Goal: Task Accomplishment & Management: Use online tool/utility

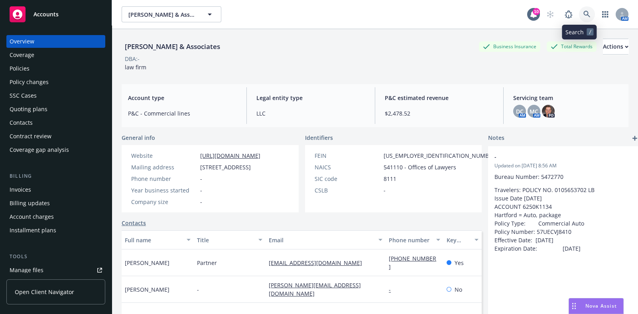
click at [583, 12] on icon at bounding box center [586, 14] width 7 height 7
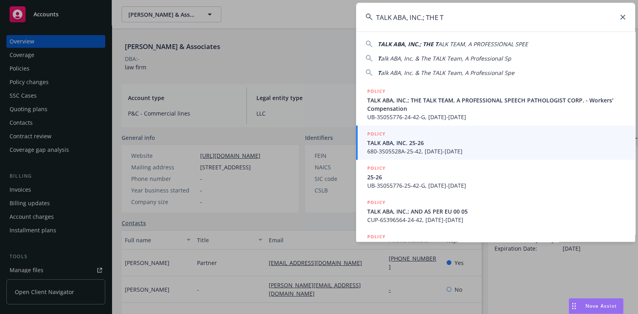
click at [489, 40] on div "TALK ABA, INC.; THE T ALK TEAM, A PROFESSIONAL SPEE" at bounding box center [452, 44] width 150 height 8
type input "TALK ABA, INC.; THE TALK TEAM, A PROFESSIONAL SPEE"
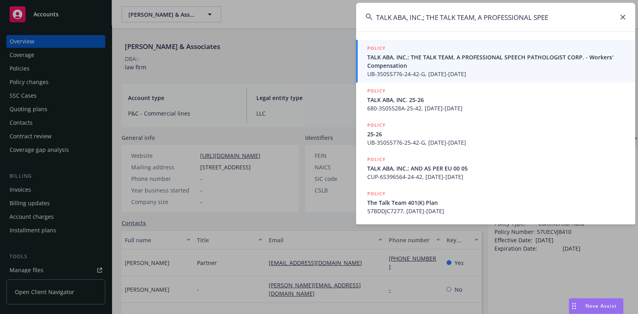
click at [419, 62] on span "TALK ABA, INC.; THE TALK TEAM, A PROFESSIONAL SPEECH PATHOLOGIST CORP. - Worker…" at bounding box center [496, 61] width 258 height 17
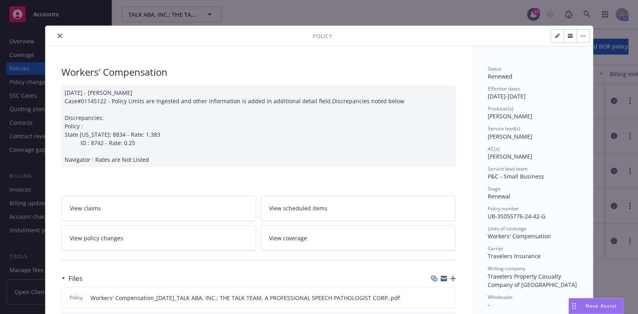
click at [59, 35] on button "close" at bounding box center [60, 36] width 10 height 10
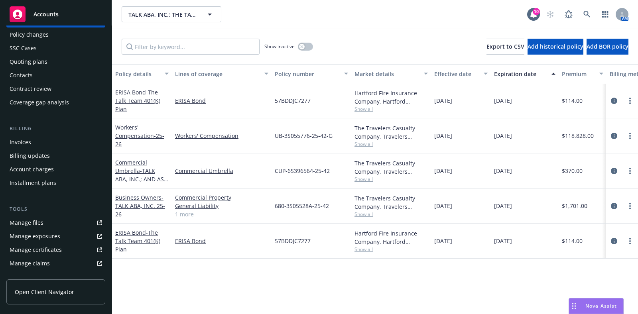
scroll to position [99, 0]
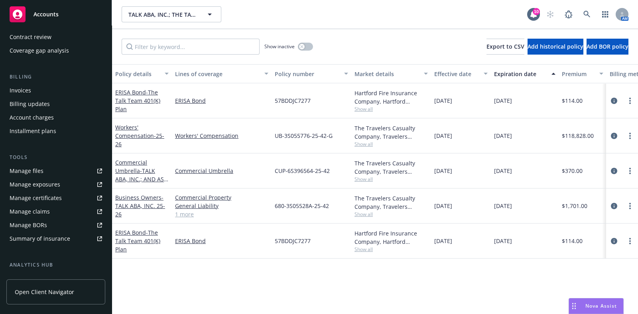
click at [46, 201] on div "Manage certificates" at bounding box center [36, 198] width 52 height 13
click at [587, 16] on icon at bounding box center [586, 14] width 7 height 7
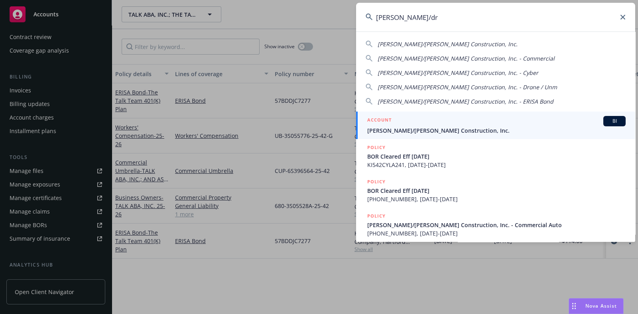
type input "elliott/dr"
click at [441, 130] on span "Elliott/Drinkward Construction, Inc." at bounding box center [496, 130] width 258 height 8
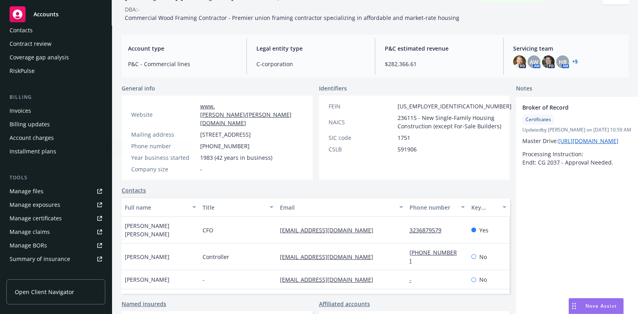
scroll to position [149, 0]
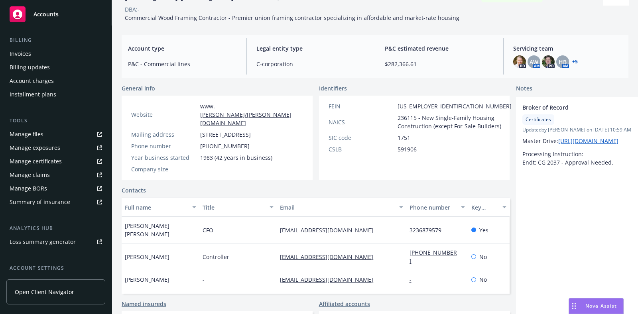
click at [48, 162] on div "Manage certificates" at bounding box center [36, 161] width 52 height 13
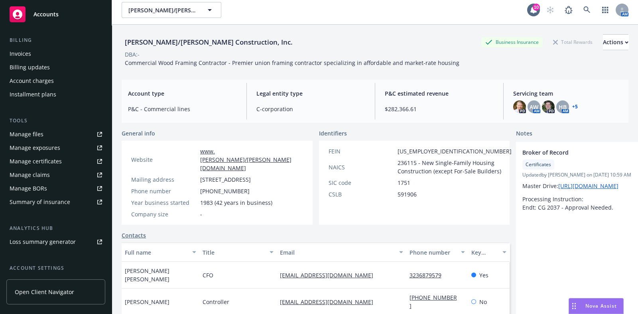
scroll to position [0, 0]
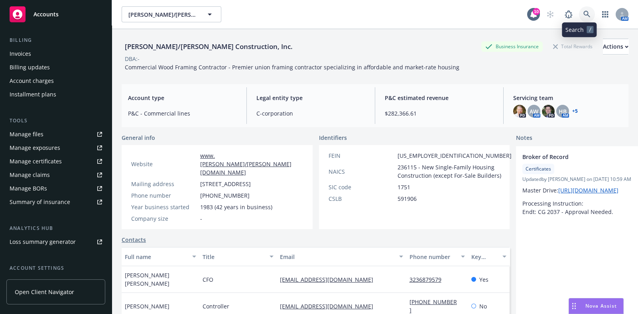
click at [583, 16] on icon at bounding box center [586, 14] width 7 height 7
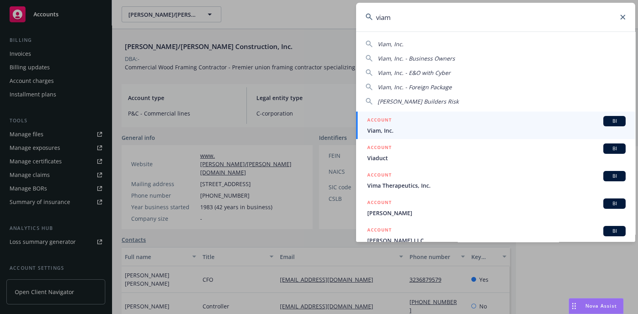
type input "viam"
click at [460, 128] on span "Viam, Inc." at bounding box center [496, 130] width 258 height 8
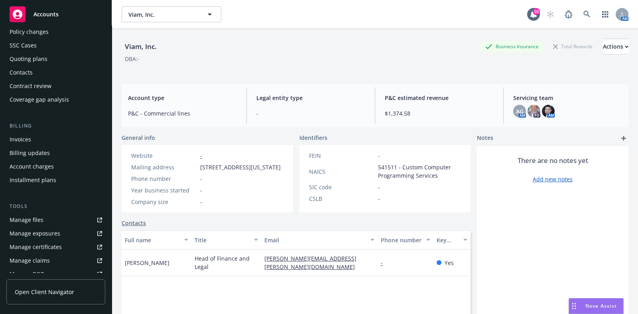
scroll to position [55, 0]
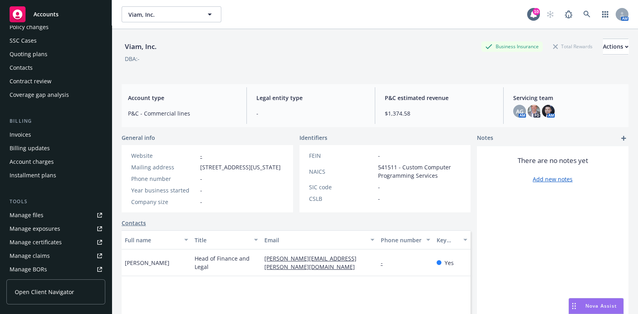
click at [52, 242] on div "Manage certificates" at bounding box center [36, 242] width 52 height 13
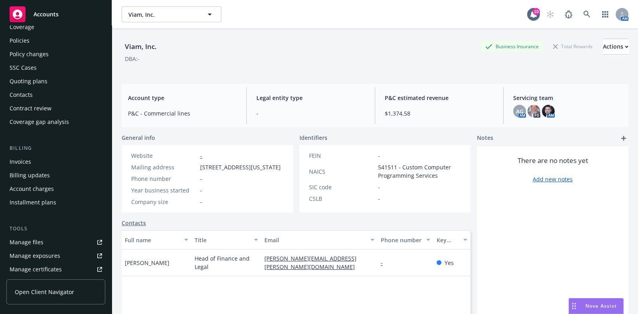
scroll to position [0, 0]
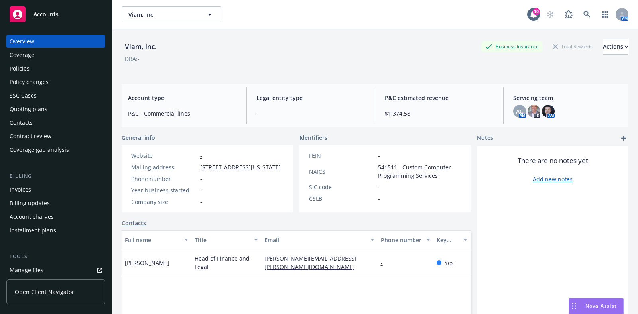
click at [32, 68] on div "Policies" at bounding box center [56, 68] width 92 height 13
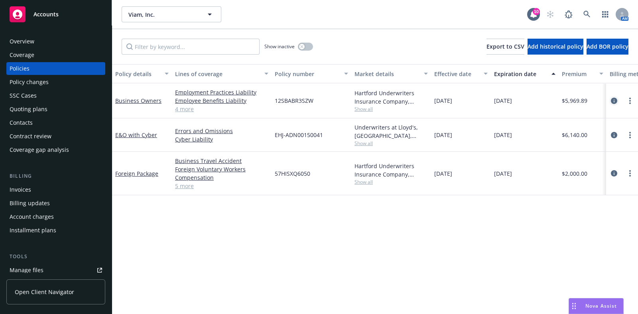
click at [617, 101] on icon "circleInformation" at bounding box center [614, 101] width 6 height 6
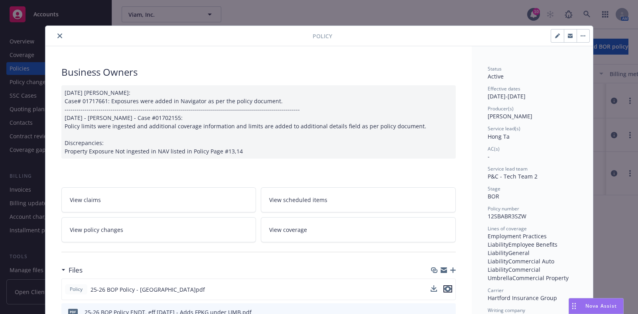
click at [446, 289] on icon "preview file" at bounding box center [447, 289] width 7 height 6
click at [57, 37] on icon "close" at bounding box center [59, 35] width 5 height 5
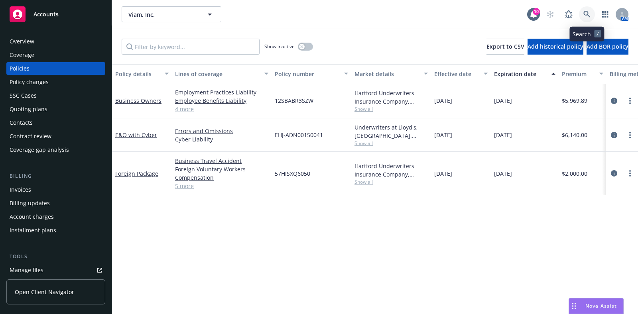
click at [588, 11] on icon at bounding box center [586, 14] width 7 height 7
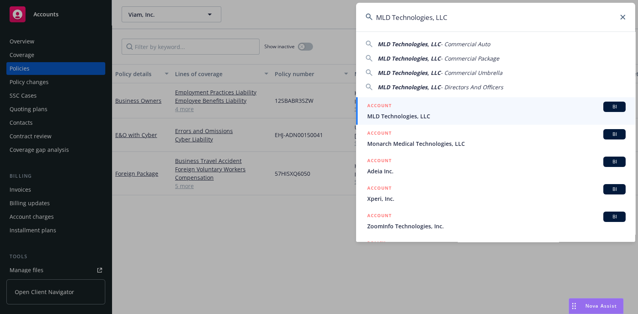
type input "MLD Technologies, LLC"
click at [436, 112] on span "MLD Technologies, LLC" at bounding box center [496, 116] width 258 height 8
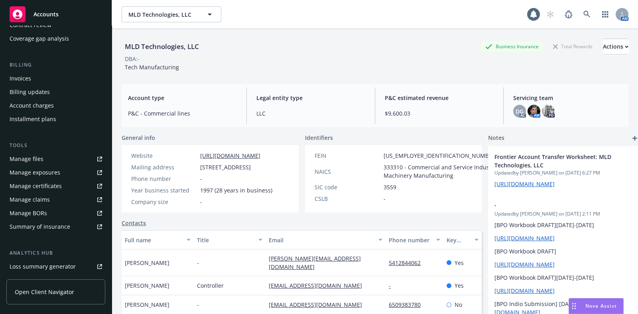
scroll to position [149, 0]
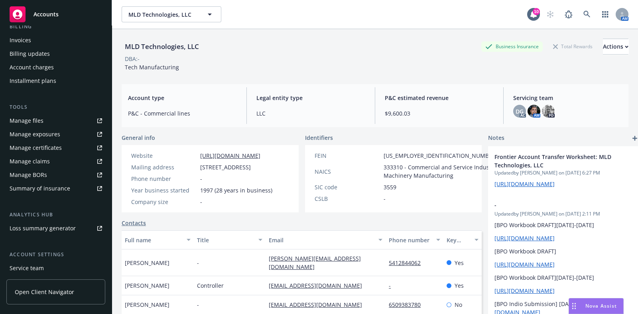
click at [32, 268] on div "Service team" at bounding box center [27, 268] width 34 height 13
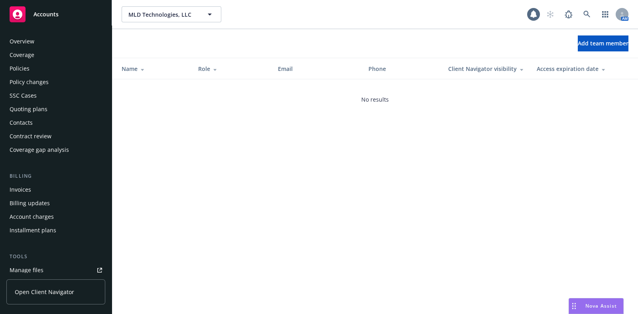
scroll to position [205, 0]
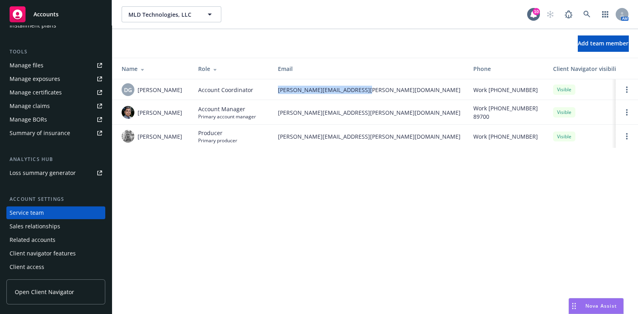
drag, startPoint x: 365, startPoint y: 90, endPoint x: 274, endPoint y: 96, distance: 91.1
click at [274, 96] on td "denisse.gonzales@newfront.com" at bounding box center [368, 89] width 195 height 21
copy span "denisse.gonzales@newfront.com"
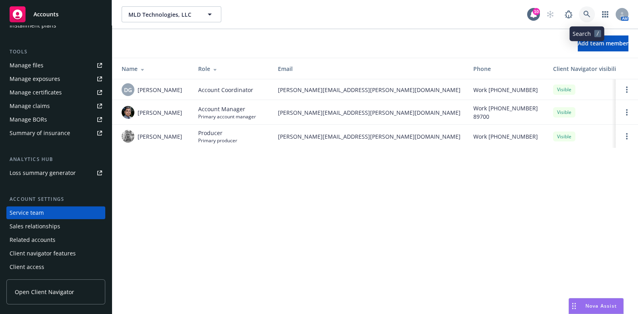
click at [587, 12] on icon at bounding box center [586, 14] width 7 height 7
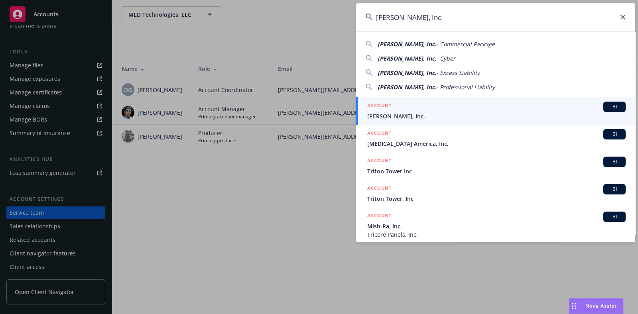
type input "Trigo, Inc."
click at [435, 110] on div "ACCOUNT BI" at bounding box center [496, 107] width 258 height 10
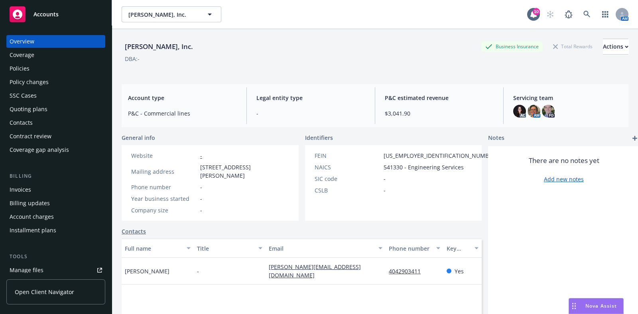
click at [47, 59] on div "Coverage" at bounding box center [56, 55] width 92 height 13
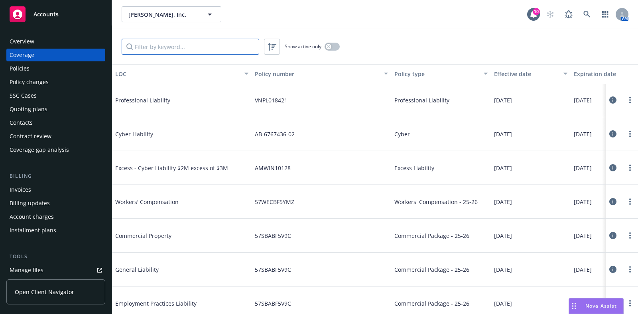
click at [226, 40] on input "Filter by keyword..." at bounding box center [191, 47] width 138 height 16
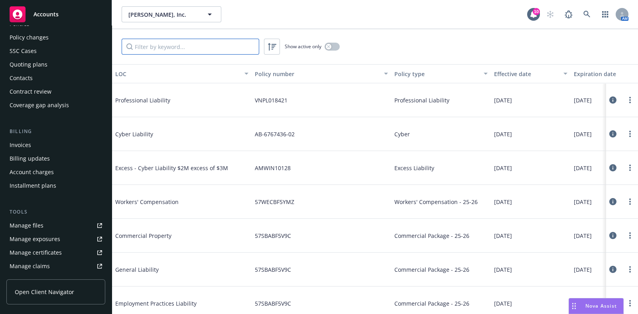
scroll to position [49, 0]
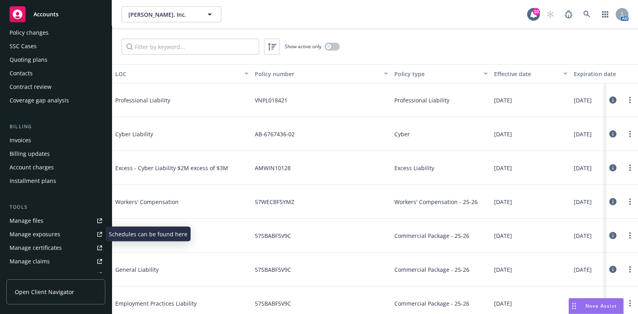
click at [41, 246] on div "Manage certificates" at bounding box center [36, 248] width 52 height 13
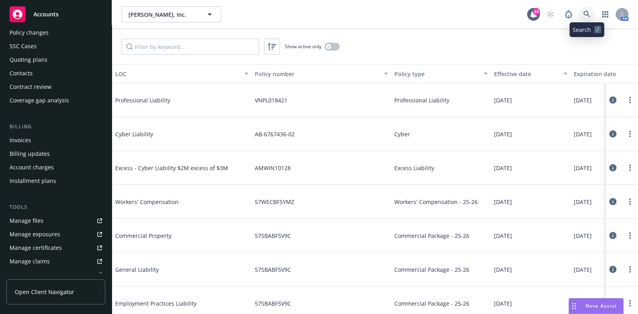
click at [582, 15] on link at bounding box center [587, 14] width 16 height 16
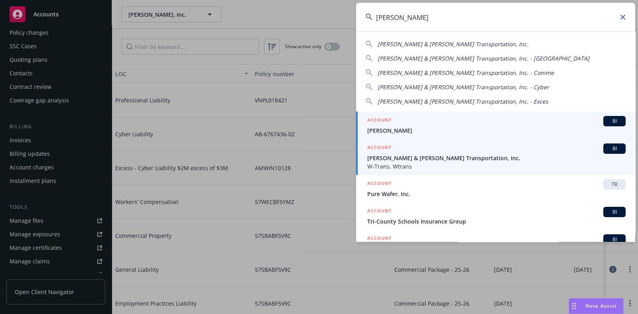
type input "whitlock"
click at [470, 156] on span "Whitlock & Weinberger Transportation, Inc." at bounding box center [496, 158] width 258 height 8
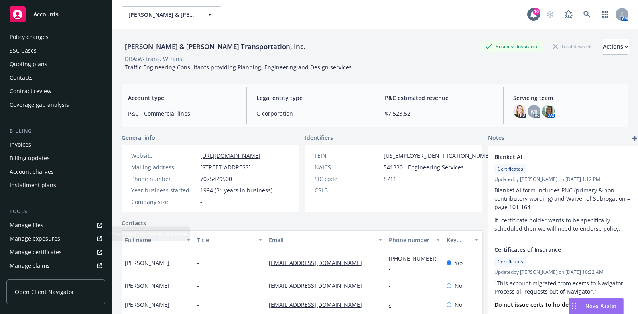
scroll to position [49, 0]
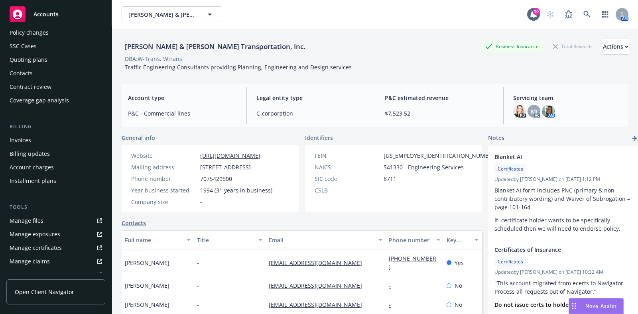
click at [47, 248] on div "Manage certificates" at bounding box center [36, 248] width 52 height 13
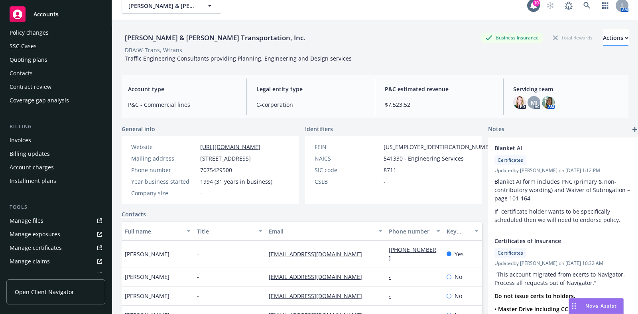
scroll to position [0, 0]
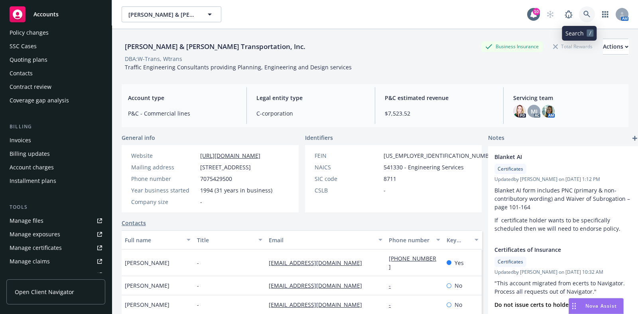
click at [579, 12] on link at bounding box center [587, 14] width 16 height 16
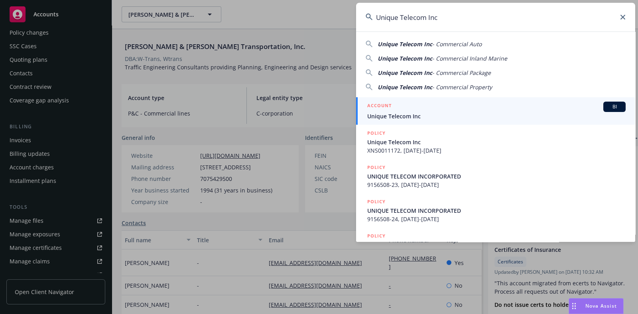
type input "Unique Telecom Inc"
click at [418, 109] on div "ACCOUNT BI" at bounding box center [496, 107] width 258 height 10
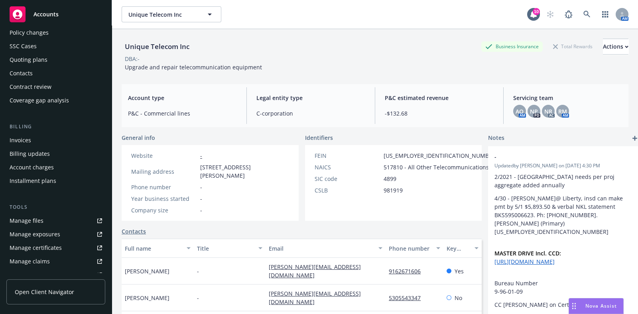
click at [49, 247] on div "Manage certificates" at bounding box center [36, 248] width 52 height 13
drag, startPoint x: 589, startPoint y: 18, endPoint x: 581, endPoint y: 17, distance: 8.1
click at [587, 18] on div "AM" at bounding box center [585, 14] width 86 height 16
click at [583, 16] on icon at bounding box center [586, 14] width 7 height 7
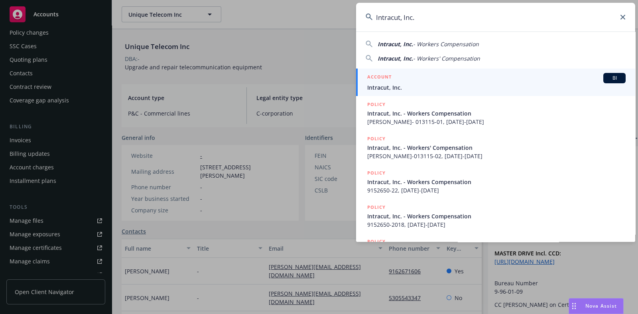
type input "Intracut, Inc."
click at [427, 81] on div "ACCOUNT BI" at bounding box center [496, 78] width 258 height 10
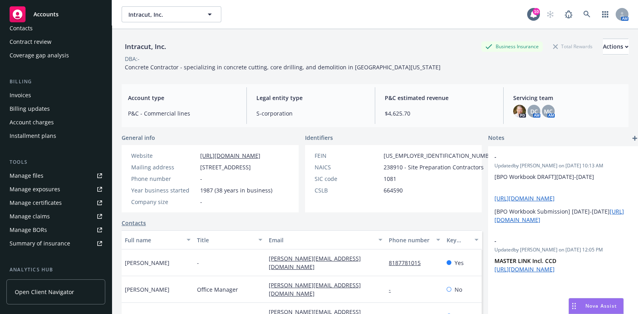
scroll to position [99, 0]
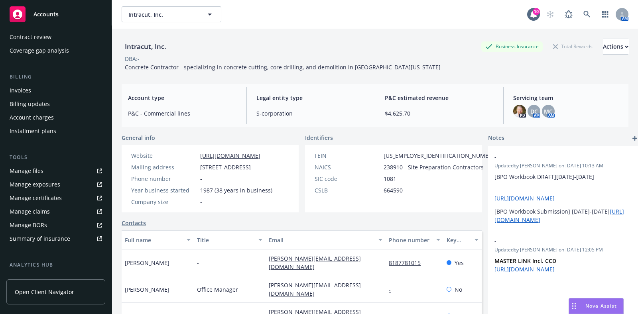
click at [50, 202] on div "Manage certificates" at bounding box center [36, 198] width 52 height 13
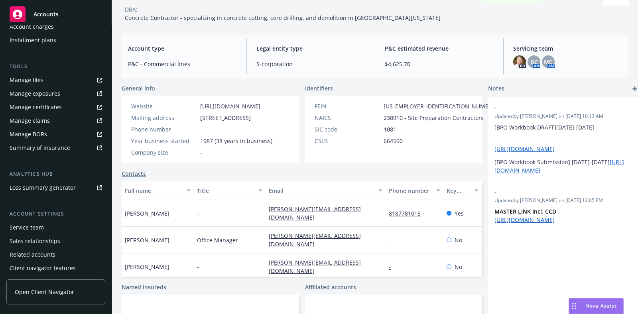
scroll to position [199, 0]
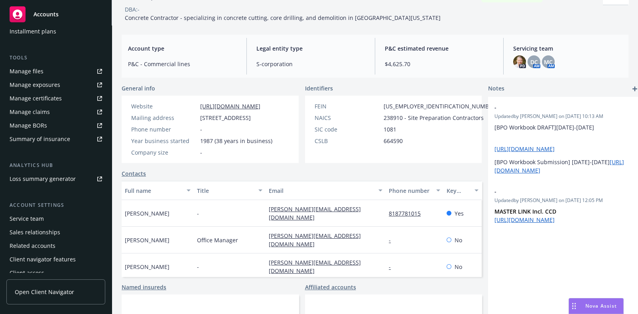
click at [37, 221] on div "Service team" at bounding box center [27, 218] width 34 height 13
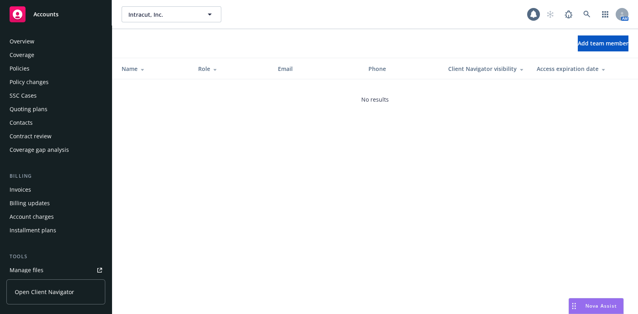
scroll to position [205, 0]
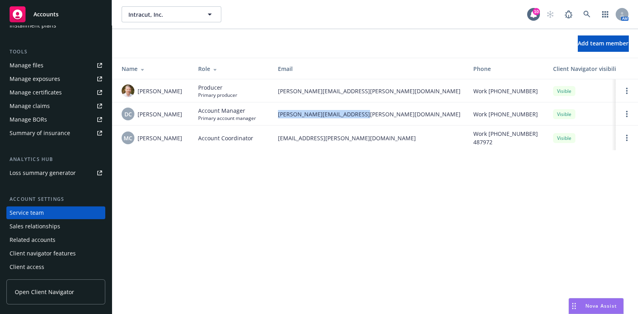
drag, startPoint x: 363, startPoint y: 114, endPoint x: 276, endPoint y: 122, distance: 87.7
click at [276, 122] on td "daniel.campbell@newfront.com" at bounding box center [368, 113] width 195 height 23
copy span "daniel.campbell@newfront.com"
click at [582, 7] on link at bounding box center [587, 14] width 16 height 16
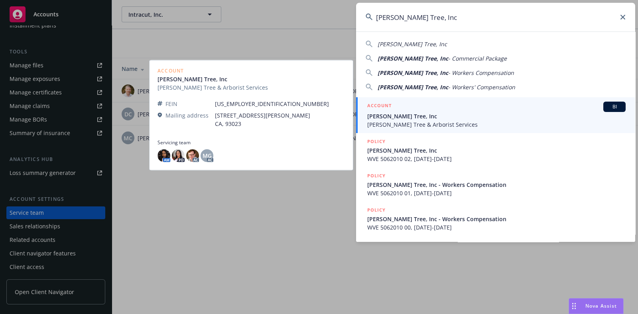
type input "Mark Crane's Tree, Inc"
click at [438, 115] on span "Mark Crane's Tree, Inc" at bounding box center [496, 116] width 258 height 8
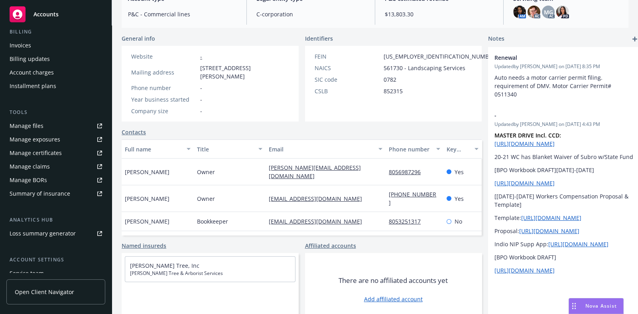
scroll to position [149, 0]
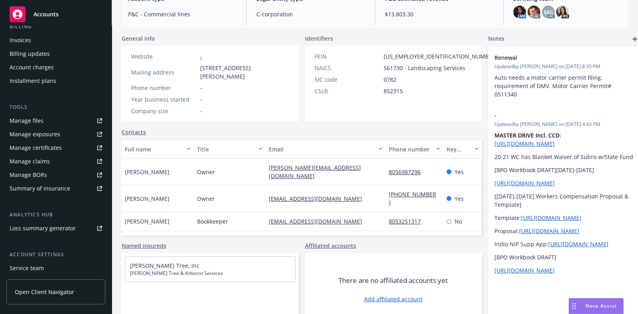
click at [45, 147] on div "Manage certificates" at bounding box center [36, 148] width 52 height 13
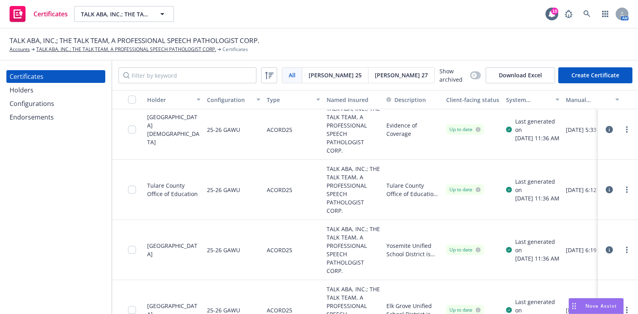
scroll to position [398, 0]
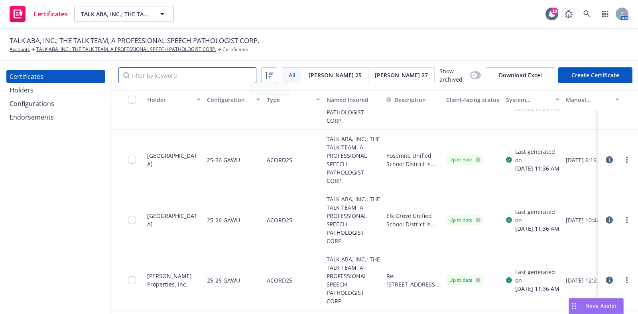
click at [155, 77] on input "Filter by keyword" at bounding box center [187, 75] width 138 height 16
paste input "SELPA"
type input "SELPA"
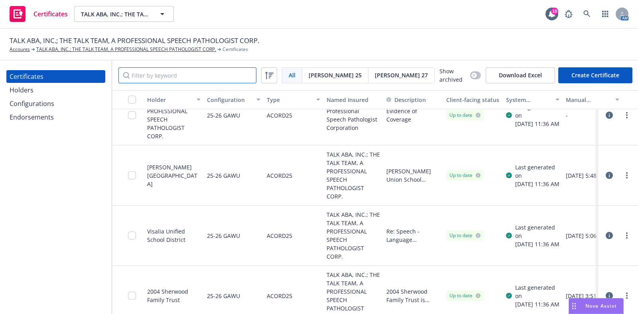
scroll to position [0, 0]
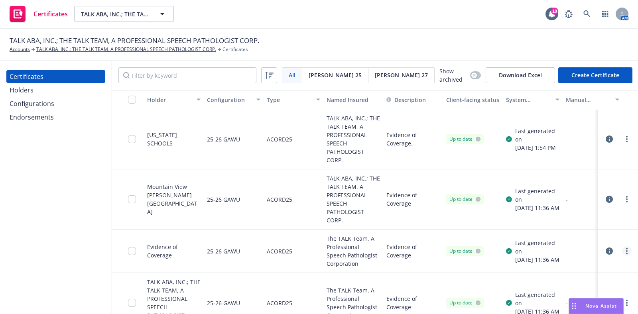
click at [622, 249] on link "more" at bounding box center [627, 251] width 10 height 10
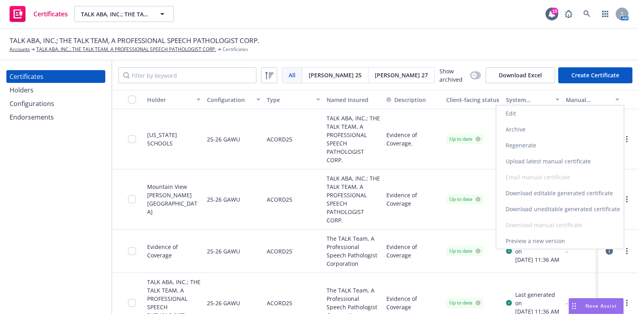
click at [568, 242] on link "Preview a new version" at bounding box center [560, 241] width 128 height 16
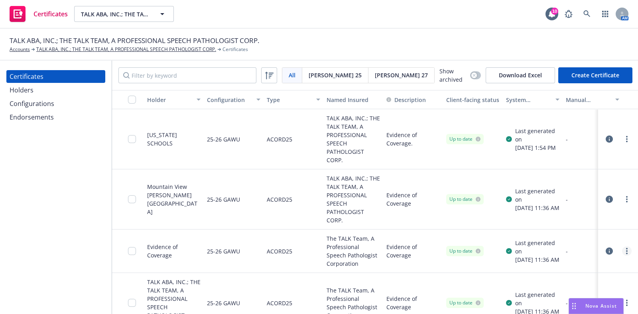
click at [622, 248] on link "more" at bounding box center [627, 251] width 10 height 10
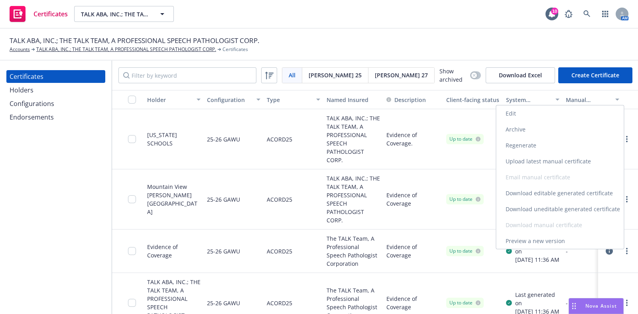
click at [567, 211] on link "Download uneditable generated certificate" at bounding box center [560, 209] width 128 height 16
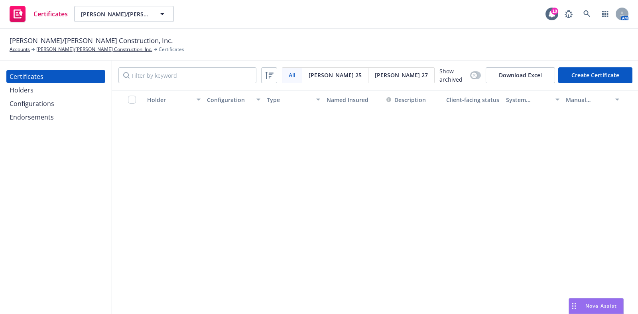
click at [179, 86] on div "All All [PERSON_NAME] 25 [PERSON_NAME] 27 Show archived Download Excel Create C…" at bounding box center [375, 75] width 526 height 29
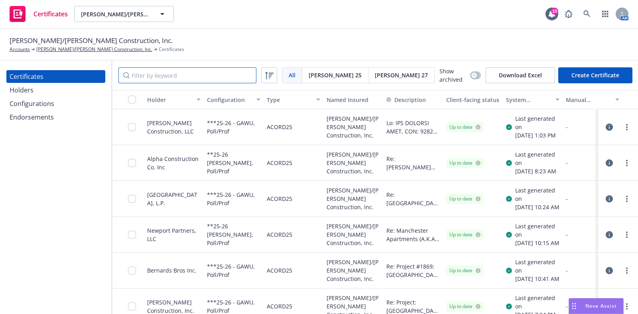
click at [177, 77] on input "Filter by keyword" at bounding box center [187, 75] width 138 height 16
paste input "Related California Construction"
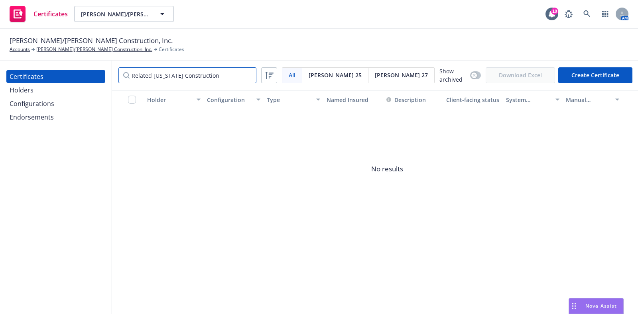
drag, startPoint x: 214, startPoint y: 75, endPoint x: 178, endPoint y: 76, distance: 36.3
click at [178, 76] on input "Related California Construction" at bounding box center [187, 75] width 138 height 16
type input "Related California"
click at [68, 90] on div "Holders" at bounding box center [56, 90] width 92 height 13
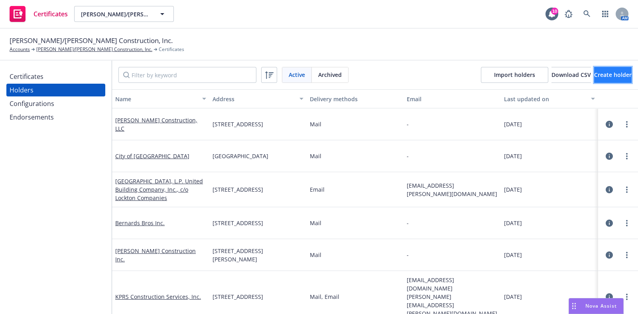
click at [594, 68] on button "Create holder" at bounding box center [612, 75] width 37 height 16
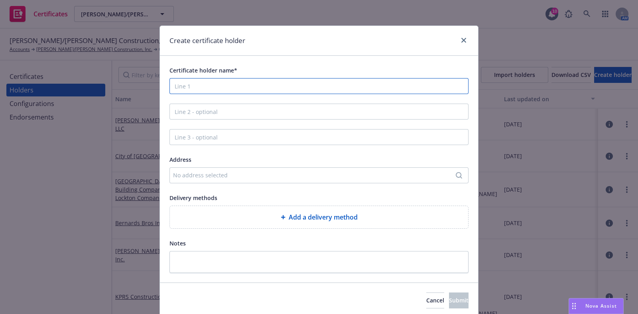
click at [354, 89] on input "Certificate holder name*" at bounding box center [318, 86] width 299 height 16
paste input "Related California Construction, LLC a Delware limited liability company 44 Mon…"
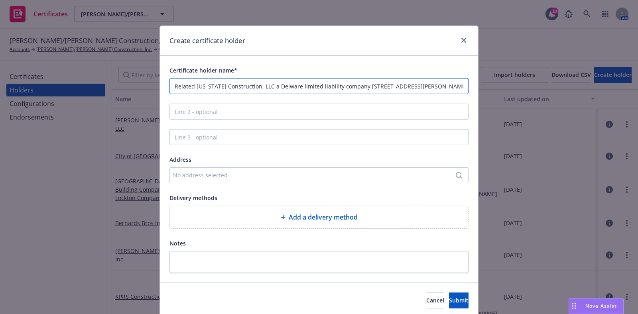
scroll to position [0, 50]
drag, startPoint x: 308, startPoint y: 85, endPoint x: 397, endPoint y: 88, distance: 89.3
click at [461, 88] on input "Related California Construction, LLC a Delware limited liability company 44 Mon…" at bounding box center [318, 86] width 299 height 16
drag, startPoint x: 374, startPoint y: 88, endPoint x: 266, endPoint y: 98, distance: 108.5
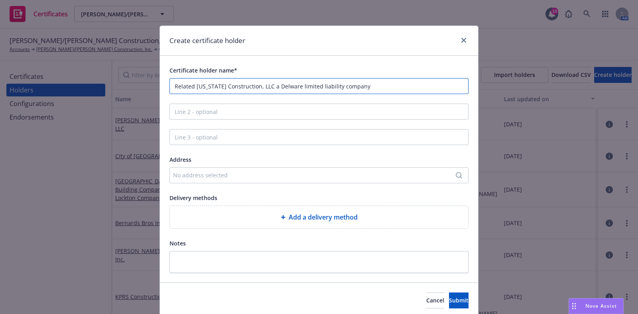
click at [266, 98] on div "Certificate holder name* Related California Construction, LLC a Delware limited…" at bounding box center [318, 169] width 299 height 208
type input "Related [US_STATE] Construction, LLC"
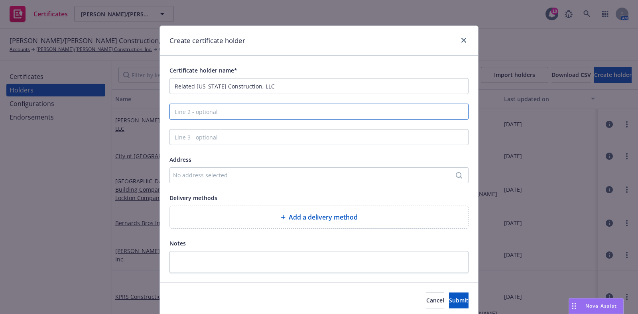
click at [256, 113] on input "Line 2 - optional" at bounding box center [318, 112] width 299 height 16
paste input "a Delware limited liability company"
type input "a Delware limited liability company"
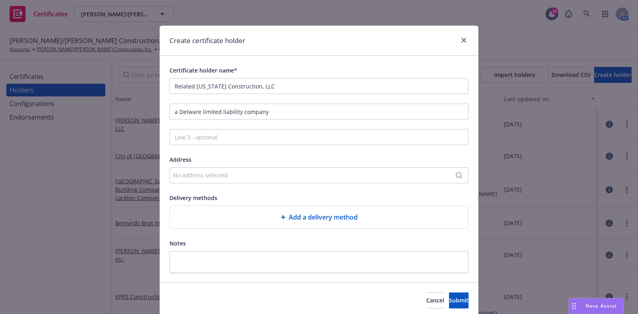
click at [261, 177] on div "No address selected" at bounding box center [315, 175] width 284 height 8
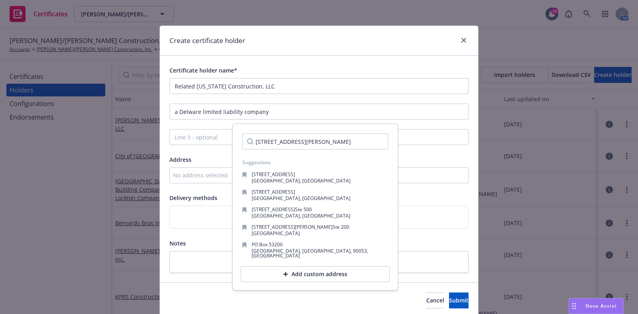
scroll to position [0, 37]
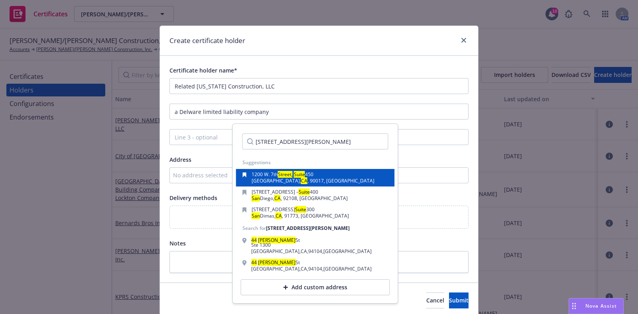
type input "44 Montgomery Street, Suite 1300 San Francisco, CA 94104"
click at [304, 176] on mark "Suite" at bounding box center [299, 174] width 11 height 7
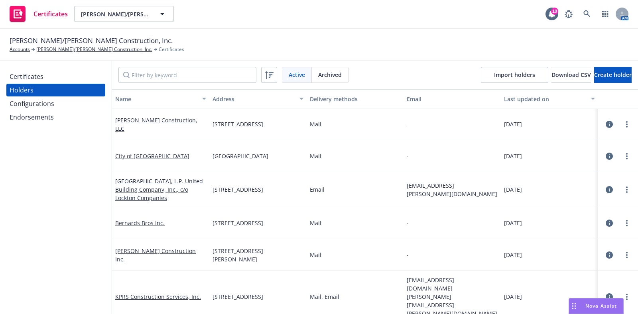
click at [43, 77] on div "Certificates" at bounding box center [56, 76] width 92 height 13
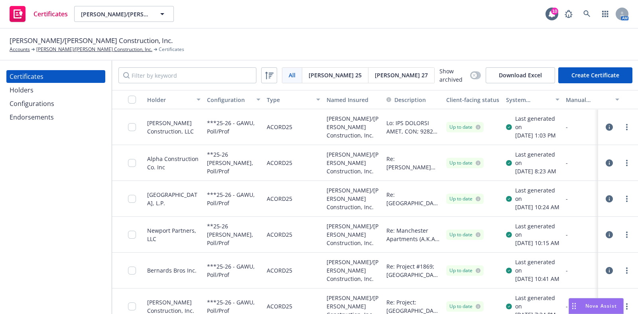
click at [594, 76] on button "Create Certificate" at bounding box center [595, 75] width 74 height 16
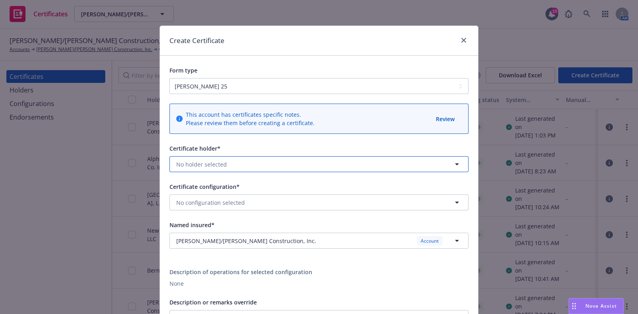
click at [230, 162] on button "No holder selected" at bounding box center [318, 164] width 299 height 16
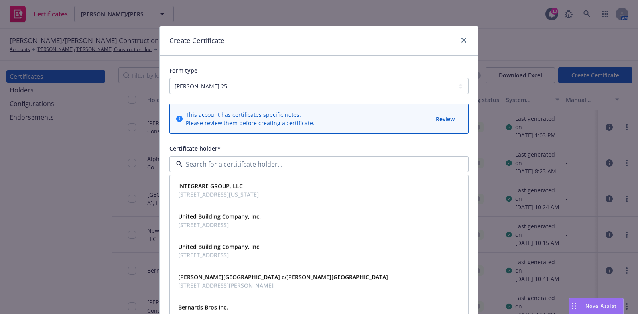
paste input "Related California Construction, LLC"
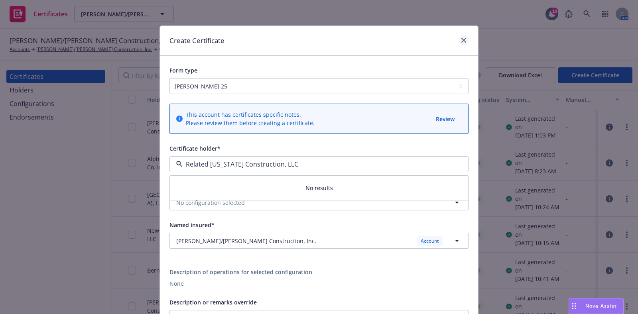
type input "Related California Construction, LLC"
click at [461, 40] on icon "close" at bounding box center [463, 40] width 5 height 5
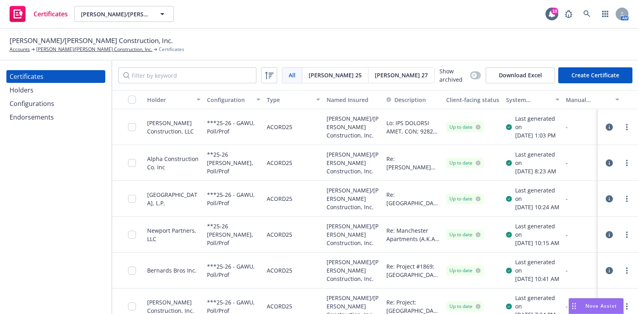
click at [29, 87] on div "Holders" at bounding box center [22, 90] width 24 height 13
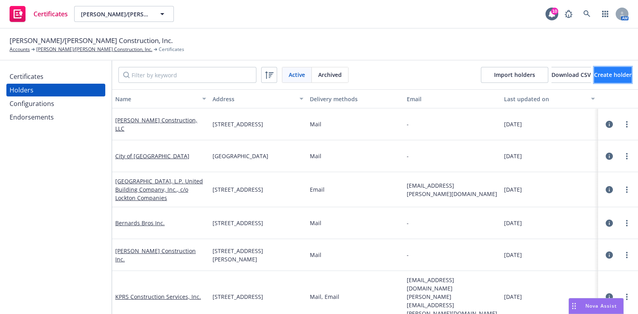
click at [598, 69] on button "Create holder" at bounding box center [612, 75] width 37 height 16
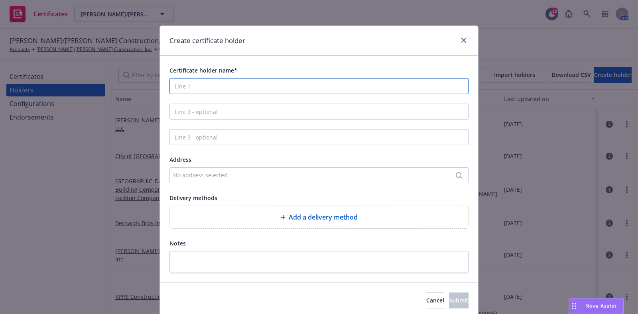
click at [234, 86] on input "Certificate holder name*" at bounding box center [318, 86] width 299 height 16
paste input "Related California Construction, LLC"
type input "Related California Construction, LLC"
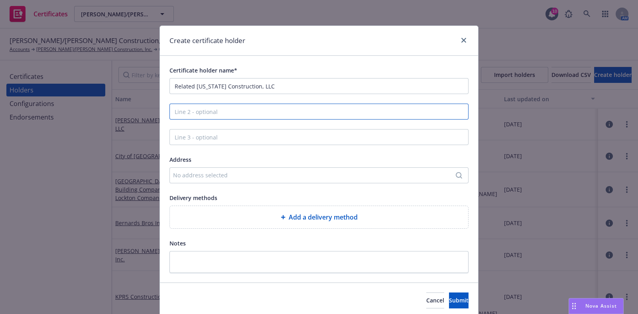
click at [205, 114] on input "Line 2 - optional" at bounding box center [318, 112] width 299 height 16
paste input "a Delware limited liability company"
type input "a Delware limited liability company"
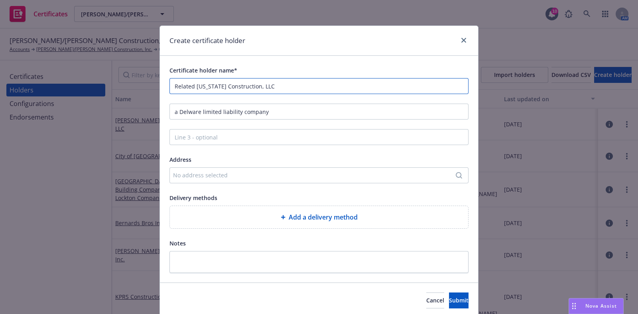
drag, startPoint x: 269, startPoint y: 88, endPoint x: 153, endPoint y: 89, distance: 116.0
click at [153, 89] on div "Create certificate holder Certificate holder name* Related California Construct…" at bounding box center [319, 157] width 638 height 314
click at [265, 218] on div "Add a delivery method" at bounding box center [318, 217] width 285 height 10
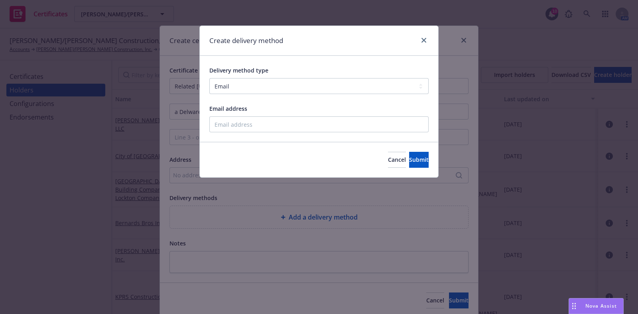
click at [244, 94] on div "Delivery method type Select delivery method type Email Mail Fax Upload to Compl…" at bounding box center [318, 98] width 219 height 67
drag, startPoint x: 242, startPoint y: 88, endPoint x: 242, endPoint y: 94, distance: 5.2
click at [242, 88] on select "Select delivery method type Email Mail Fax Upload to Compliance Website" at bounding box center [318, 86] width 219 height 16
select select "MAIL"
click at [209, 78] on select "Select delivery method type Email Mail Fax Upload to Compliance Website" at bounding box center [318, 86] width 219 height 16
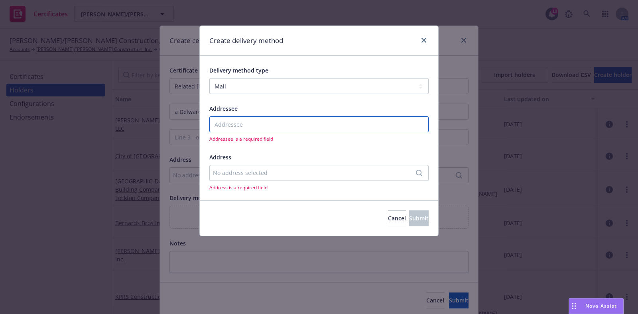
click at [233, 119] on input "Addressee" at bounding box center [318, 124] width 219 height 16
paste input "Related California Construction, LLC"
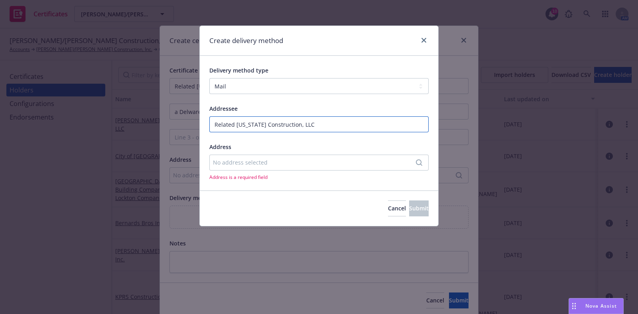
type input "Related California Construction, LLC"
click at [299, 162] on div "No address selected" at bounding box center [315, 162] width 204 height 8
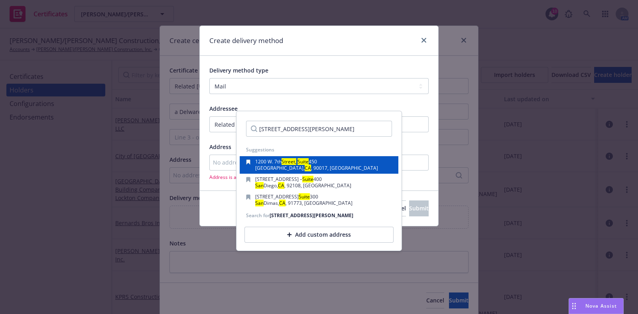
scroll to position [0, 37]
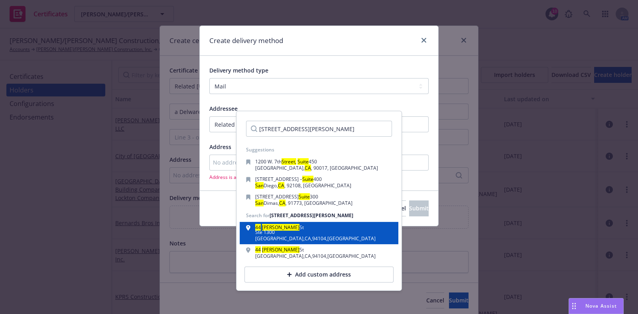
type input "44 Montgomery Street, Suite 1300 San Francisco, CA 94104"
click at [303, 235] on div "Ste 1300" at bounding box center [315, 232] width 120 height 5
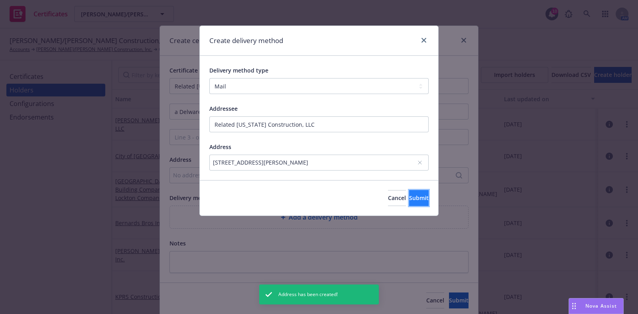
click at [409, 201] on span "Submit" at bounding box center [419, 198] width 20 height 8
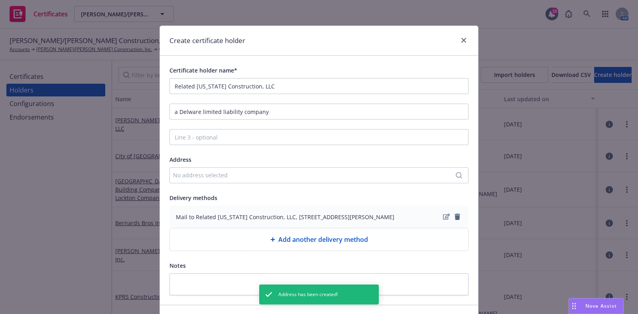
click at [250, 178] on div "No address selected" at bounding box center [315, 175] width 284 height 8
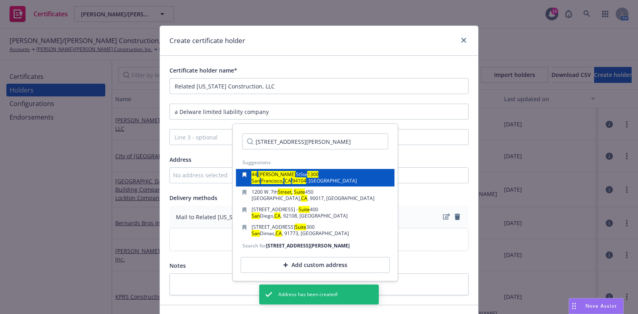
scroll to position [0, 37]
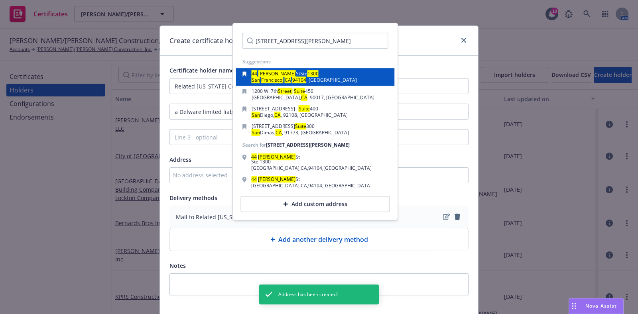
type input "44 Montgomery Street, Suite 1300 San Francisco, CA 94104"
click at [325, 77] on div "44 Montgomery St Ste 1300 San Francisco, CA , 94104 , USA" at bounding box center [315, 76] width 146 height 11
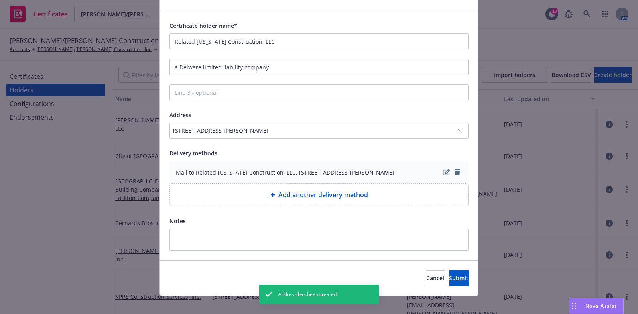
scroll to position [59, 0]
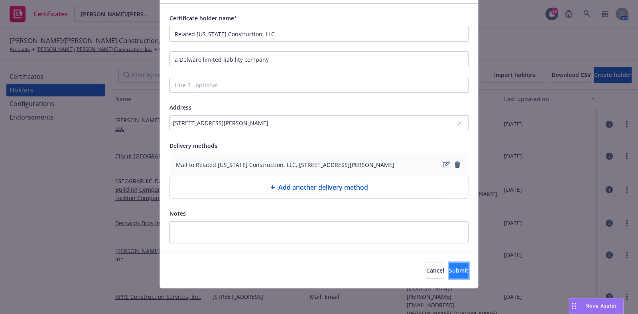
click at [449, 275] on button "Submit" at bounding box center [459, 271] width 20 height 16
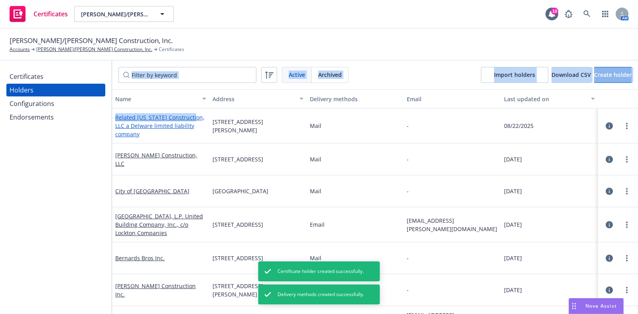
drag, startPoint x: 108, startPoint y: 117, endPoint x: 190, endPoint y: 120, distance: 81.8
click at [190, 120] on div "Certificates Holders Configurations Endorsements Active Archived Import holders…" at bounding box center [319, 188] width 638 height 254
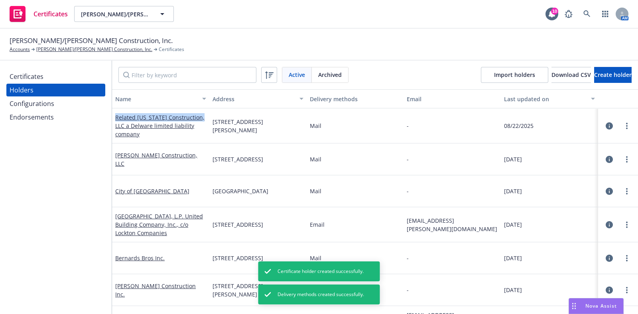
drag, startPoint x: 203, startPoint y: 120, endPoint x: 114, endPoint y: 120, distance: 88.9
click at [114, 120] on div "Related California Construction, LLC a Delware limited liability company" at bounding box center [160, 125] width 97 height 35
copy link "Related California Construction,"
click at [53, 80] on div "Certificates" at bounding box center [56, 76] width 92 height 13
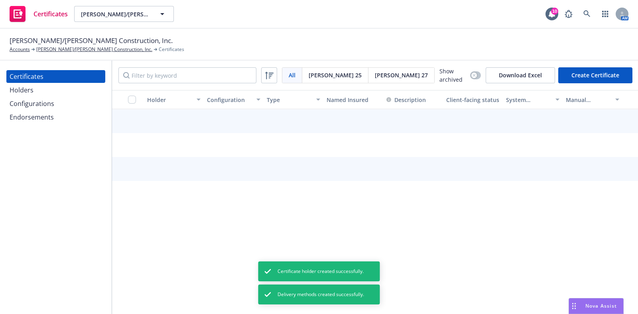
click at [594, 76] on button "Create Certificate" at bounding box center [595, 75] width 74 height 16
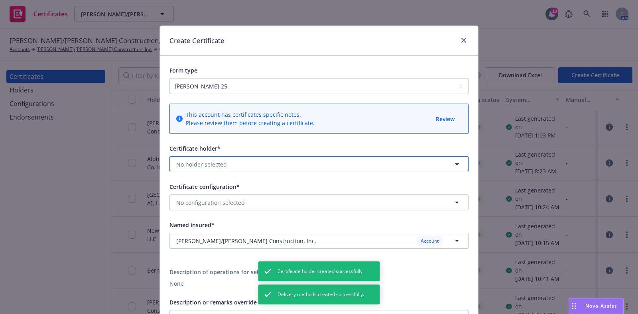
click at [189, 161] on span "No holder selected" at bounding box center [201, 164] width 51 height 8
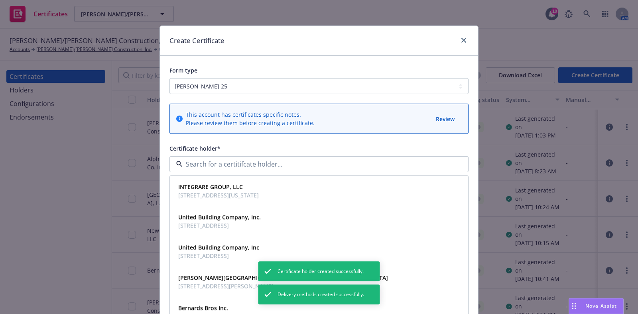
paste input "Related California Construction,"
type input "Related California Construction,"
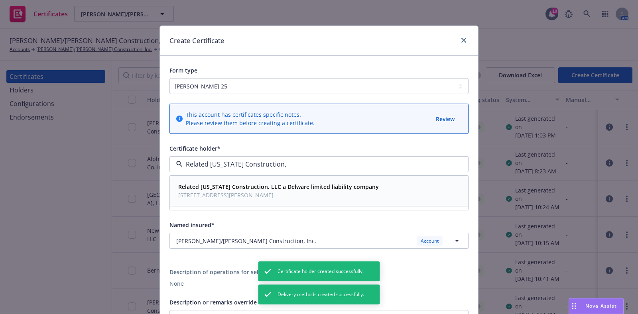
click at [206, 189] on strong "Related California Construction, LLC a Delware limited liability company" at bounding box center [278, 187] width 201 height 8
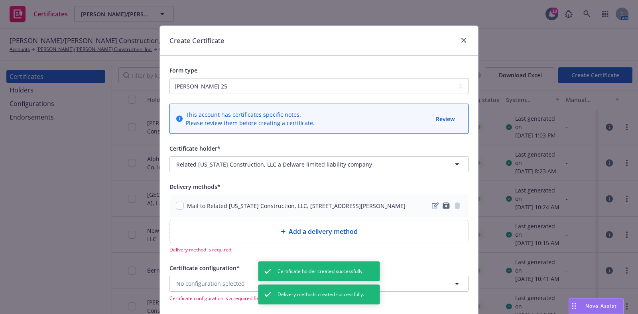
scroll to position [99, 0]
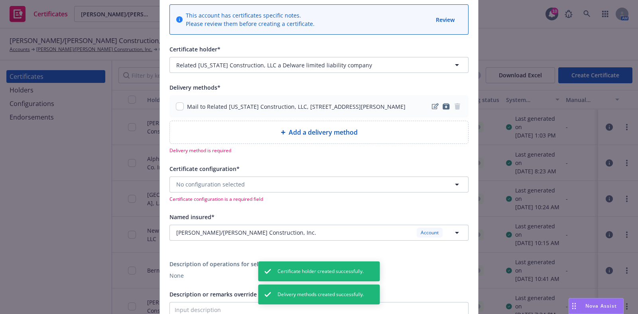
click at [179, 111] on div "Mail to Related California Construction, LLC, 44 Montgomery St, Ste 1300, San F…" at bounding box center [291, 106] width 230 height 8
click at [176, 110] on input "checkbox" at bounding box center [180, 106] width 8 height 8
checkbox input "true"
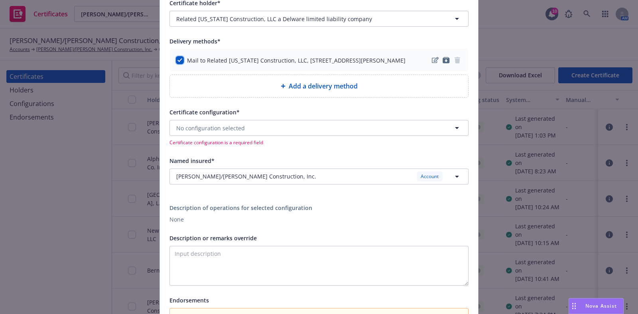
scroll to position [149, 0]
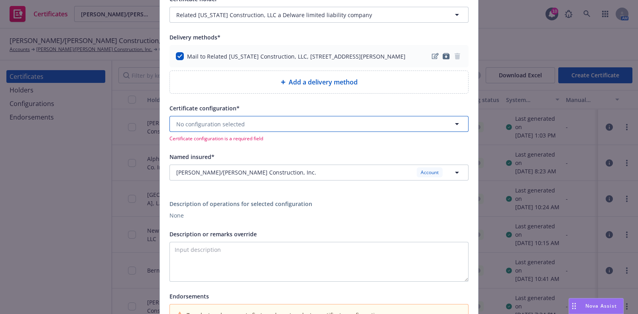
click at [256, 132] on button "No configuration selected" at bounding box center [318, 124] width 299 height 16
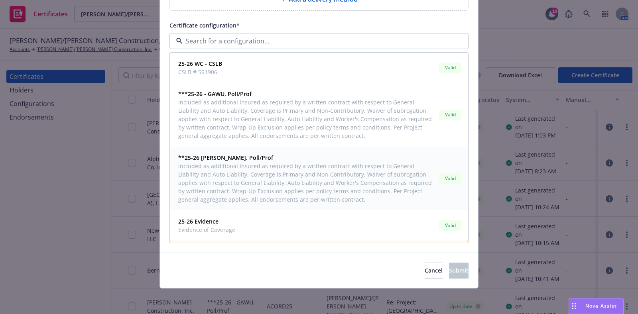
scroll to position [188, 0]
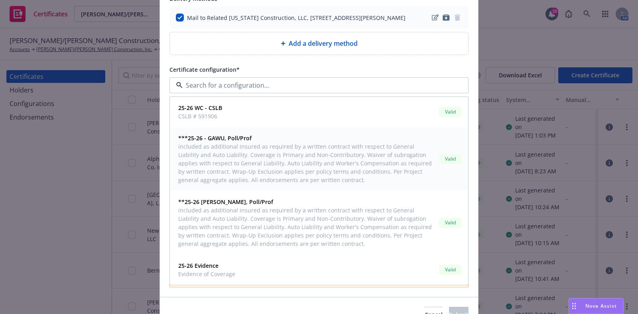
click at [269, 173] on span "included as additional insured as required by a written contract with respect t…" at bounding box center [307, 163] width 258 height 42
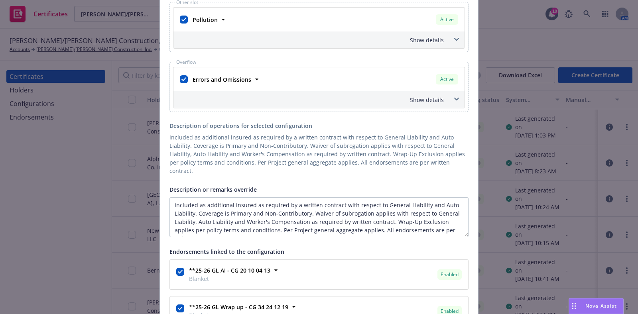
scroll to position [598, 0]
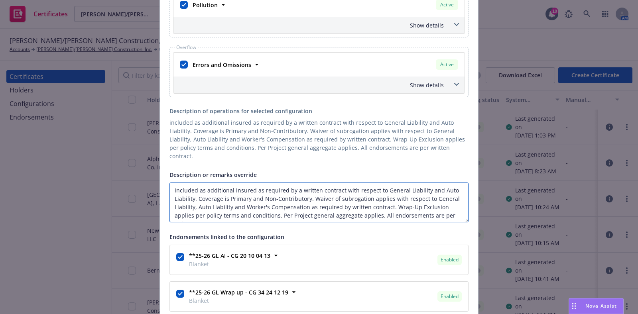
click at [169, 185] on textarea "included as additional insured as required by a written contract with respect t…" at bounding box center [318, 203] width 299 height 40
paste textarea "RE: Alveare Parkview (Family) project at 1405 S. Broadway Street, Los Angeles, …"
click at [402, 187] on textarea "RE: Alveare Parkview (Family) project at 1405 S. Broadway Street, Los Angeles, …" at bounding box center [318, 203] width 299 height 40
type textarea "RE: Alveare Parkview (Family) project at 1405 S. Broadway Street, Los Angeles, …"
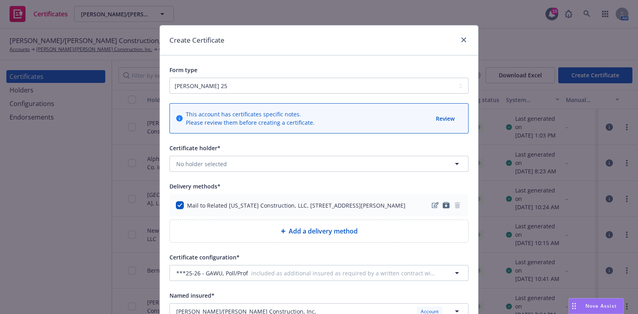
scroll to position [0, 0]
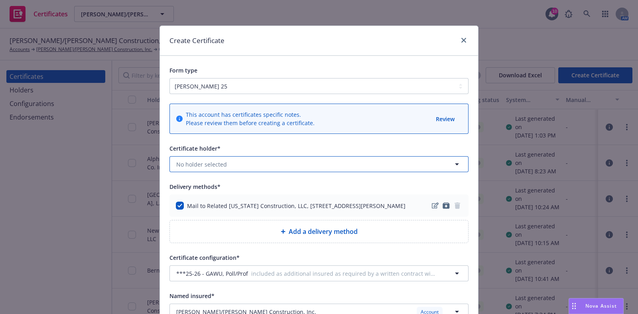
click at [297, 162] on button "No holder selected" at bounding box center [318, 164] width 299 height 16
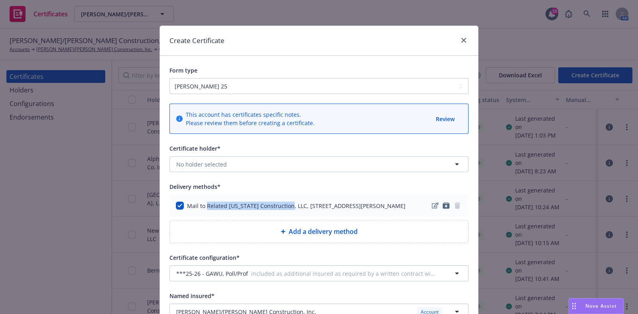
drag, startPoint x: 202, startPoint y: 205, endPoint x: 282, endPoint y: 205, distance: 80.5
click at [282, 205] on div "Mail to Related California Construction, LLC, 44 Montgomery St, Ste 1300, San F…" at bounding box center [296, 206] width 218 height 8
copy div "Related California Construction"
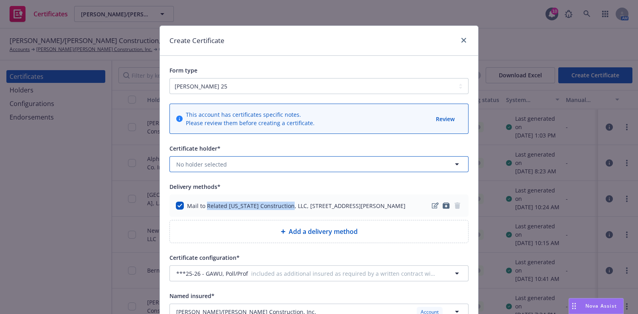
click at [266, 161] on button "No holder selected" at bounding box center [318, 164] width 299 height 16
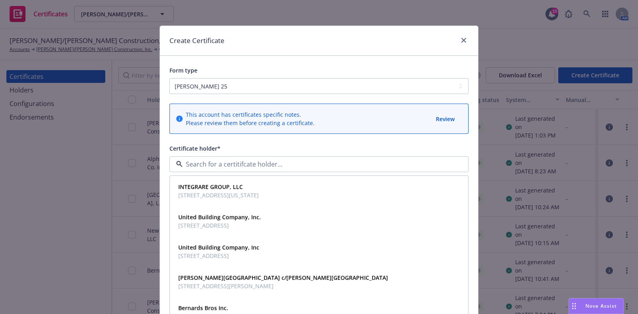
paste input "Related California Construction"
type input "Related California Construction"
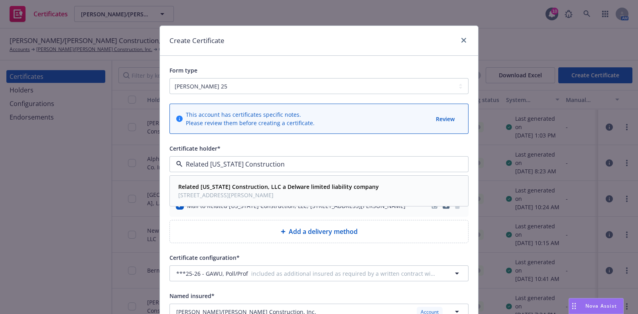
click at [270, 194] on span "44 Montgomery St, Ste 1300, San Francisco, CA, 94104, USA" at bounding box center [278, 195] width 201 height 8
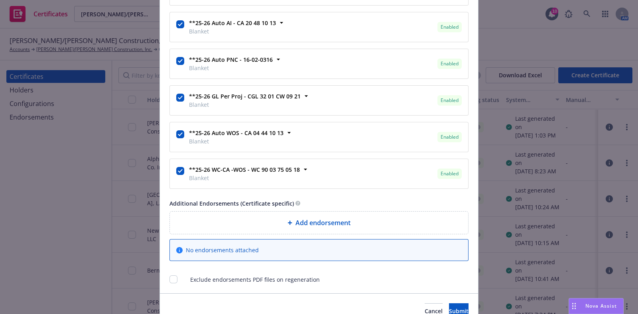
scroll to position [1013, 0]
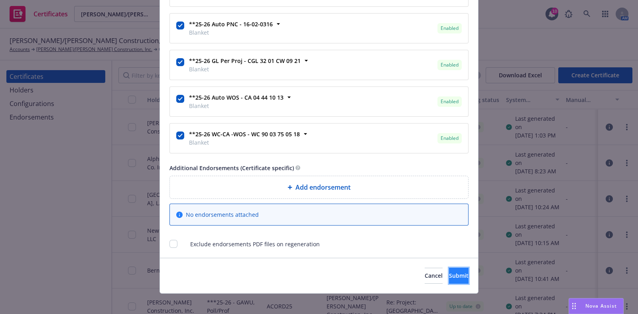
click at [449, 272] on span "Submit" at bounding box center [459, 276] width 20 height 8
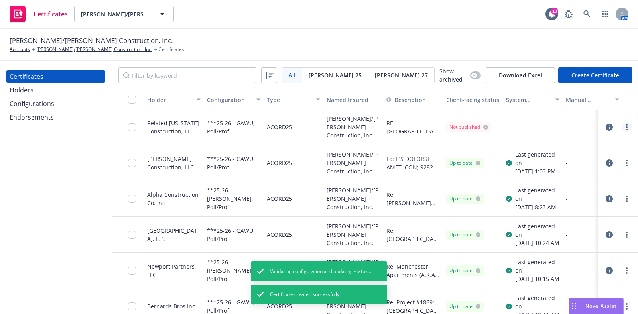
click at [622, 124] on link "more" at bounding box center [627, 127] width 10 height 10
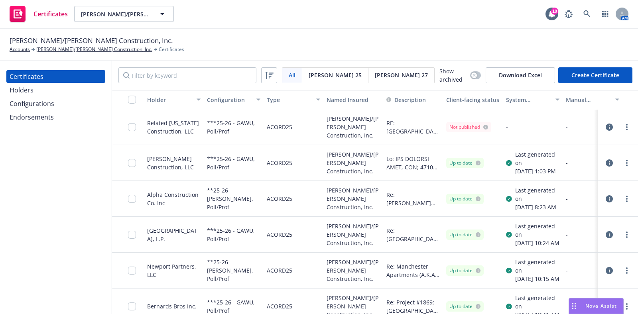
click at [626, 124] on icon "more" at bounding box center [627, 127] width 2 height 6
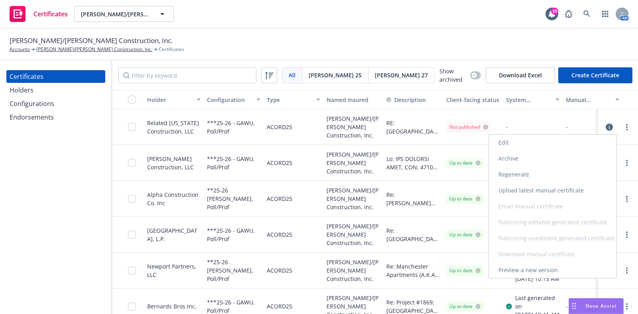
click at [546, 174] on link "Regenerate" at bounding box center [553, 175] width 128 height 16
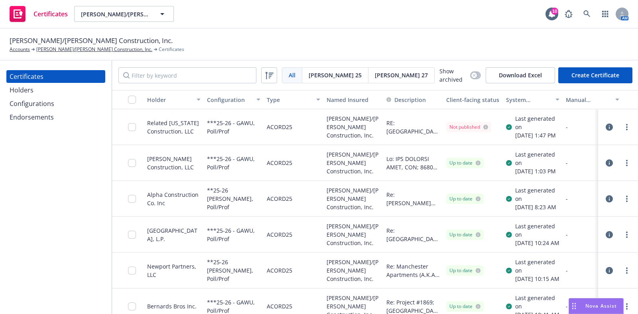
click at [626, 126] on circle "more" at bounding box center [627, 125] width 2 height 2
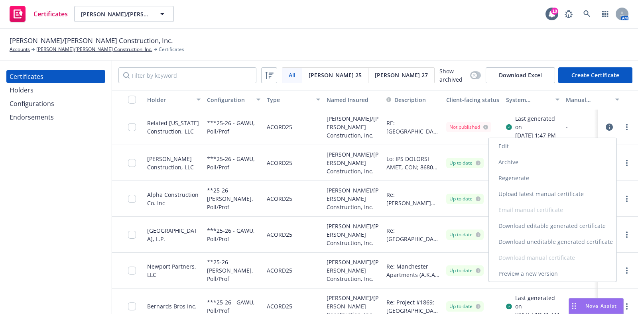
click at [547, 246] on link "Download uneditable generated certificate" at bounding box center [553, 242] width 128 height 16
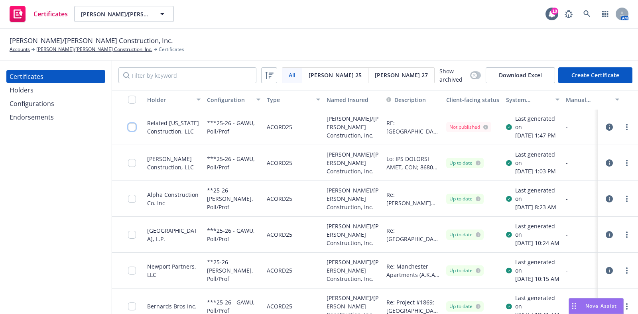
click at [132, 130] on input "checkbox" at bounding box center [132, 127] width 8 height 8
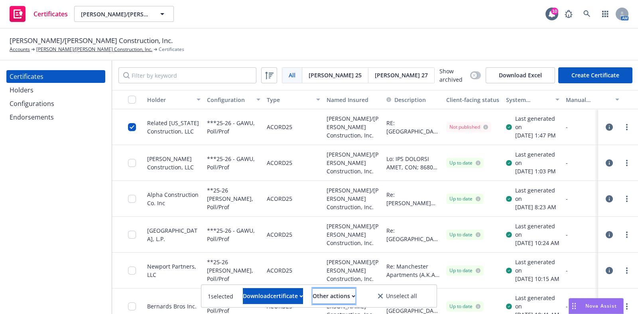
click at [326, 299] on button "Other actions" at bounding box center [334, 296] width 43 height 16
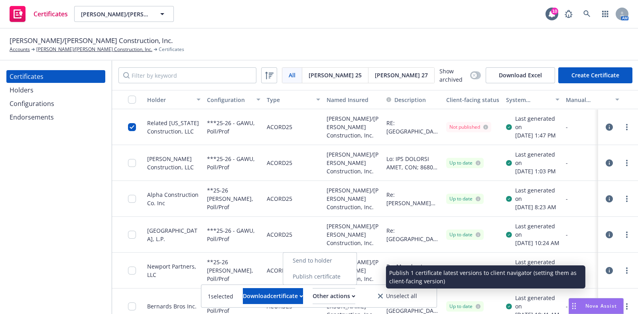
click at [337, 276] on link "Publish certificate" at bounding box center [319, 277] width 73 height 16
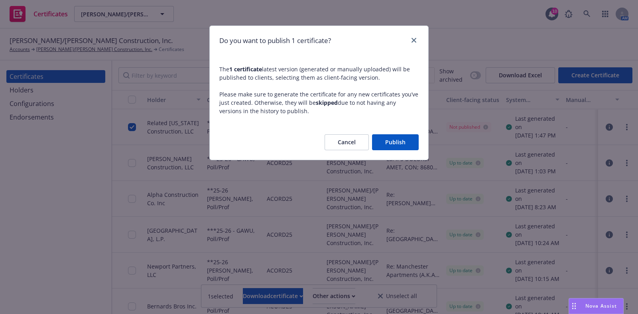
click at [395, 139] on button "Publish" at bounding box center [395, 142] width 47 height 16
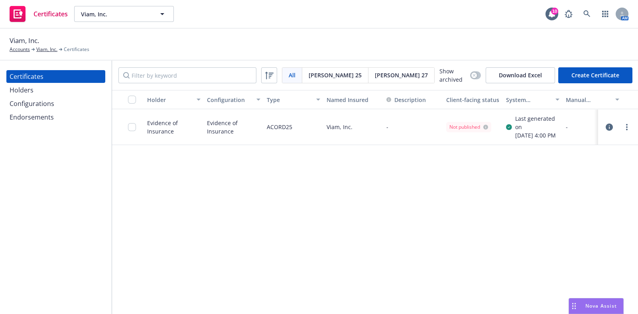
click at [44, 94] on div "Holders" at bounding box center [56, 90] width 92 height 13
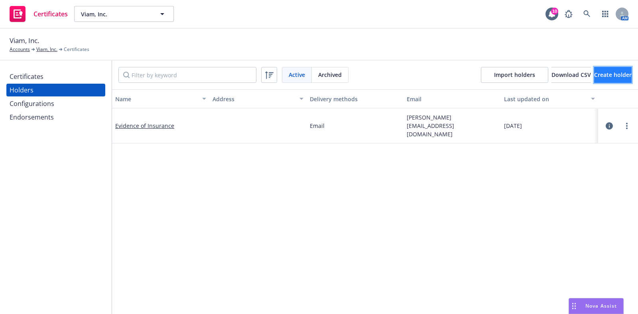
click at [594, 78] on span "Create holder" at bounding box center [612, 75] width 37 height 8
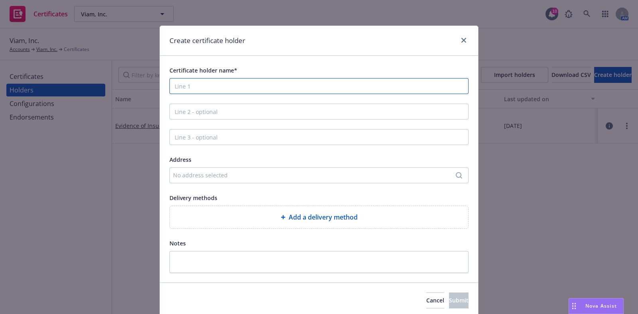
click at [239, 84] on input "Certificate holder name*" at bounding box center [318, 86] width 299 height 16
paste input "IBEX, LLC, 10 South LaSalle Street, Suite 3500, Chicago, Illinois 60603"
drag, startPoint x: 355, startPoint y: 85, endPoint x: 198, endPoint y: 87, distance: 157.5
click at [198, 87] on input "IBEX, LLC, 10 South LaSalle Street, Suite 3500, Chicago, Illinois 60603" at bounding box center [318, 86] width 299 height 16
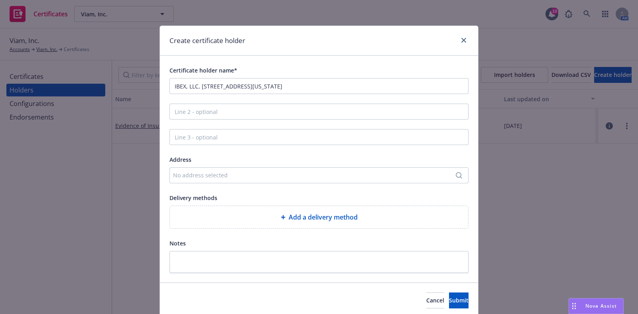
drag, startPoint x: 216, startPoint y: 89, endPoint x: 203, endPoint y: 99, distance: 16.5
click at [203, 99] on div "Certificate holder name* IBEX, LLC, 10 South LaSalle Street, Suite 3500, Chicag…" at bounding box center [318, 169] width 299 height 208
drag, startPoint x: 374, startPoint y: 87, endPoint x: 194, endPoint y: 97, distance: 179.7
click at [194, 97] on div "Certificate holder name* IBEX, LLC, 10 South LaSalle Street, Suite 3500, Chicag…" at bounding box center [318, 169] width 299 height 208
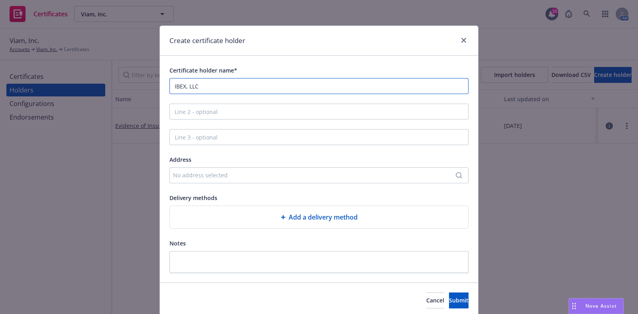
type input "IBEX, LLC"
click at [232, 219] on div "Add a delivery method" at bounding box center [318, 217] width 285 height 10
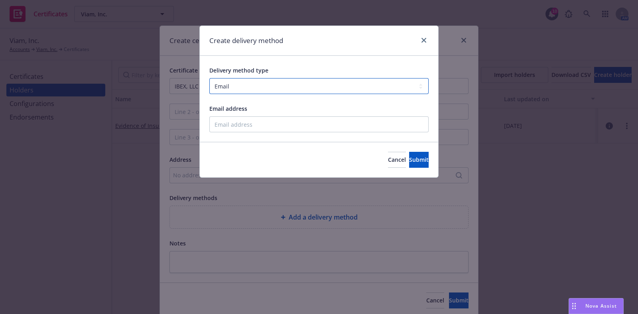
click at [258, 87] on select "Select delivery method type Email Mail Fax Upload to Compliance Website" at bounding box center [318, 86] width 219 height 16
select select "MAIL"
click at [209, 78] on select "Select delivery method type Email Mail Fax Upload to Compliance Website" at bounding box center [318, 86] width 219 height 16
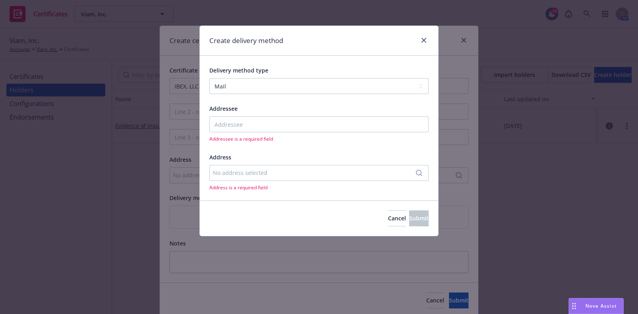
click at [248, 116] on div "Addressee Addressee is a required field" at bounding box center [318, 123] width 219 height 39
click at [247, 124] on input "Addressee" at bounding box center [318, 124] width 219 height 16
drag, startPoint x: 238, startPoint y: 133, endPoint x: 230, endPoint y: 142, distance: 11.9
drag, startPoint x: 230, startPoint y: 142, endPoint x: 224, endPoint y: 124, distance: 19.9
paste input "IBEX, LLC, 10 South LaSalle Street, Suite 3500, Chicago, Illinois 60603"
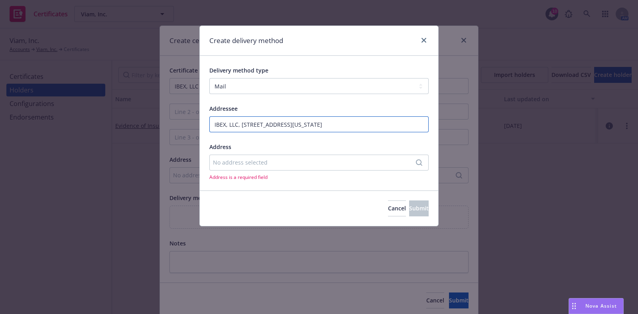
drag, startPoint x: 393, startPoint y: 126, endPoint x: 242, endPoint y: 127, distance: 151.1
click at [242, 127] on input "IBEX, LLC, 10 South LaSalle Street, Suite 3500, Chicago, Illinois 60603" at bounding box center [318, 124] width 219 height 16
type input "IBEX, LLC"
click at [241, 157] on div "No address selected" at bounding box center [318, 163] width 219 height 16
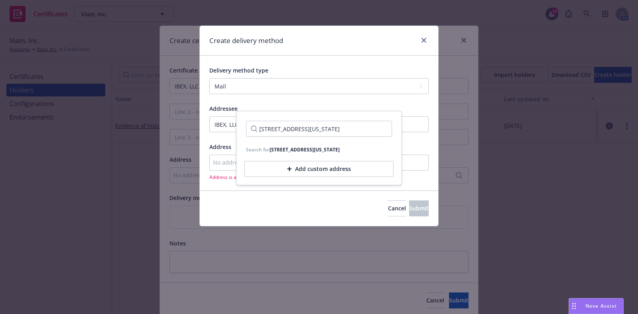
scroll to position [0, 35]
click at [352, 127] on input "10 South LaSalle Street, Suite 3500, Chicago, Illinois 60603" at bounding box center [319, 129] width 146 height 16
type input "10 South LaSalle Street, Suite 3500, Chicago, il 60603"
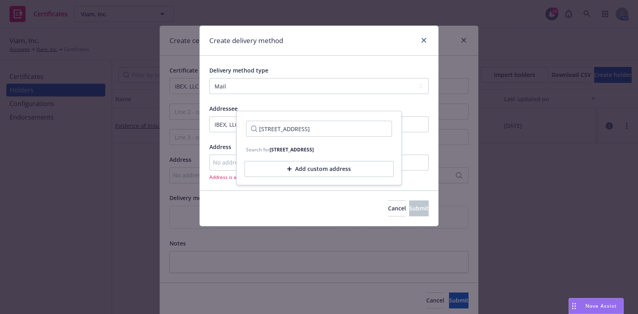
click at [309, 177] on div "Add custom address" at bounding box center [318, 169] width 149 height 16
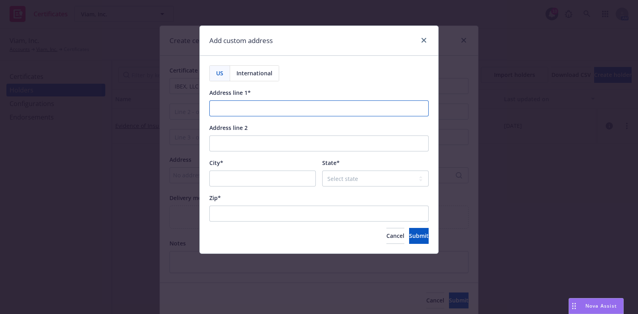
click at [268, 106] on input "Address line 1*" at bounding box center [318, 108] width 219 height 16
paste input "10 South LaSalle Street, Suite 3500, Chicago, Illinois 60603"
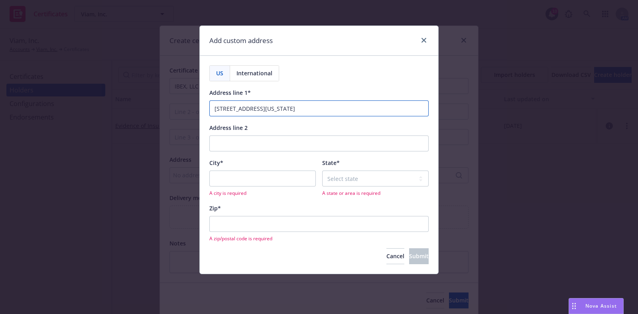
click at [315, 108] on input "10 South LaSalle Street, Suite 3500, Chicago, Illinois 60603" at bounding box center [318, 108] width 219 height 16
type input "10 South LaSalle Street, Suite 3500, , Illinois 60603"
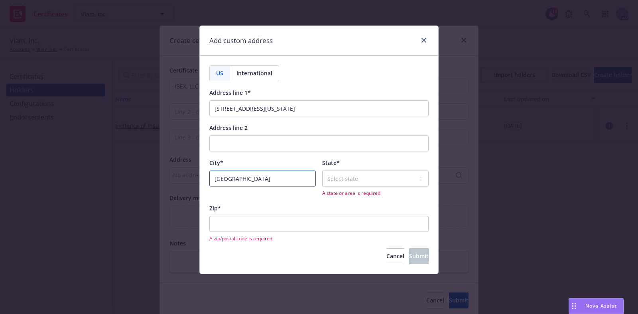
type input "Chicago"
click at [336, 108] on input "10 South LaSalle Street, Suite 3500, , Illinois 60603" at bounding box center [318, 108] width 219 height 16
type input "10 South LaSalle Street, Suite 3500, , Illinois"
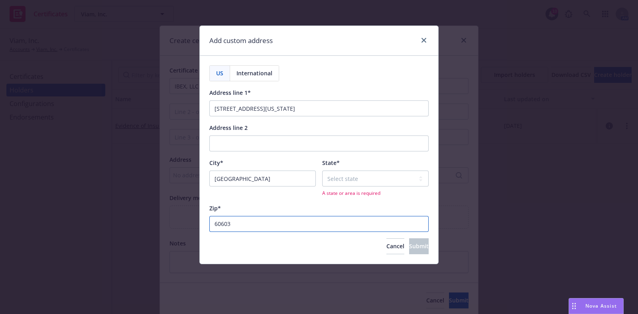
type input "60603"
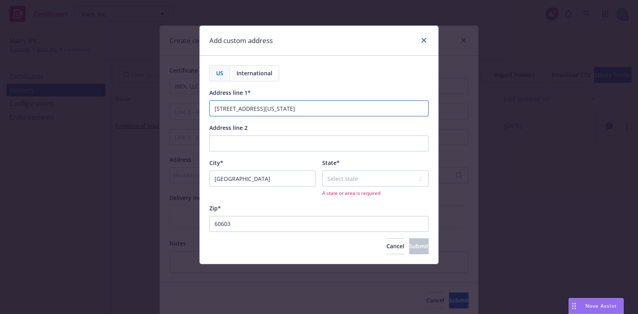
drag, startPoint x: 344, startPoint y: 109, endPoint x: 304, endPoint y: 111, distance: 39.5
click at [304, 111] on input "10 South LaSalle Street, Suite 3500, , Illinois" at bounding box center [318, 108] width 219 height 16
type input "10 South LaSalle Street, Suite 3500"
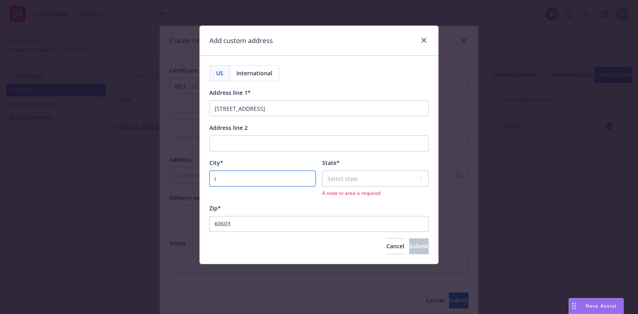
click at [261, 177] on input "i" at bounding box center [262, 179] width 106 height 16
type input "Chicago"
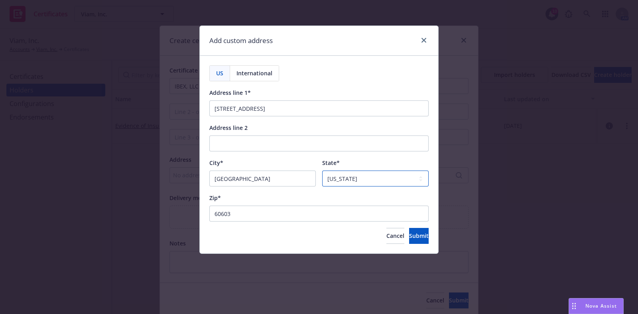
select select "IL"
click at [409, 241] on button "Submit" at bounding box center [419, 236] width 20 height 16
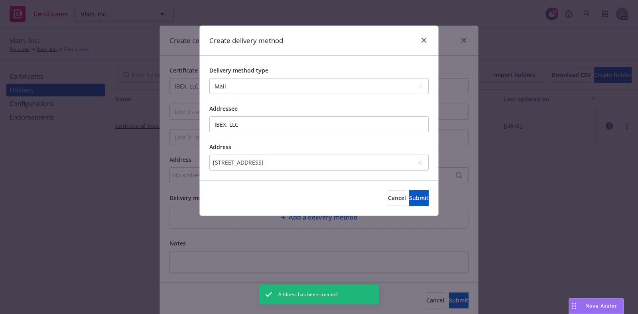
drag, startPoint x: 203, startPoint y: 165, endPoint x: 359, endPoint y: 168, distance: 156.3
click at [359, 168] on div "Delivery method type Select delivery method type Email Mail Fax Upload to Compl…" at bounding box center [319, 118] width 238 height 124
copy div "10 South LaSalle Street, Suite 3500, Chicago, ID, 60603, USA"
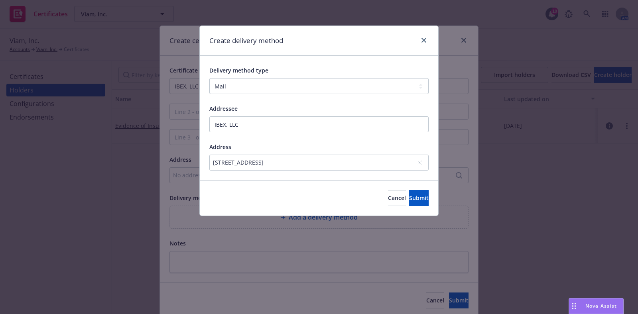
click at [417, 161] on div "10 South LaSalle Street, Suite 3500, Chicago, ID, 60603, USA" at bounding box center [315, 162] width 204 height 8
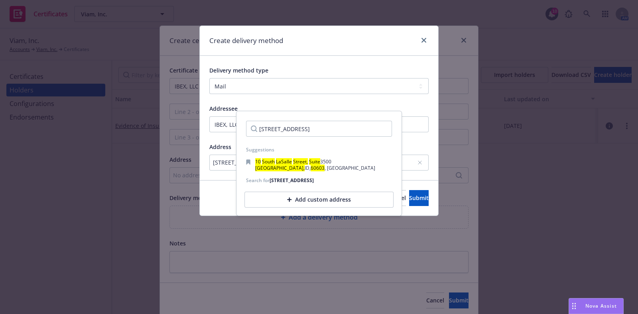
click at [309, 206] on div "Add custom address" at bounding box center [318, 200] width 149 height 16
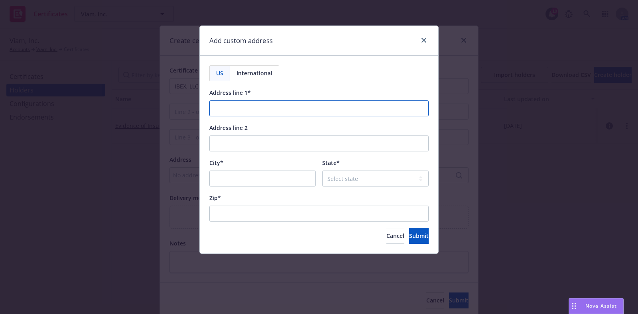
click at [265, 108] on input "Address line 1*" at bounding box center [318, 108] width 219 height 16
paste input "10 South LaSalle Street, Suite 3500, Chicago, ID, 60603, USA"
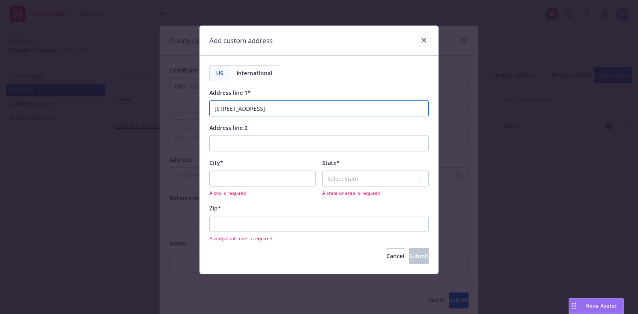
click at [320, 108] on input "10 South LaSalle Street, Suite 3500, Chicago, ID, 60603, USA" at bounding box center [318, 108] width 219 height 16
type input "10 South LaSalle Street, Suite 3500, , ID, 60603, USA"
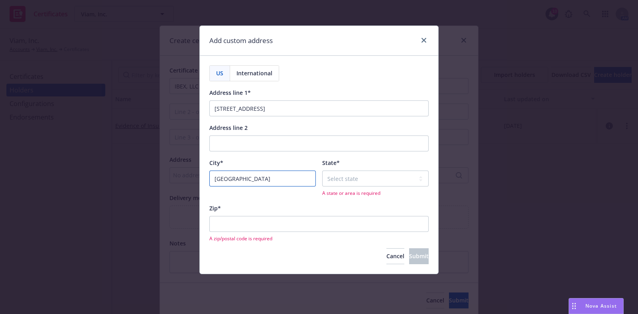
type input "Chicago"
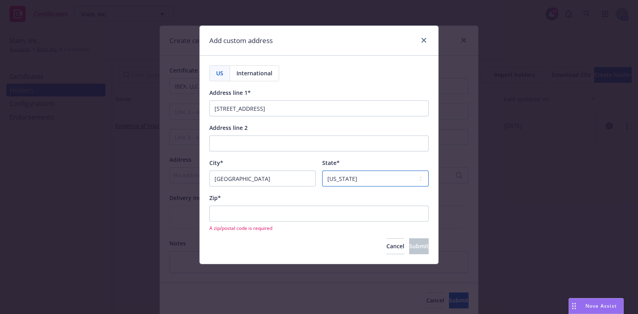
select select "IL"
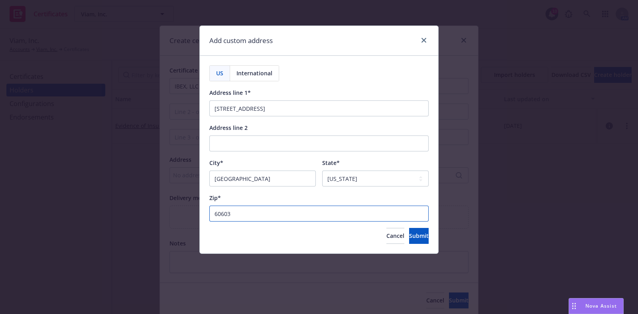
type input "60603"
drag, startPoint x: 352, startPoint y: 103, endPoint x: 304, endPoint y: 105, distance: 48.7
click at [304, 105] on input "10 South LaSalle Street, Suite 3500, , ID, 60603, USA" at bounding box center [318, 108] width 219 height 16
type input "10 South LaSalle Street, Suite 3500"
click at [409, 239] on span "Submit" at bounding box center [419, 236] width 20 height 8
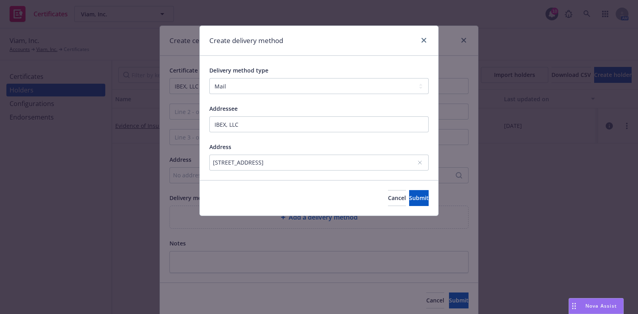
click at [419, 162] on icon at bounding box center [419, 162] width 5 height 5
click at [388, 198] on span "Cancel" at bounding box center [397, 198] width 18 height 8
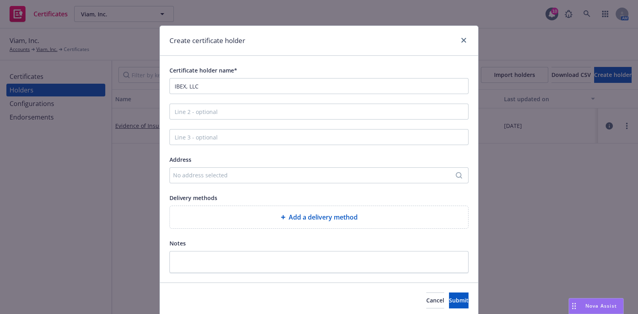
click at [322, 214] on span "Add a delivery method" at bounding box center [323, 217] width 69 height 10
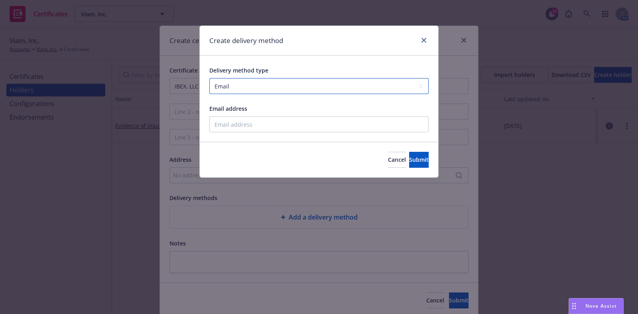
click at [258, 83] on select "Select delivery method type Email Mail Fax Upload to Compliance Website" at bounding box center [318, 86] width 219 height 16
select select "MAIL"
click at [209, 78] on select "Select delivery method type Email Mail Fax Upload to Compliance Website" at bounding box center [318, 86] width 219 height 16
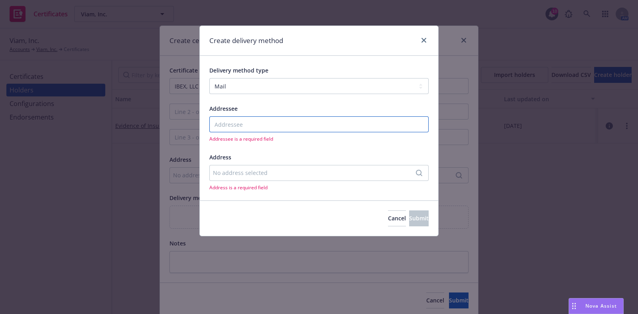
click at [226, 120] on input "Addressee" at bounding box center [318, 124] width 219 height 16
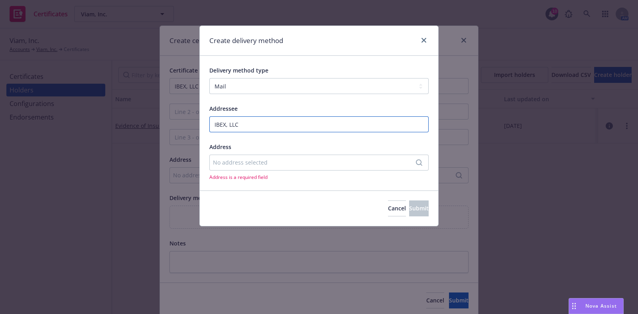
type input "IBEX, LLC"
click at [273, 162] on div "No address selected" at bounding box center [315, 162] width 204 height 8
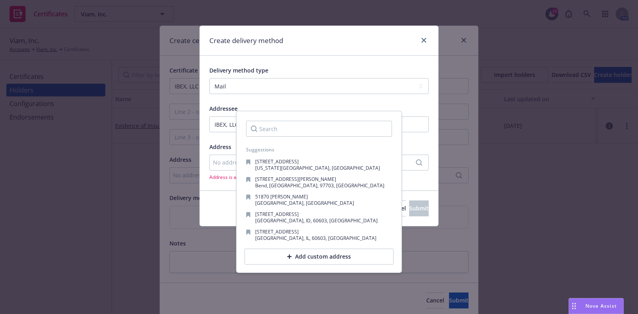
click at [282, 261] on div "Add custom address" at bounding box center [318, 257] width 149 height 16
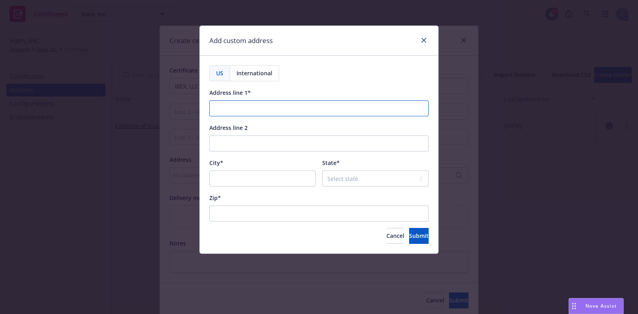
click at [260, 105] on input "Address line 1*" at bounding box center [318, 108] width 219 height 16
paste input "10 South LaSalle Street, Suite 3500, Chicago, ID, 60603, USA"
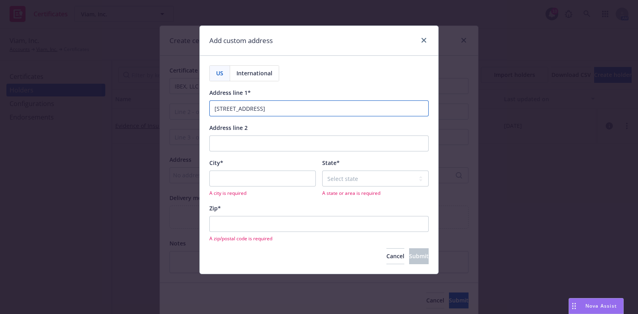
drag, startPoint x: 372, startPoint y: 109, endPoint x: 303, endPoint y: 112, distance: 69.1
click at [303, 112] on input "10 South LaSalle Street, Suite 3500, Chicago, ID, 60603, USA" at bounding box center [318, 108] width 219 height 16
type input "10 South LaSalle Street, Suite 3500"
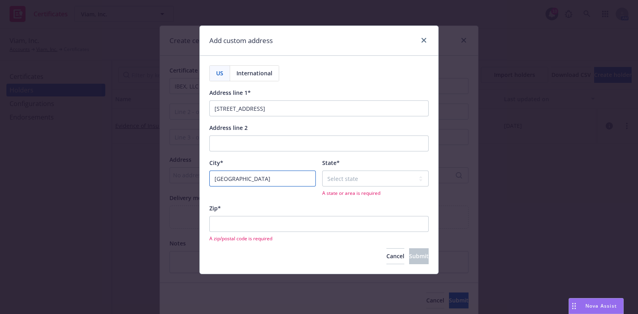
type input "Chicago"
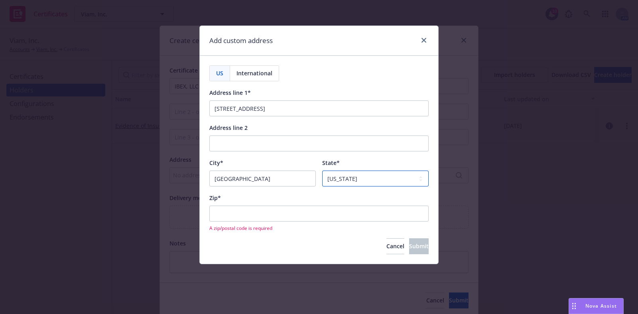
select select "IL"
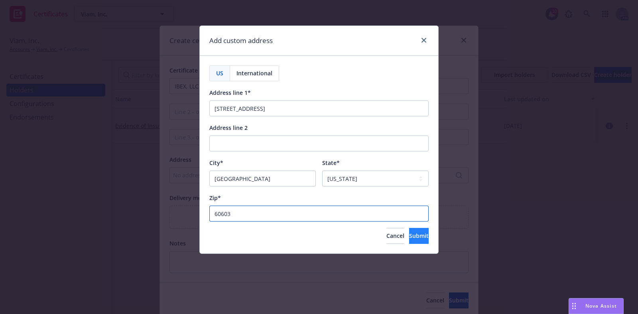
type input "60603"
click at [411, 238] on span "Submit" at bounding box center [419, 236] width 20 height 8
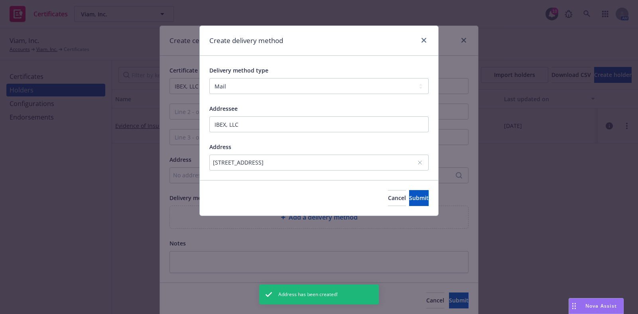
drag, startPoint x: 206, startPoint y: 165, endPoint x: 347, endPoint y: 173, distance: 141.0
click at [347, 173] on div "Delivery method type Select delivery method type Email Mail Fax Upload to Compl…" at bounding box center [319, 118] width 238 height 124
copy div "10 South LaSalle Street, Suite 3500, Chicago, IL, 60603, USA"
click at [412, 203] on button "Submit" at bounding box center [419, 198] width 20 height 16
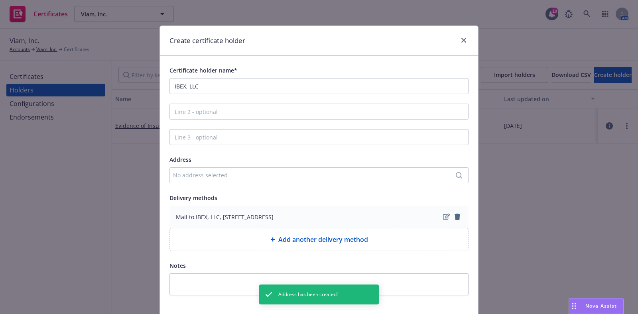
click at [272, 168] on div "No address selected" at bounding box center [318, 175] width 299 height 16
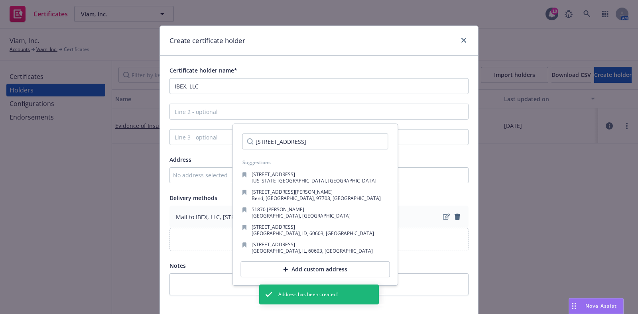
scroll to position [0, 37]
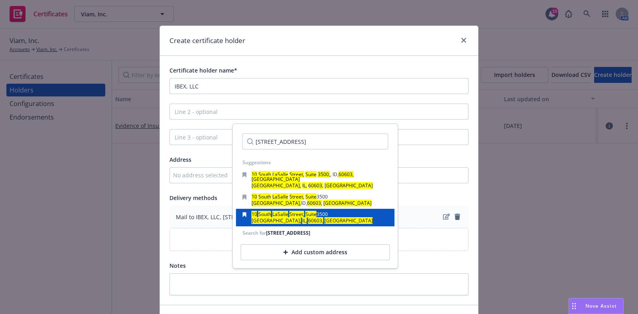
type input "10 South LaSalle Street, Suite 3500, Chicago, IL, 60603, USA"
click at [339, 212] on div "10 South LaSalle Street, Suite 3500 Chicago, IL, 60603, USA" at bounding box center [315, 217] width 146 height 11
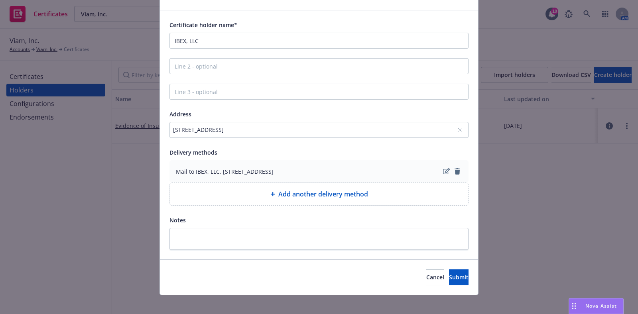
scroll to position [51, 0]
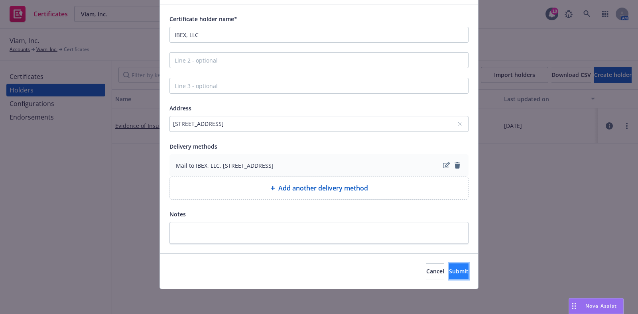
click at [449, 269] on span "Submit" at bounding box center [459, 271] width 20 height 8
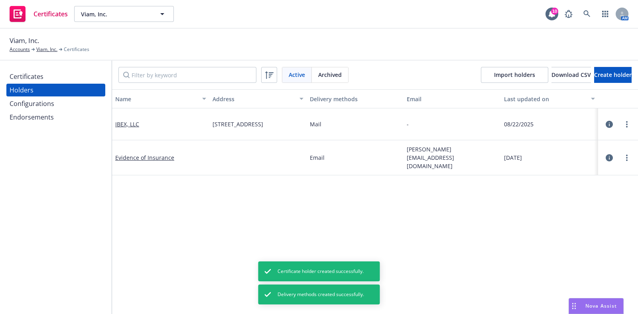
click at [46, 74] on div "Certificates" at bounding box center [56, 76] width 92 height 13
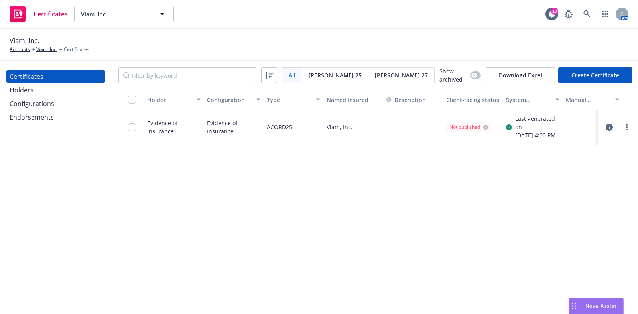
click at [43, 108] on div "Configurations" at bounding box center [32, 103] width 45 height 13
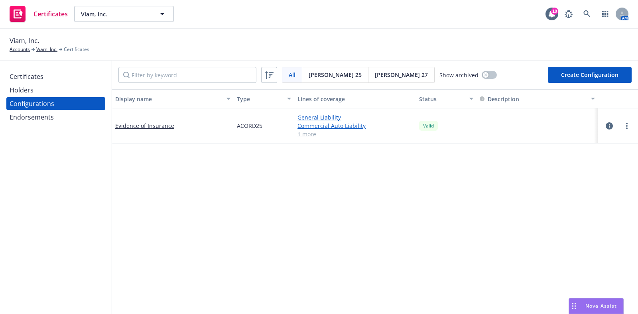
click at [606, 127] on icon "button" at bounding box center [609, 125] width 7 height 7
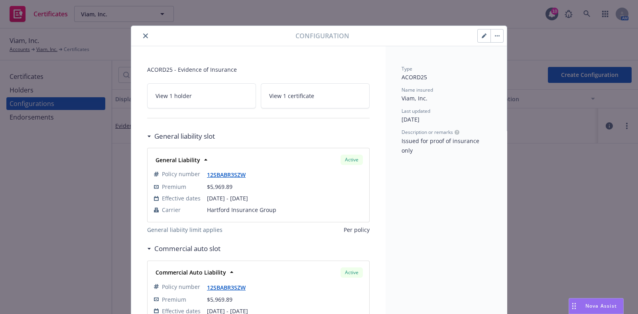
click at [485, 34] on button "button" at bounding box center [484, 35] width 13 height 13
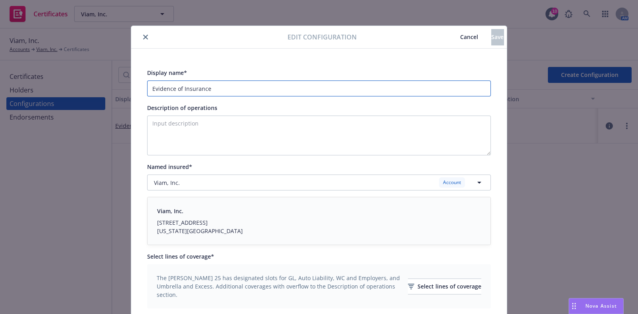
drag, startPoint x: 212, startPoint y: 91, endPoint x: 98, endPoint y: 94, distance: 113.3
click at [98, 94] on div "Edit configuration Cancel Save Display name* Evidence of Insurance Description …" at bounding box center [319, 157] width 638 height 314
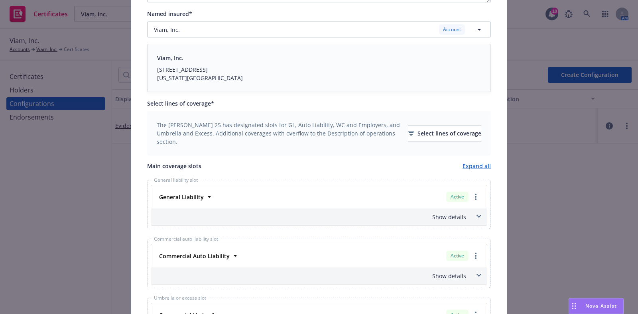
scroll to position [199, 0]
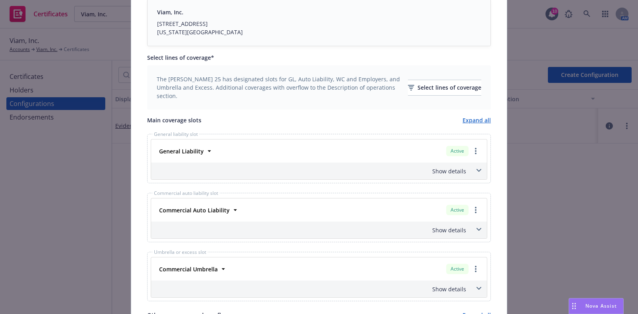
click at [203, 155] on div "General Liability Active" at bounding box center [319, 151] width 326 height 14
click at [205, 152] on icon at bounding box center [209, 151] width 8 height 8
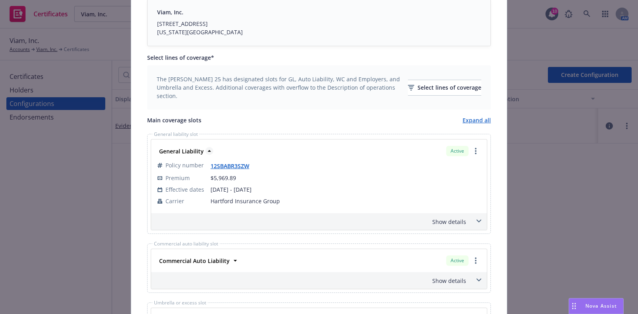
click at [205, 151] on icon at bounding box center [209, 151] width 8 height 8
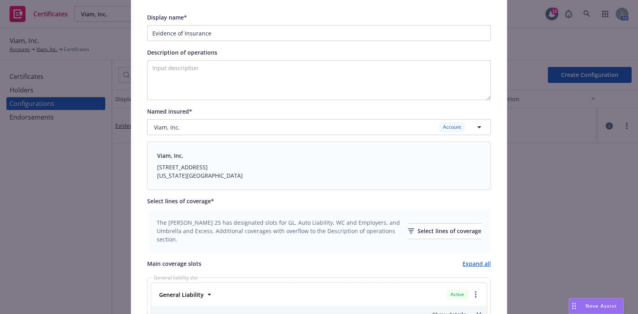
scroll to position [0, 0]
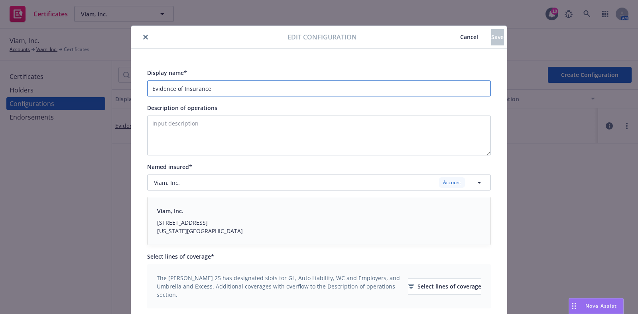
drag, startPoint x: 230, startPoint y: 84, endPoint x: 102, endPoint y: 87, distance: 128.0
click at [102, 87] on div "Edit configuration Cancel Save Display name* Evidence of Insurance Description …" at bounding box center [319, 157] width 638 height 314
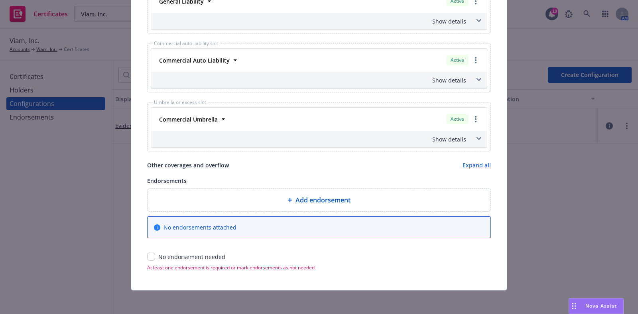
type input "25-26 GAU"
click at [147, 253] on input "checkbox" at bounding box center [151, 257] width 8 height 8
checkbox input "true"
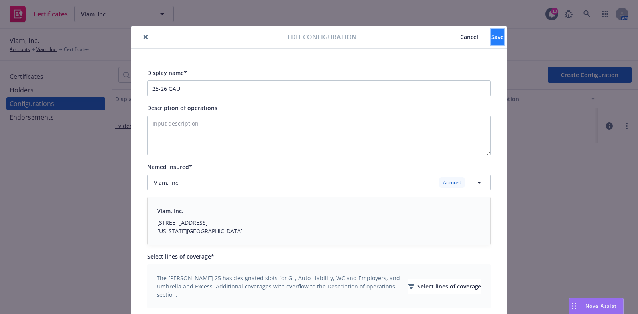
click at [491, 38] on button "Save" at bounding box center [497, 37] width 12 height 16
click at [22, 75] on div "Edit configuration Cancel Save Display name* 25-26 GAU Description of operation…" at bounding box center [319, 157] width 638 height 314
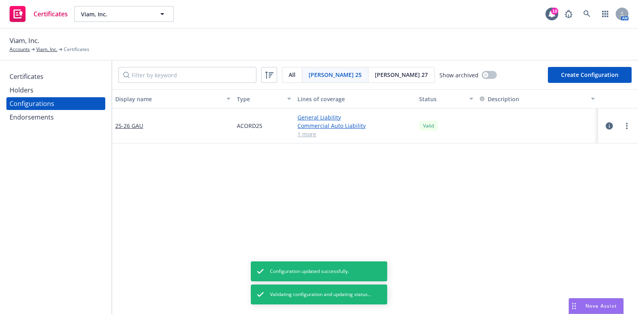
click at [22, 75] on div "Certificates" at bounding box center [27, 76] width 34 height 13
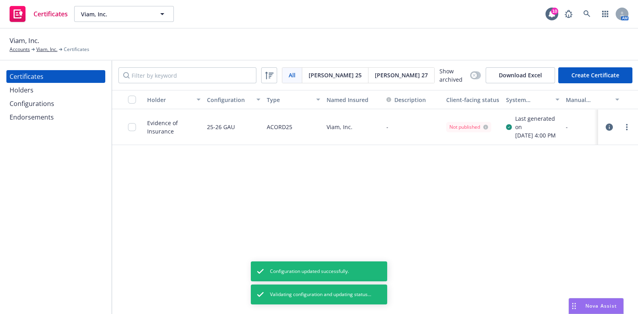
click at [597, 78] on button "Create Certificate" at bounding box center [595, 75] width 74 height 16
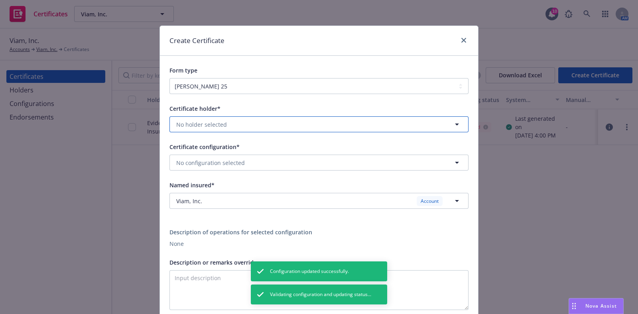
click at [215, 118] on button "No holder selected" at bounding box center [318, 124] width 299 height 16
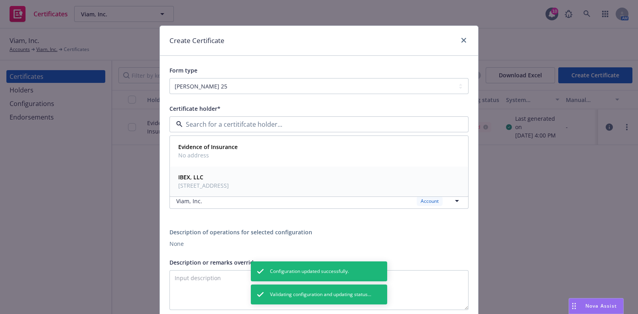
click at [209, 184] on span "10 South LaSalle Street, Suite 3500, Chicago, IL, 60603, USA" at bounding box center [203, 185] width 51 height 8
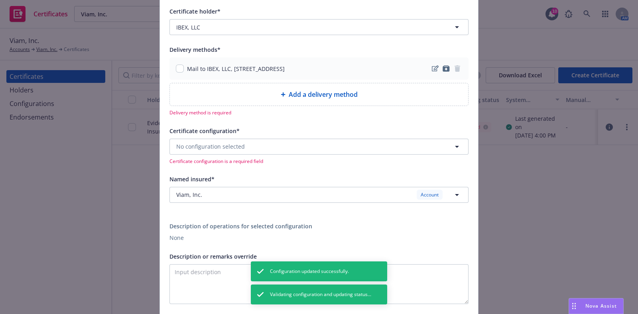
scroll to position [99, 0]
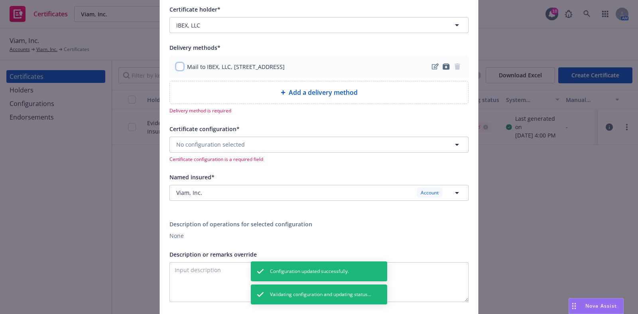
click at [176, 66] on input "checkbox" at bounding box center [180, 67] width 8 height 8
checkbox input "true"
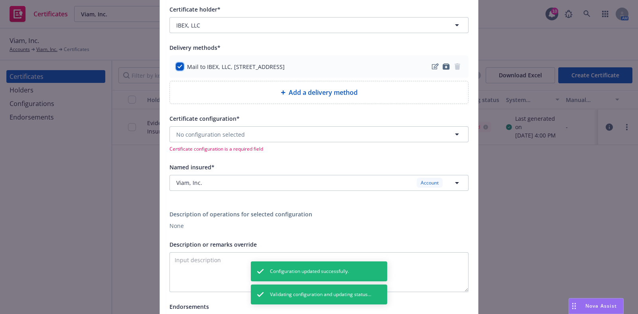
scroll to position [149, 0]
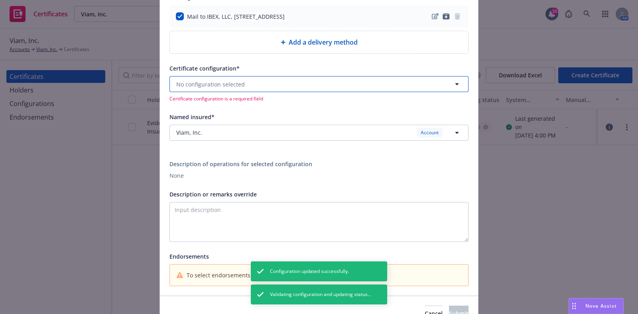
click at [216, 87] on span "No configuration selected" at bounding box center [210, 84] width 69 height 8
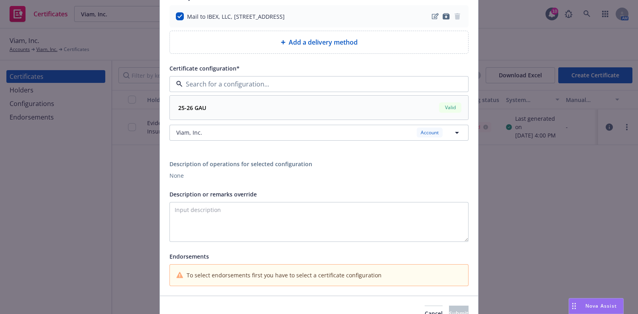
click at [210, 109] on div "25-26 GAU Valid" at bounding box center [319, 108] width 288 height 14
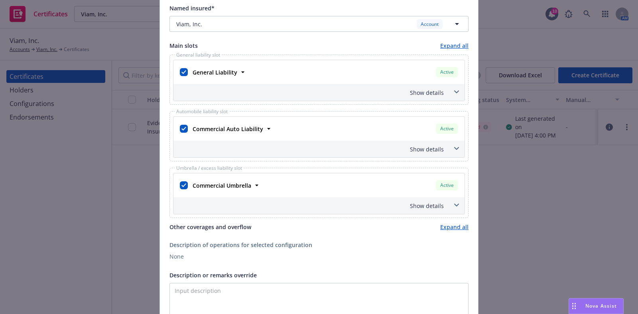
scroll to position [249, 0]
click at [182, 128] on input "checkbox" at bounding box center [184, 128] width 8 height 8
checkbox input "false"
click at [181, 179] on div at bounding box center [184, 184] width 8 height 11
click at [181, 184] on input "checkbox" at bounding box center [184, 184] width 8 height 8
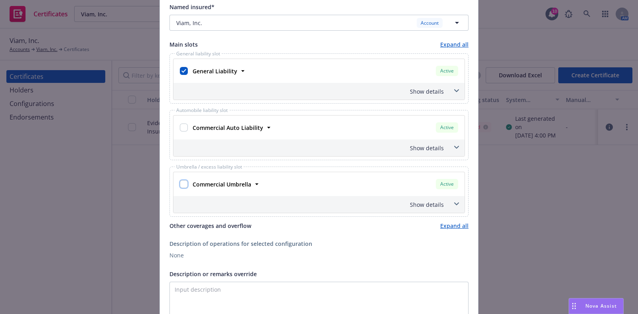
checkbox input "false"
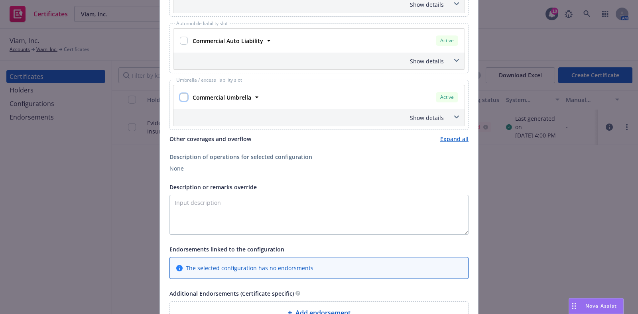
scroll to position [398, 0]
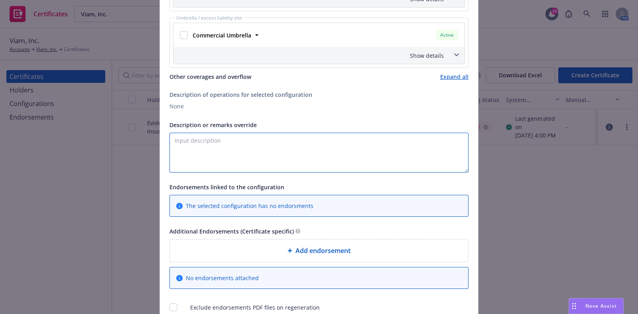
click at [224, 148] on textarea "Description or remarks override" at bounding box center [318, 153] width 299 height 40
paste textarea "Tampa Convention Center, Shepard Exposition Services, IBEX LLC, National Marine…"
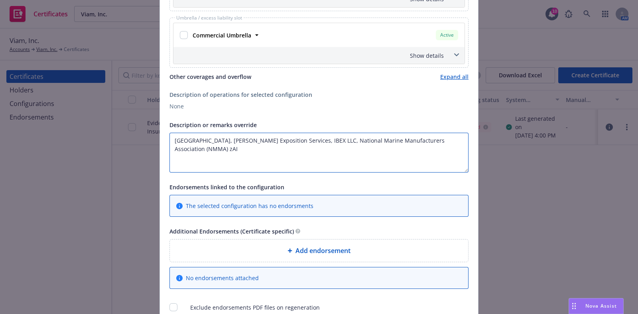
paste textarea "The Certificate Holder is included as an additional insured as required by a wr…"
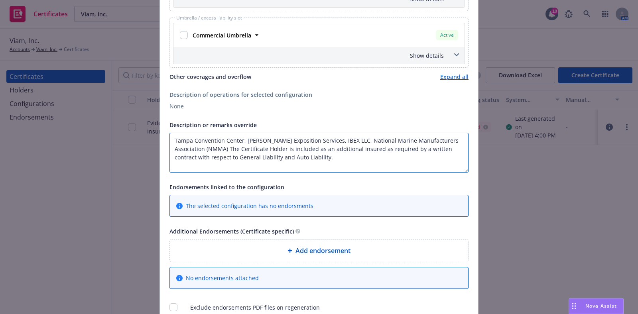
drag, startPoint x: 256, startPoint y: 146, endPoint x: 193, endPoint y: 147, distance: 63.4
click at [193, 147] on textarea "Tampa Convention Center, Shepard Exposition Services, IBEX LLC, National Marine…" at bounding box center [318, 153] width 299 height 40
drag, startPoint x: 216, startPoint y: 159, endPoint x: 166, endPoint y: 157, distance: 50.2
click at [169, 157] on textarea "Tampa Convention Center, Shepard Exposition Services, IBEX LLC, National Marine…" at bounding box center [318, 153] width 299 height 40
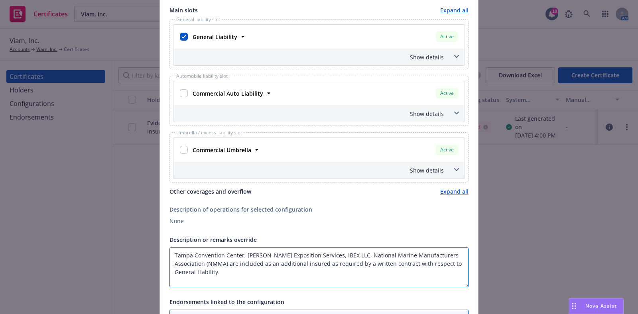
scroll to position [149, 0]
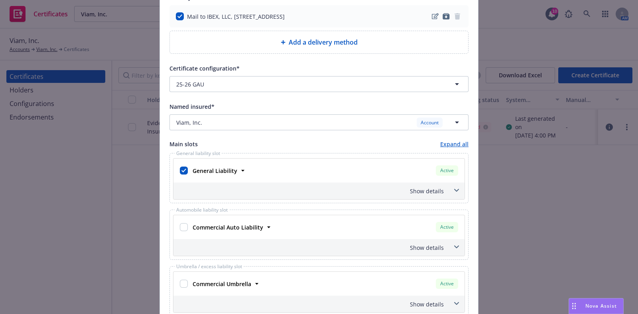
type textarea "Tampa Convention Center, Shepard Exposition Services, IBEX LLC, National Marine…"
click at [341, 195] on div "Show details" at bounding box center [318, 191] width 291 height 17
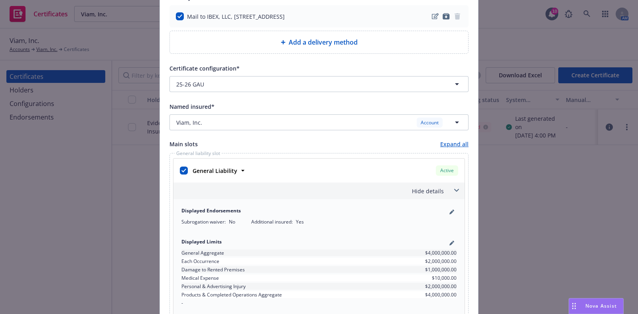
click at [416, 193] on div "Hide details" at bounding box center [309, 191] width 269 height 8
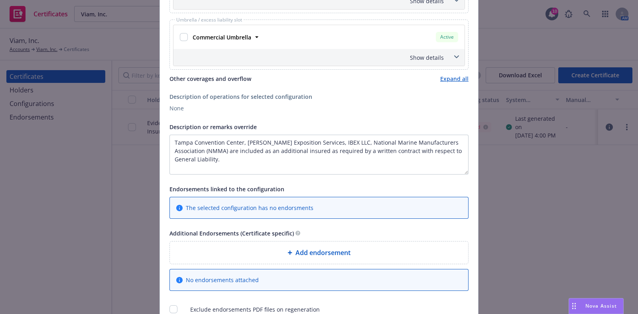
scroll to position [465, 0]
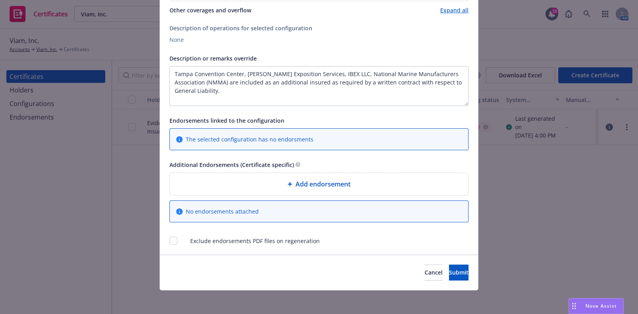
click at [274, 185] on div "Add endorsement" at bounding box center [318, 184] width 285 height 10
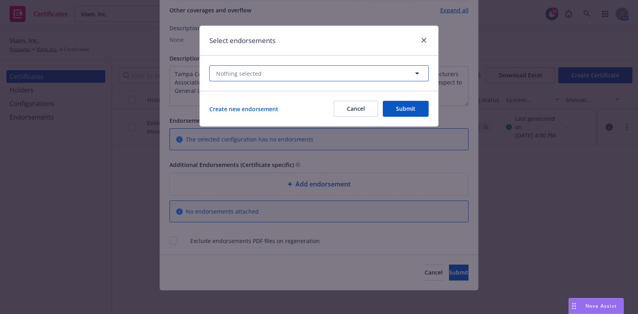
click at [277, 73] on button "Nothing selected" at bounding box center [318, 73] width 219 height 16
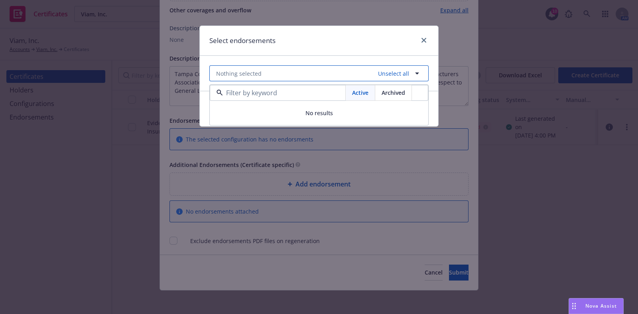
click at [278, 70] on button "Nothing selected Unselect all" at bounding box center [318, 73] width 219 height 16
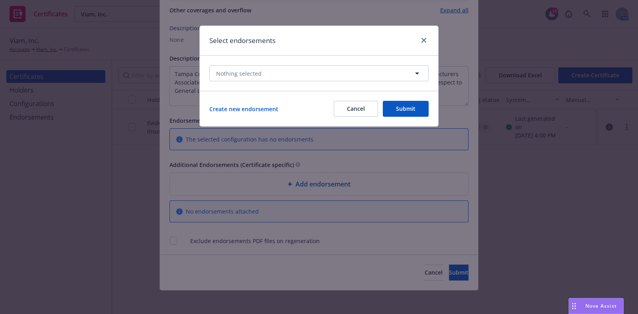
click at [339, 107] on button "Cancel" at bounding box center [356, 109] width 44 height 16
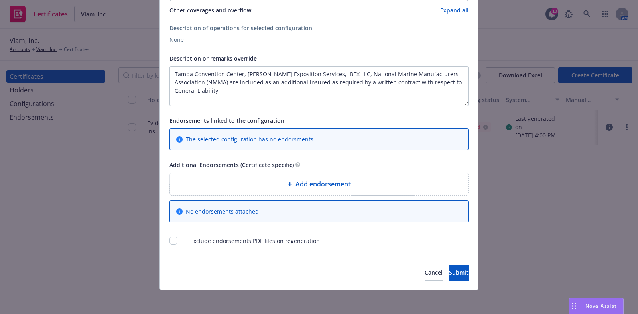
scroll to position [166, 0]
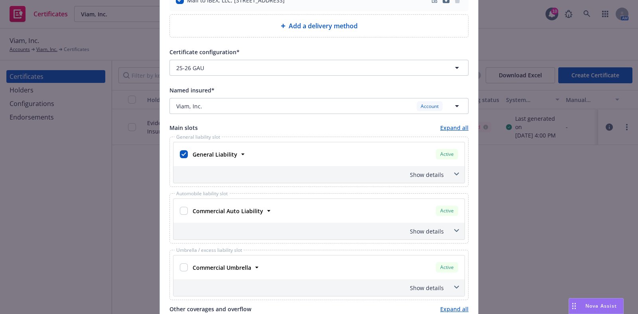
click at [433, 182] on div "General Liability Active Policy number 12SBABR3SZW Premium $5,969.89 Effective …" at bounding box center [319, 162] width 292 height 41
click at [433, 177] on div "Show details" at bounding box center [309, 175] width 269 height 8
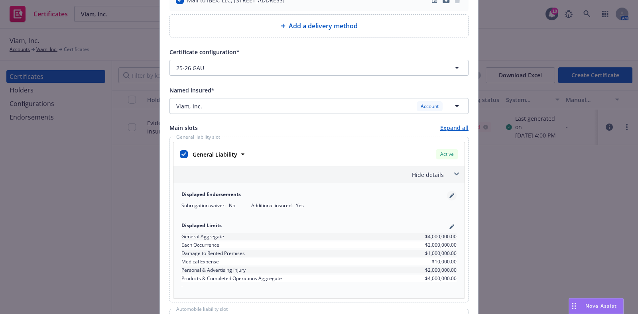
click at [449, 196] on icon "pencil" at bounding box center [451, 197] width 4 height 4
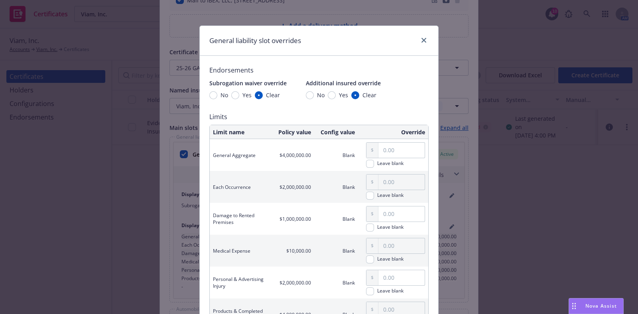
click at [330, 98] on div "Yes" at bounding box center [338, 95] width 20 height 8
click at [330, 98] on input "Yes" at bounding box center [332, 95] width 8 height 8
radio input "true"
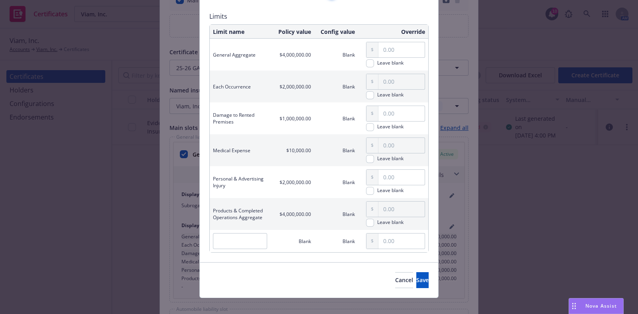
scroll to position [108, 0]
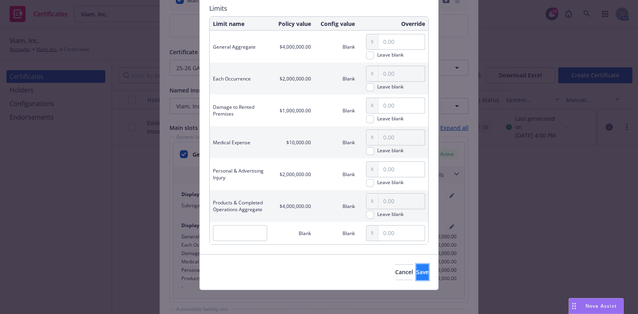
click at [416, 275] on button "Save" at bounding box center [422, 272] width 12 height 16
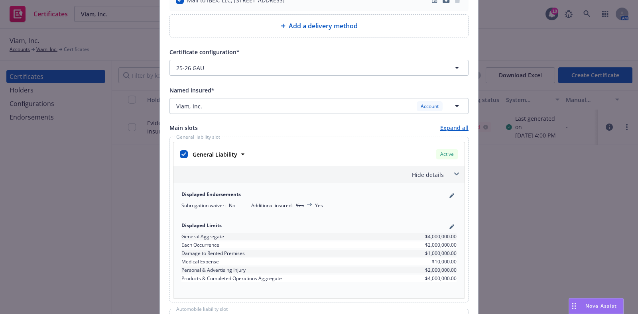
click at [442, 168] on div "Hide details" at bounding box center [318, 174] width 291 height 17
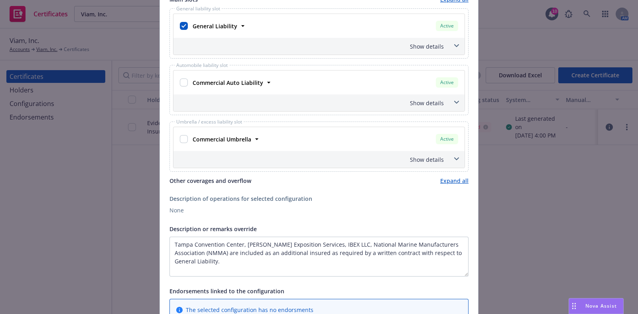
scroll to position [415, 0]
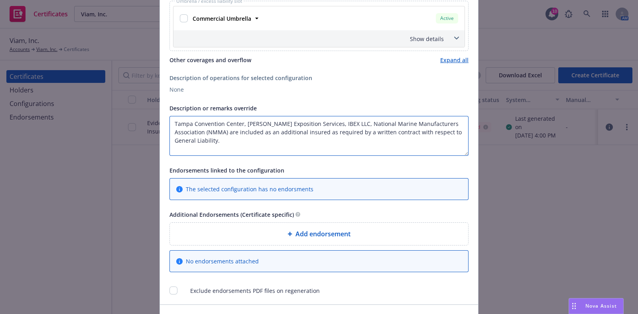
click at [169, 124] on textarea "Tampa Convention Center, Shepard Exposition Services, IBEX LLC, National Marine…" at bounding box center [318, 136] width 299 height 40
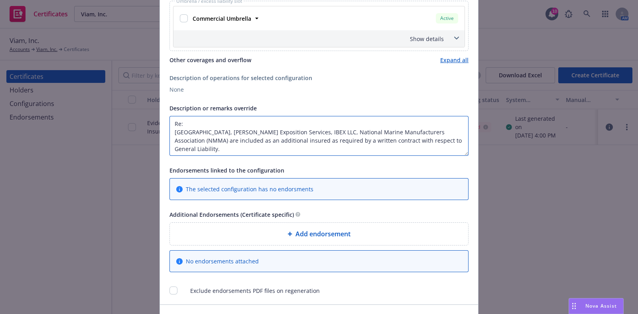
paste textarea "Move in date: Saturday, October 4, 2025, Move out date: Thursday, October 9, 20…"
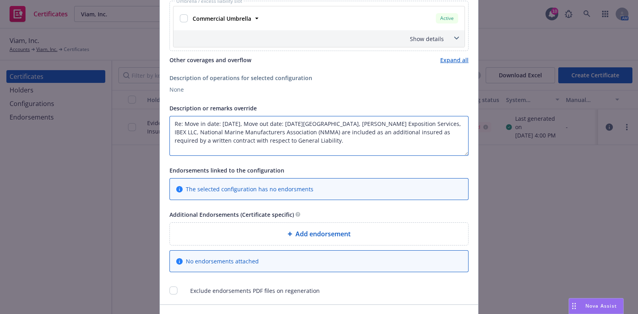
scroll to position [0, 0]
click at [280, 151] on textarea "Re: Move in date: Saturday, October 4, 2025, Move out date: Thursday, October 9…" at bounding box center [318, 136] width 299 height 40
paste textarea "Cross liability"
paste textarea "Contractual Liability is included under the General Liability."
drag, startPoint x: 303, startPoint y: 147, endPoint x: 252, endPoint y: 147, distance: 51.0
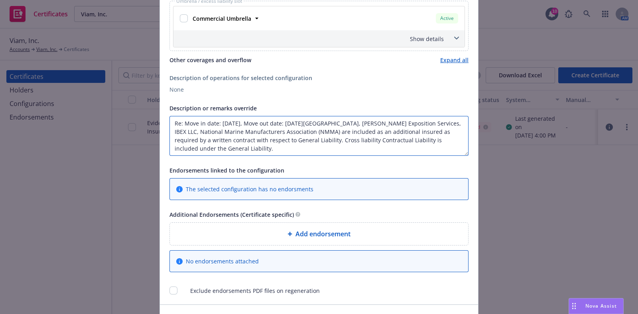
click at [252, 147] on textarea "Re: Move in date: Saturday, October 4, 2025, Move out date: Thursday, October 9…" at bounding box center [318, 136] width 299 height 40
drag, startPoint x: 377, startPoint y: 147, endPoint x: 252, endPoint y: 147, distance: 126.0
click at [252, 147] on textarea "Re: Move in date: Saturday, October 4, 2025, Move out date: Thursday, October 9…" at bounding box center [318, 136] width 299 height 40
click at [376, 147] on textarea "Re: Move in date: Saturday, October 4, 2025, Move out date: Thursday, October 9…" at bounding box center [318, 136] width 299 height 40
paste textarea "is included under the General Liability."
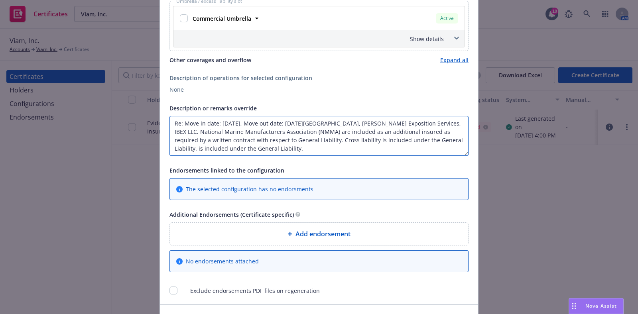
click at [353, 147] on textarea "Re: Move in date: Saturday, October 4, 2025, Move out date: Thursday, October 9…" at bounding box center [318, 136] width 299 height 40
paste textarea "Severability of interest"
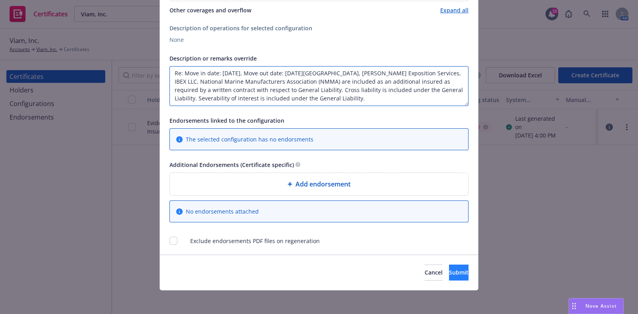
type textarea "Re: Move in date: Saturday, October 4, 2025, Move out date: Thursday, October 9…"
click at [449, 274] on span "Submit" at bounding box center [459, 273] width 20 height 8
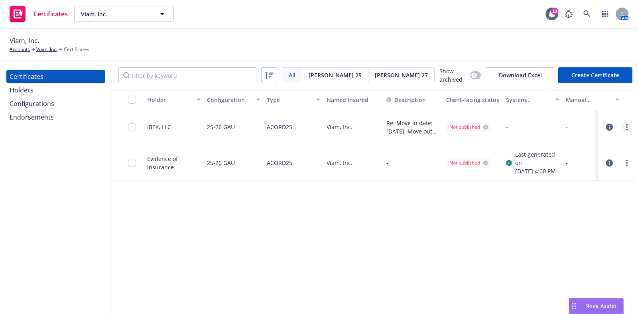
click at [626, 128] on icon "more" at bounding box center [627, 127] width 2 height 6
click at [576, 176] on link "Regenerate" at bounding box center [560, 175] width 128 height 16
click at [622, 132] on link "more" at bounding box center [627, 127] width 10 height 10
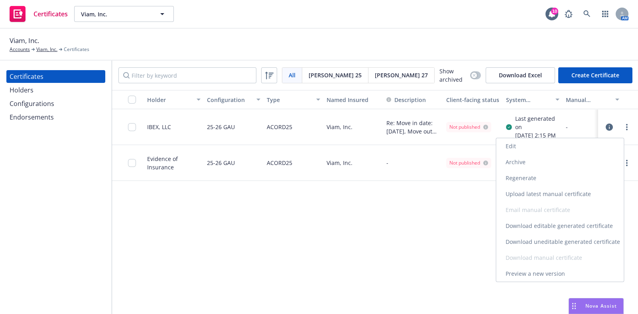
click at [551, 242] on link "Download uneditable generated certificate" at bounding box center [560, 242] width 128 height 16
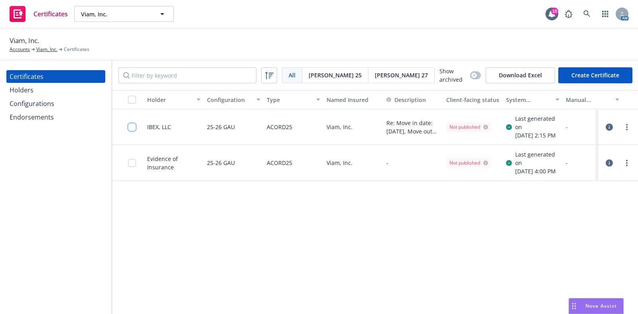
click at [129, 131] on input "checkbox" at bounding box center [132, 127] width 8 height 8
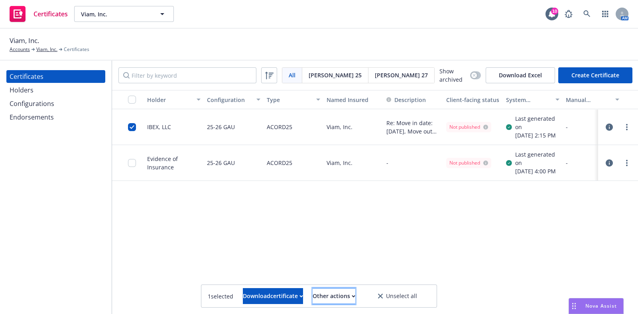
click at [346, 299] on div "Other actions" at bounding box center [334, 296] width 43 height 15
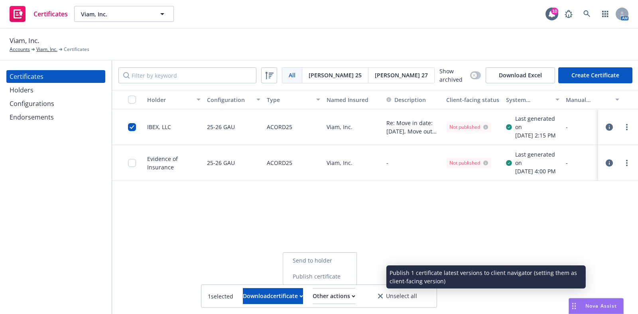
click at [341, 277] on link "Publish certificate" at bounding box center [319, 277] width 73 height 16
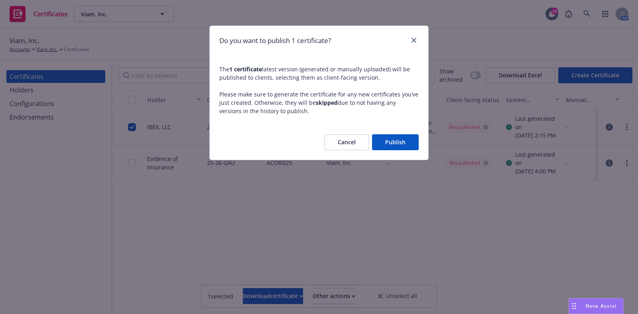
click at [386, 142] on button "Publish" at bounding box center [395, 142] width 47 height 16
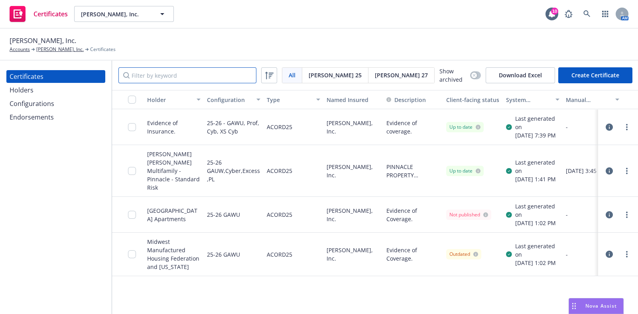
click at [185, 78] on input "Filter by keyword" at bounding box center [187, 75] width 138 height 16
paste input "[PERSON_NAME] [PERSON_NAME] Multifamily"
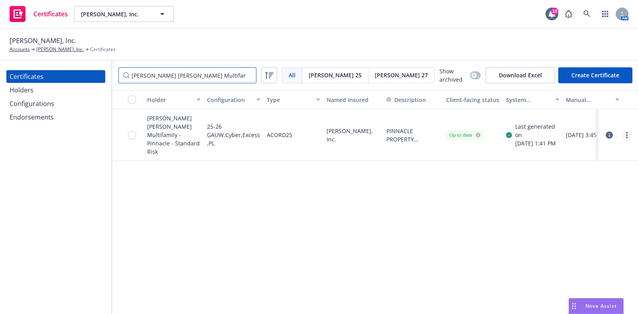
type input "[PERSON_NAME] [PERSON_NAME] Multifamily"
click at [622, 130] on link "more" at bounding box center [627, 135] width 10 height 10
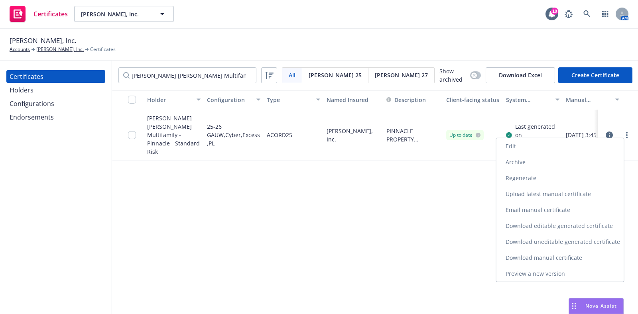
click at [547, 278] on link "Preview a new version" at bounding box center [560, 274] width 128 height 16
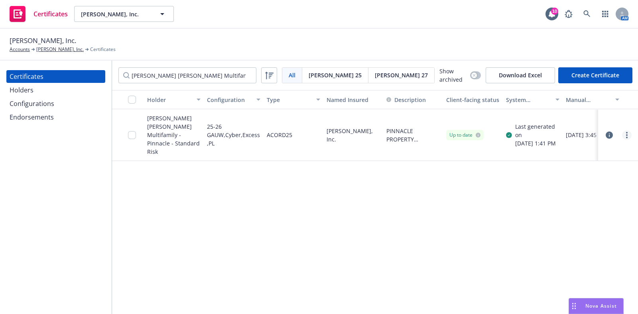
click at [626, 132] on icon "more" at bounding box center [627, 135] width 2 height 6
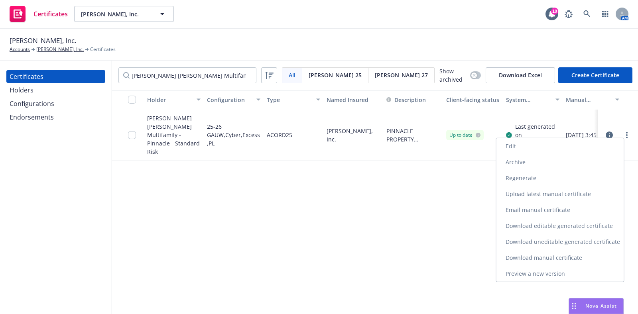
click at [569, 271] on link "Preview a new version" at bounding box center [560, 274] width 128 height 16
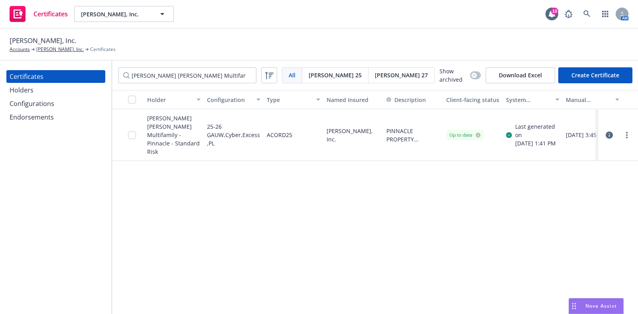
click at [622, 135] on div at bounding box center [617, 135] width 33 height 16
click at [622, 132] on link "more" at bounding box center [627, 135] width 10 height 10
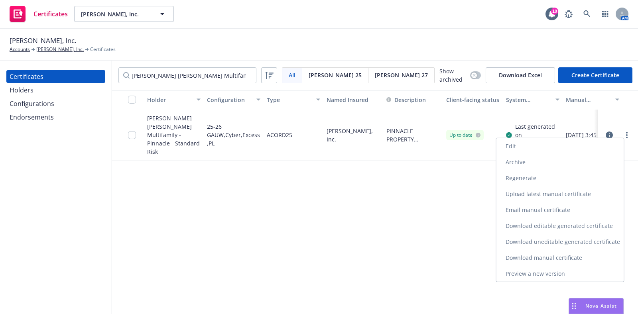
click at [571, 240] on link "Download uneditable generated certificate" at bounding box center [560, 242] width 128 height 16
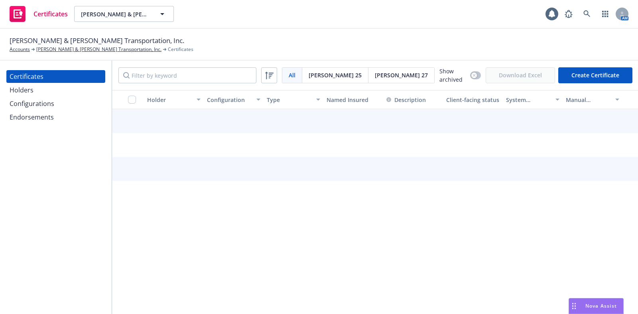
click at [42, 94] on div "Holders" at bounding box center [56, 90] width 92 height 13
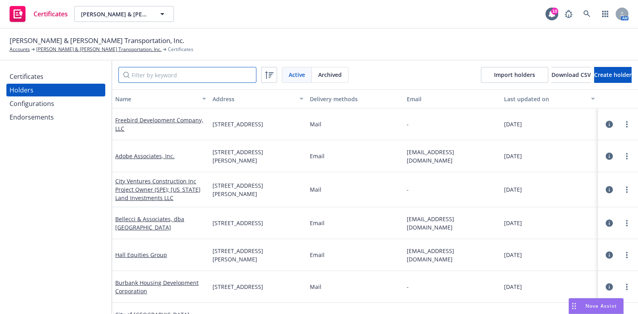
click at [174, 80] on input "Filter by keyword" at bounding box center [187, 75] width 138 height 16
paste input "CSG Consultants, Inc. [STREET_ADDRESS]"
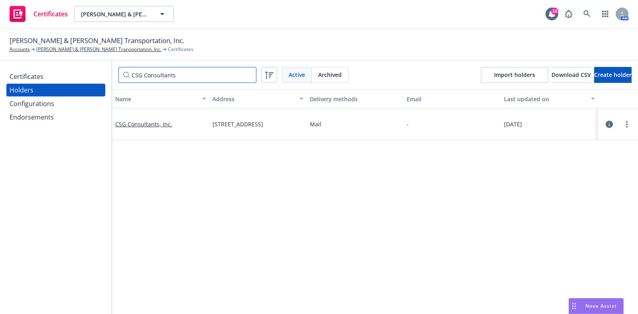
type input "CSG Consultants"
click at [65, 79] on div "Certificates" at bounding box center [56, 76] width 92 height 13
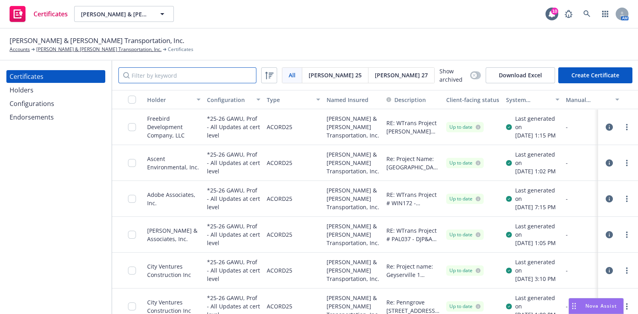
click at [195, 77] on input "Filter by keyword" at bounding box center [187, 75] width 138 height 16
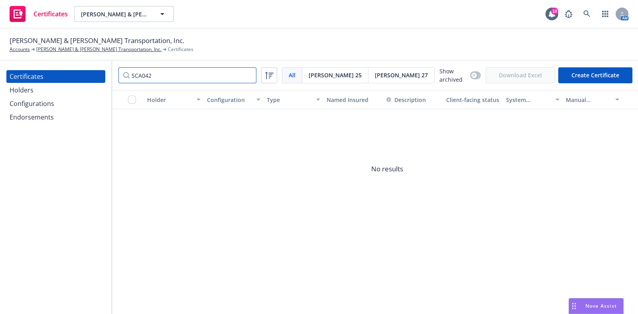
type input "SCA042"
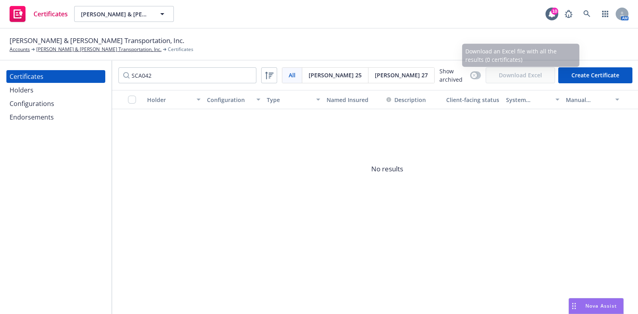
click at [591, 79] on button "Create Certificate" at bounding box center [595, 75] width 74 height 16
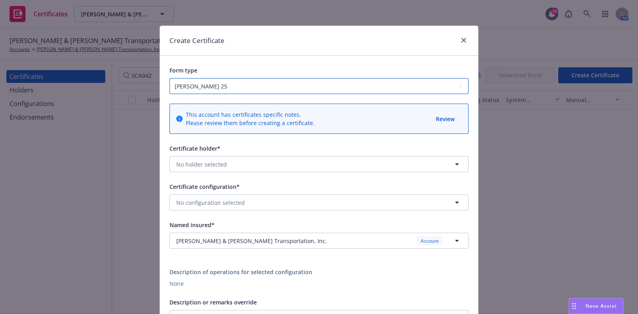
click at [282, 83] on select "[PERSON_NAME] 25 [PERSON_NAME] 27" at bounding box center [318, 86] width 299 height 16
click at [287, 59] on div "Form type [PERSON_NAME] 25 [PERSON_NAME] 27" at bounding box center [319, 75] width 318 height 38
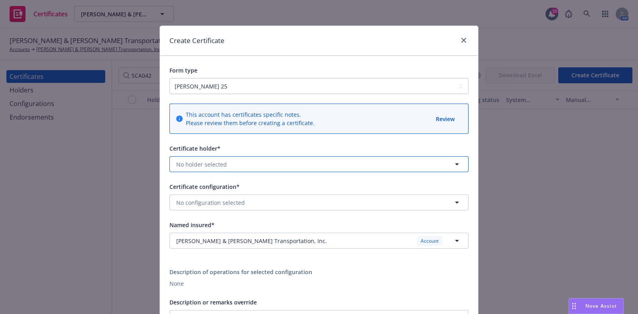
click at [215, 165] on span "No holder selected" at bounding box center [201, 164] width 51 height 8
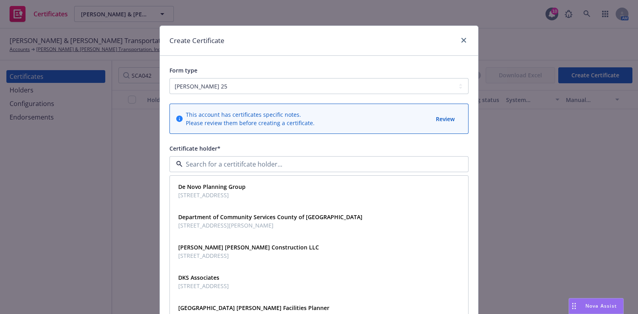
paste input "CSG Consultants, Inc. [STREET_ADDRESS]"
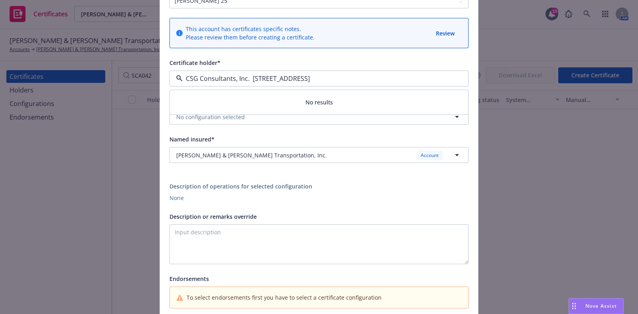
scroll to position [99, 0]
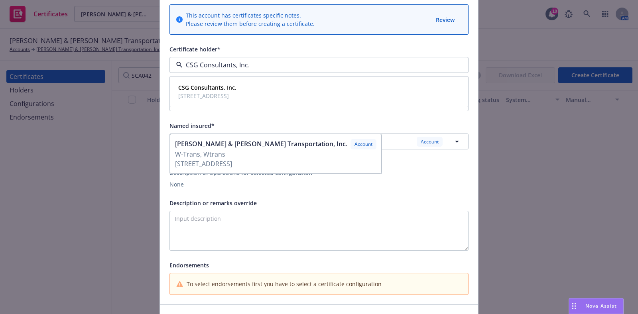
type input "CSG Consultants, Inc"
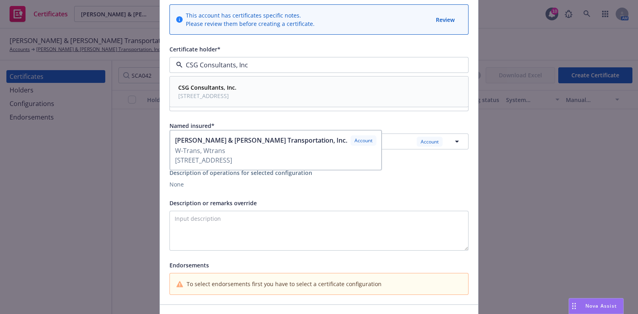
click at [236, 95] on span "[STREET_ADDRESS]" at bounding box center [207, 96] width 58 height 8
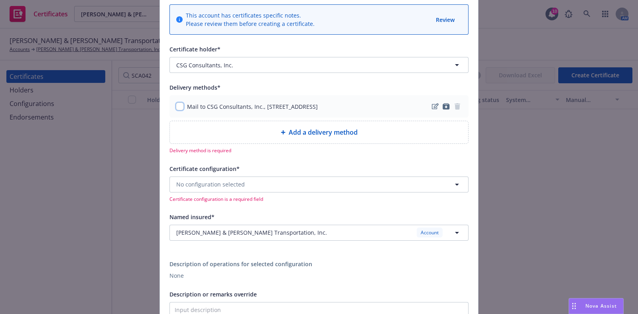
click at [176, 107] on input "checkbox" at bounding box center [180, 106] width 8 height 8
checkbox input "true"
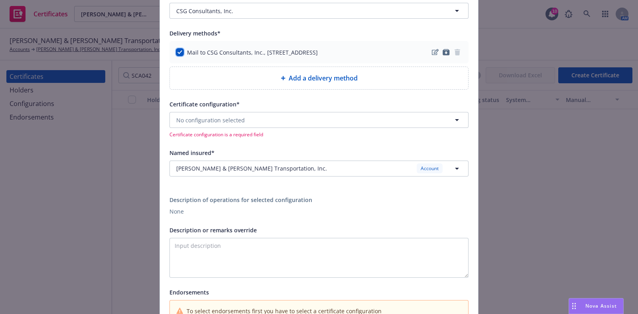
scroll to position [199, 0]
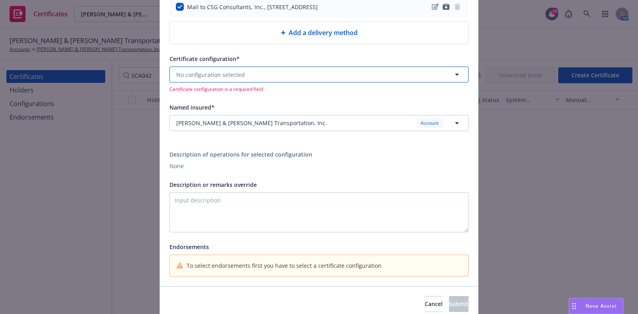
click at [232, 78] on button "No configuration selected" at bounding box center [318, 75] width 299 height 16
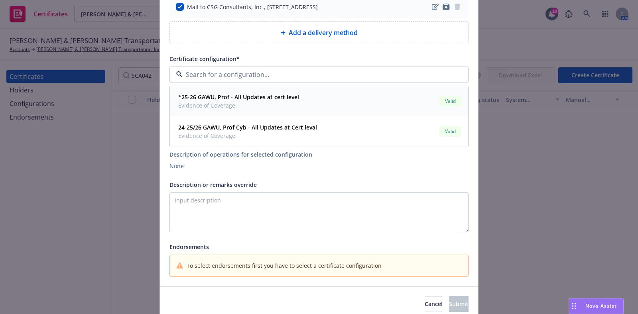
click at [318, 100] on div "*25-26 GAWU, Prof - All Updates at cert level Evidence of Coverage. Valid" at bounding box center [319, 101] width 288 height 20
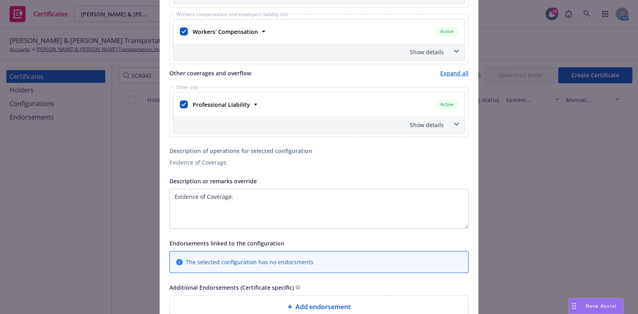
scroll to position [448, 0]
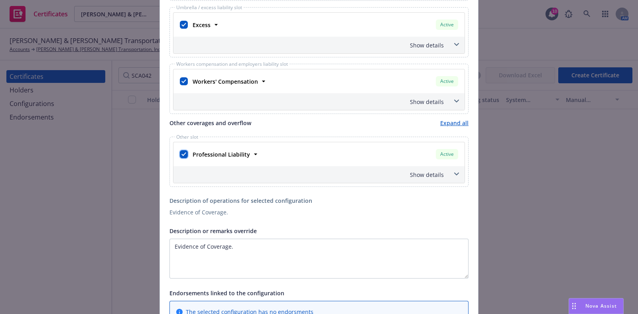
click at [181, 153] on input "checkbox" at bounding box center [184, 154] width 8 height 8
checkbox input "false"
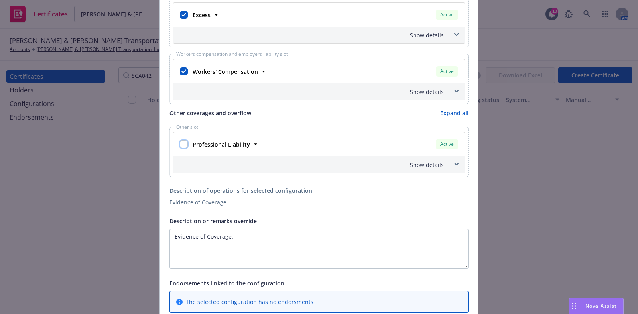
scroll to position [498, 0]
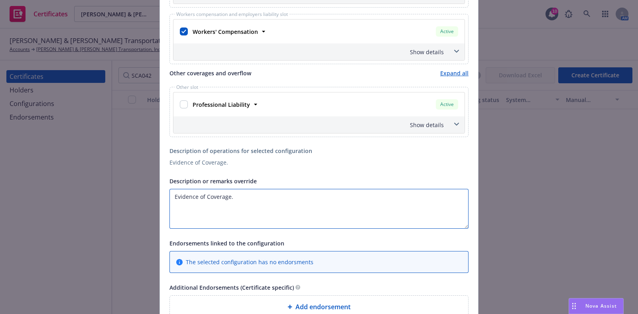
click at [214, 199] on textarea "Evidence of Coverage." at bounding box center [318, 209] width 299 height 40
paste textarea "Project name: Automobile Repair Facility (SCA042)"
paste textarea "CSG Consultants, Inc."
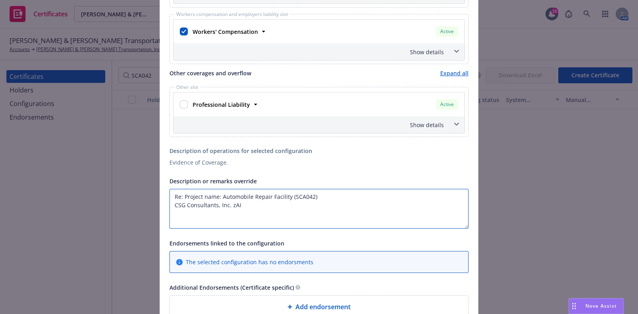
paste textarea "The Certificate Holder is included as an additional insured as required by a wr…"
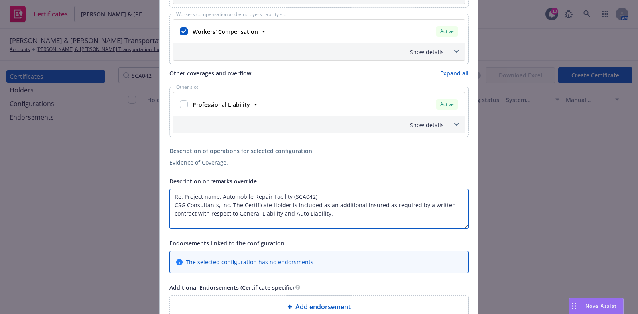
drag, startPoint x: 283, startPoint y: 202, endPoint x: 226, endPoint y: 203, distance: 57.4
click at [226, 203] on textarea "Re: Project name: Automobile Repair Facility (SCA042) CSG Consultants, Inc. The…" at bounding box center [318, 209] width 299 height 40
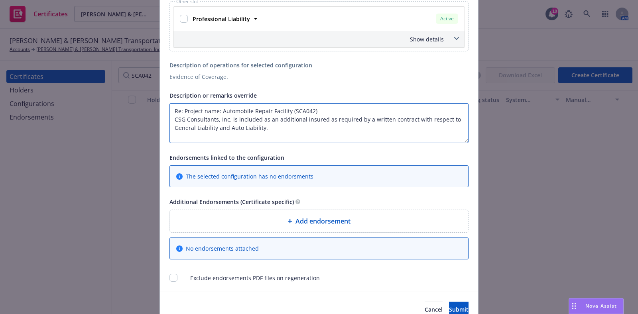
scroll to position [598, 0]
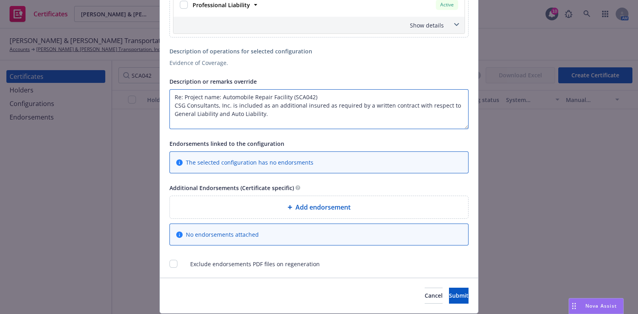
type textarea "Re: Project name: Automobile Repair Facility (SCA042) CSG Consultants, Inc. is …"
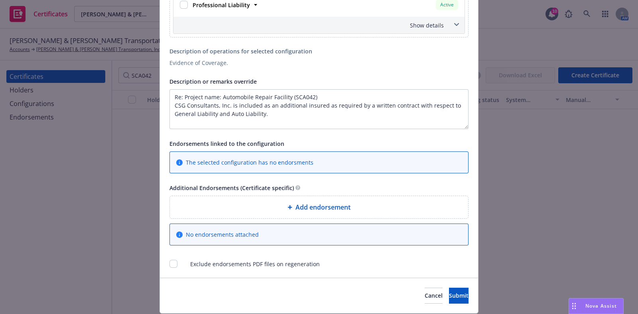
click at [283, 210] on div "Add endorsement" at bounding box center [318, 208] width 285 height 10
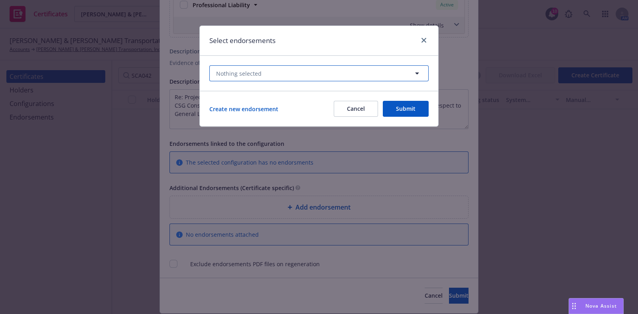
click at [275, 72] on button "Nothing selected" at bounding box center [318, 73] width 219 height 16
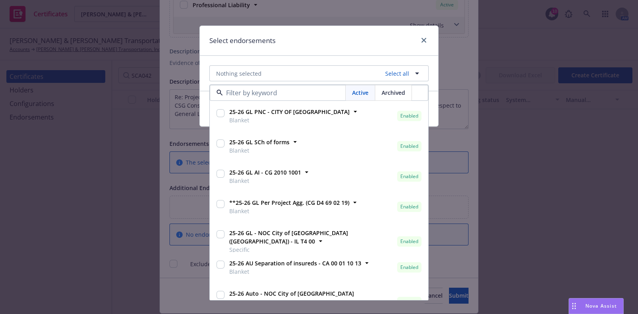
click at [218, 173] on input "checkbox" at bounding box center [220, 174] width 8 height 8
checkbox input "true"
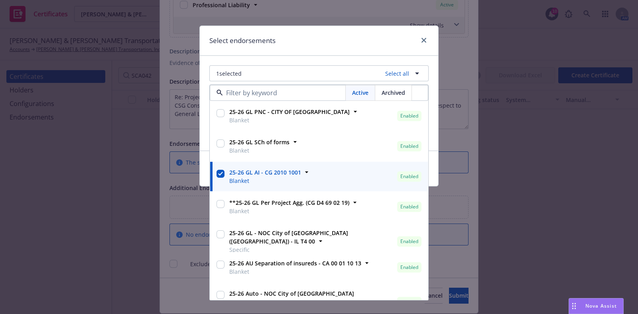
click at [218, 202] on input "checkbox" at bounding box center [220, 204] width 8 height 8
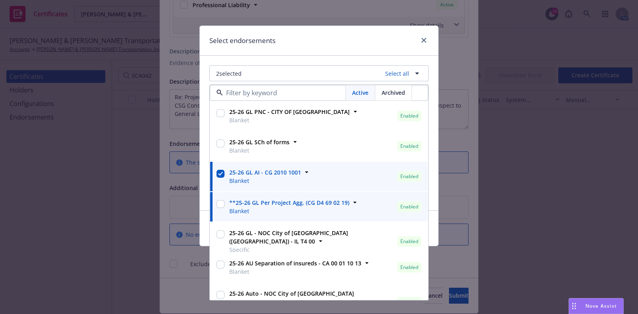
checkbox input "true"
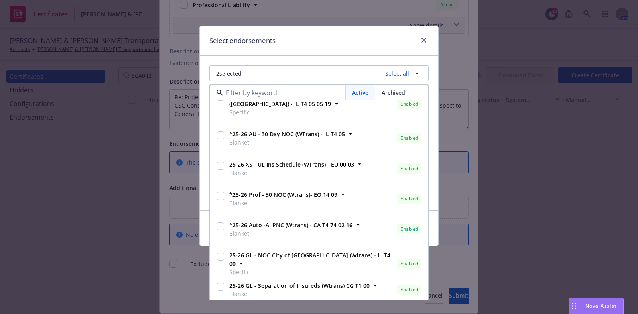
scroll to position [199, 0]
click at [220, 224] on input "checkbox" at bounding box center [220, 226] width 8 height 8
checkbox input "true"
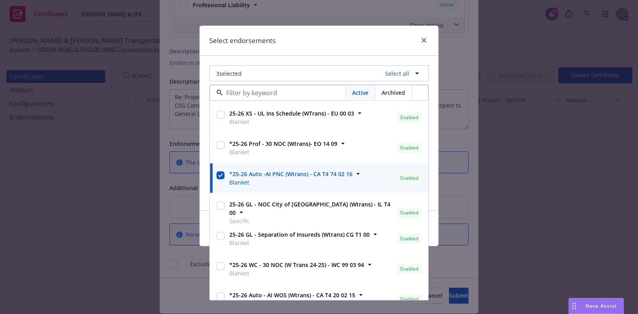
scroll to position [299, 0]
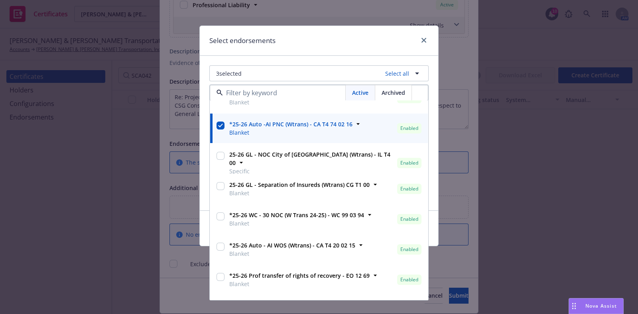
click at [219, 244] on input "checkbox" at bounding box center [220, 247] width 8 height 8
checkbox input "true"
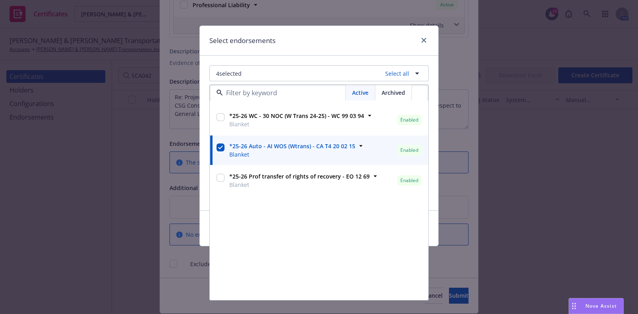
scroll to position [249, 0]
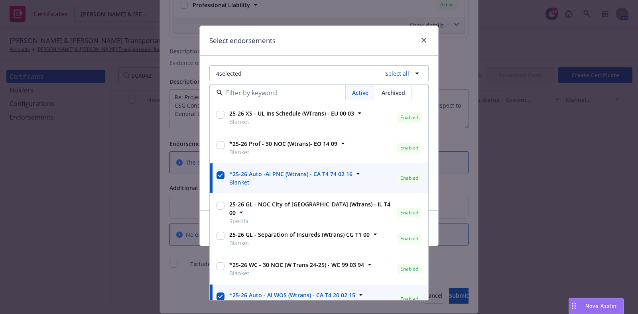
type input "*"
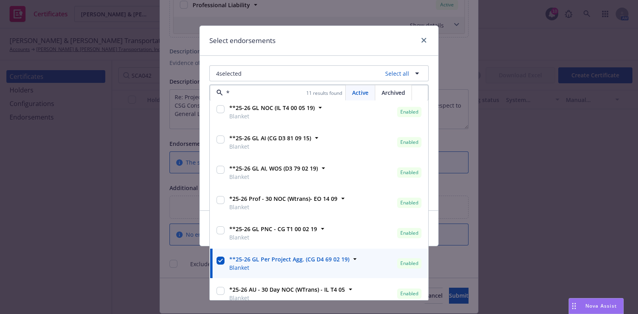
scroll to position [0, 0]
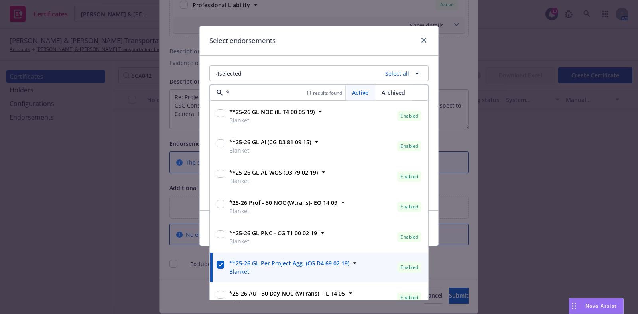
click at [219, 145] on input "checkbox" at bounding box center [220, 144] width 8 height 8
checkbox input "true"
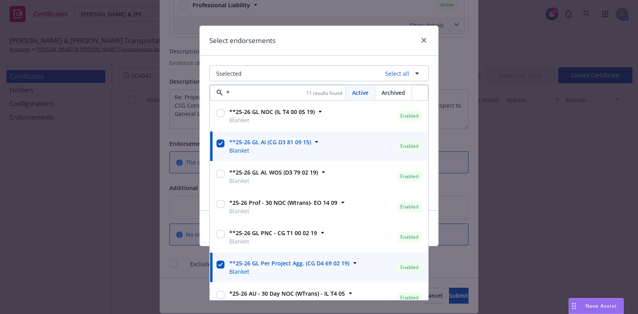
click at [222, 173] on input "checkbox" at bounding box center [220, 174] width 8 height 8
checkbox input "true"
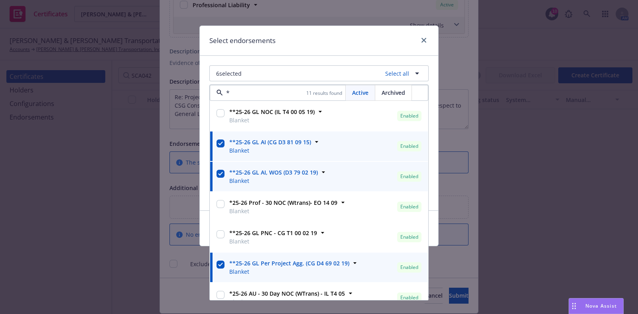
type input "*"
click at [323, 48] on div "Select endorsements" at bounding box center [319, 41] width 238 height 30
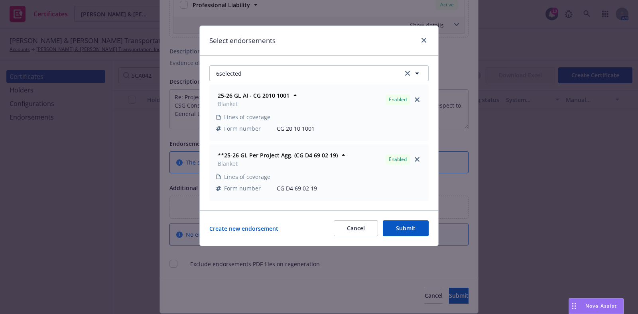
click at [397, 228] on button "Submit" at bounding box center [406, 228] width 46 height 16
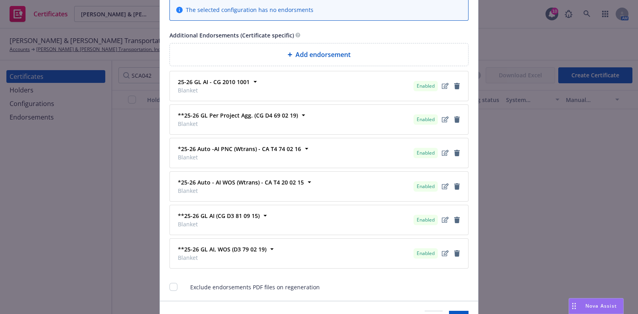
scroll to position [746, 0]
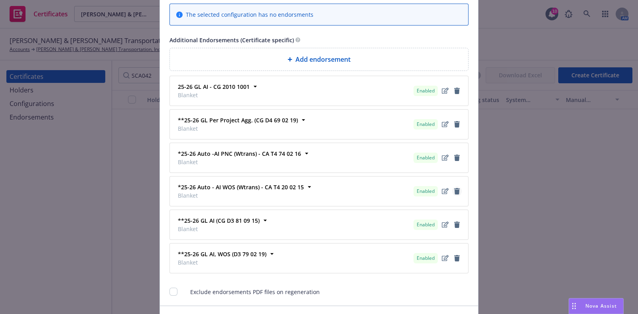
click at [454, 188] on icon "remove" at bounding box center [457, 191] width 6 height 6
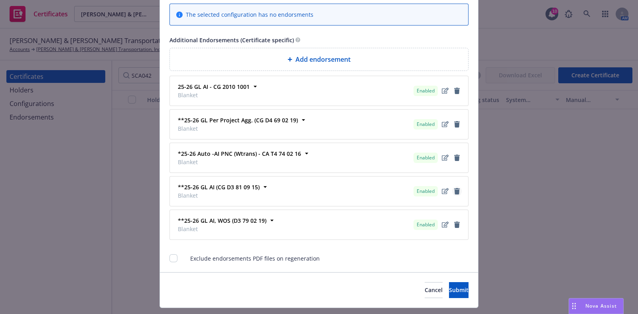
click at [454, 188] on icon "remove" at bounding box center [457, 191] width 6 height 6
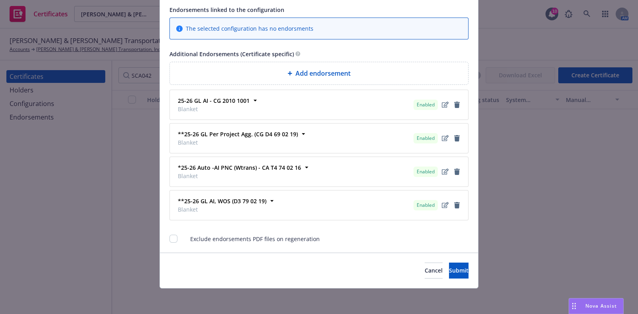
scroll to position [729, 0]
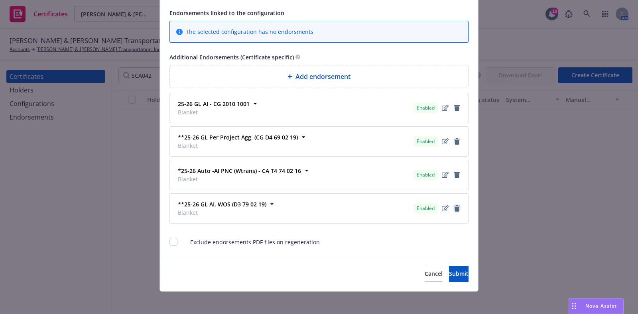
click at [454, 205] on icon "remove" at bounding box center [457, 208] width 6 height 6
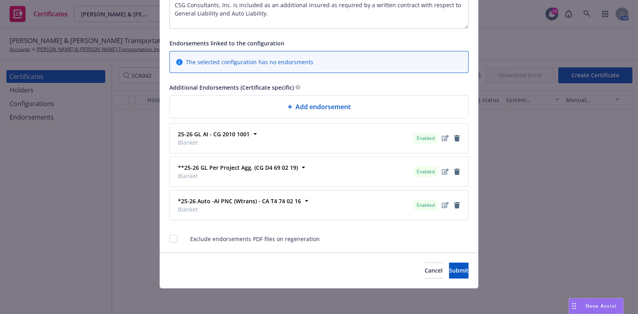
scroll to position [695, 0]
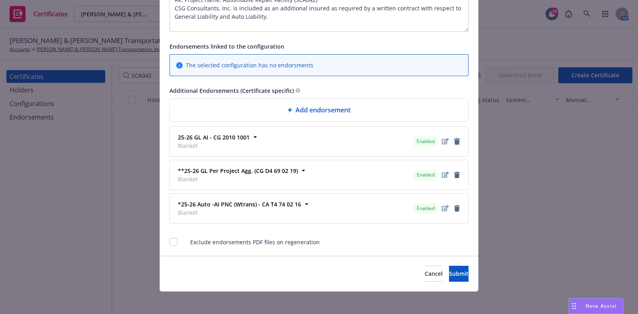
click at [454, 138] on icon "remove" at bounding box center [457, 141] width 6 height 6
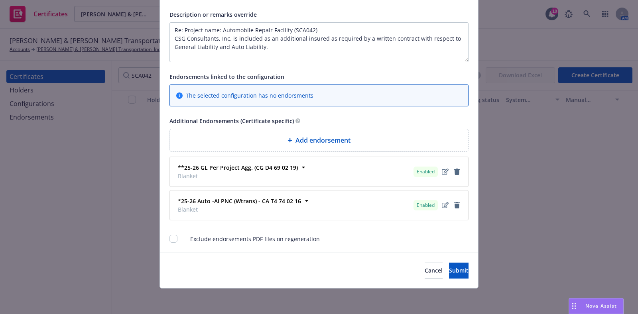
scroll to position [662, 0]
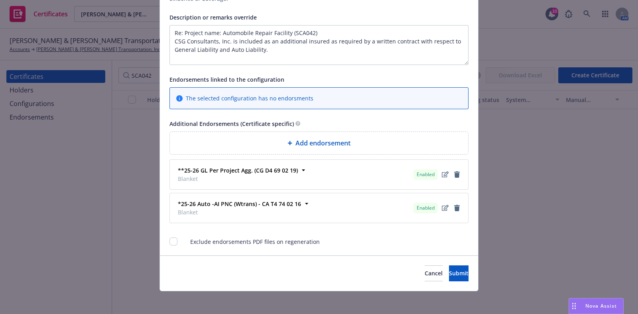
click at [323, 135] on div "Add endorsement" at bounding box center [319, 143] width 298 height 22
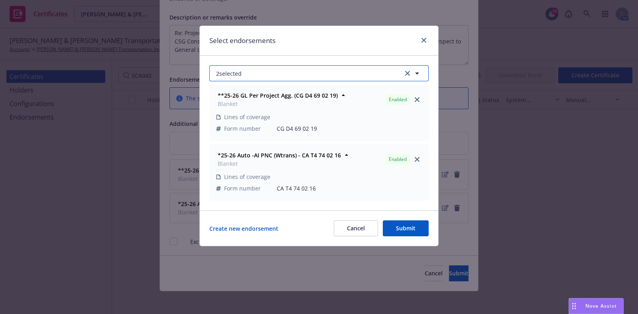
click at [261, 76] on button "2 selected" at bounding box center [318, 73] width 219 height 16
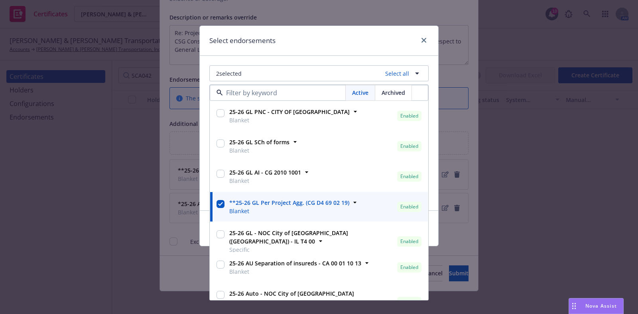
type input "*"
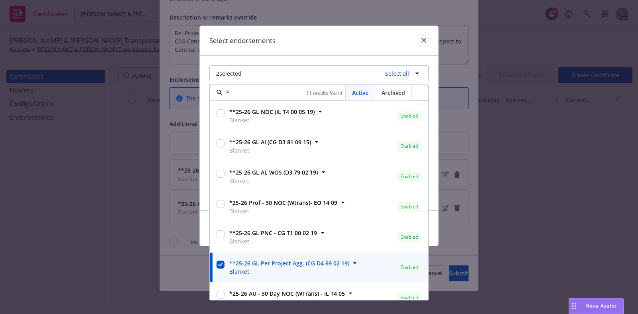
click at [225, 145] on div at bounding box center [220, 146] width 11 height 20
checkbox input "true"
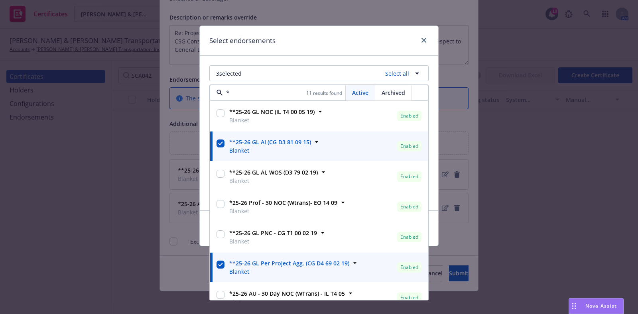
type input "*"
click at [301, 58] on div "3 selected Select all * 11 results found Active Archived **25-26 GL NOC ([GEOGR…" at bounding box center [319, 133] width 238 height 155
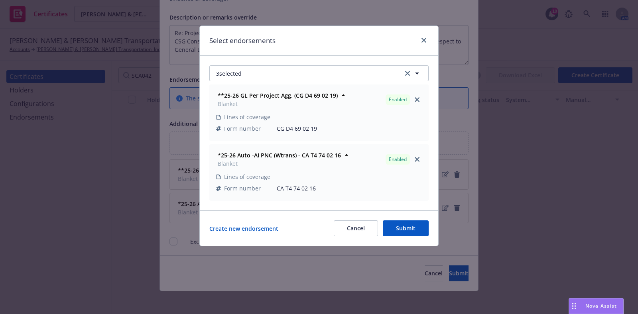
click at [393, 219] on div "Create new endorsement Cancel Submit" at bounding box center [319, 227] width 238 height 35
click at [397, 225] on button "Submit" at bounding box center [406, 228] width 46 height 16
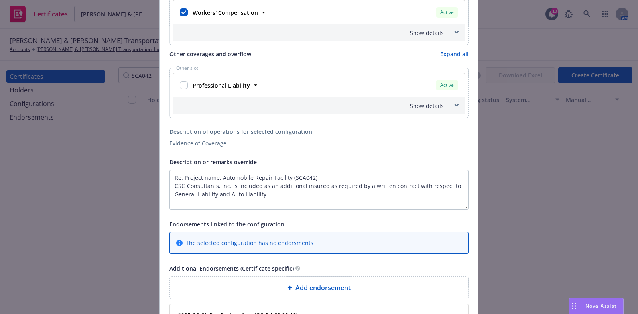
scroll to position [513, 0]
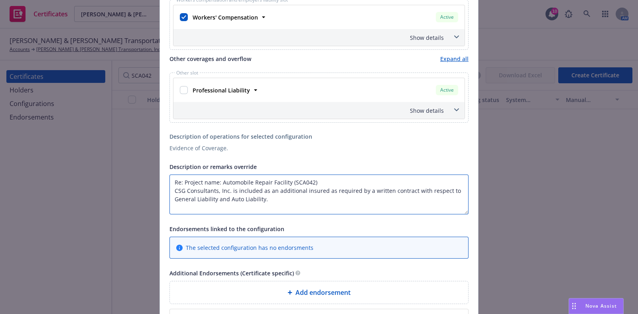
click at [303, 202] on textarea "Re: Project name: Automobile Repair Facility (SCA042) CSG Consultants, Inc. is …" at bounding box center [318, 195] width 299 height 40
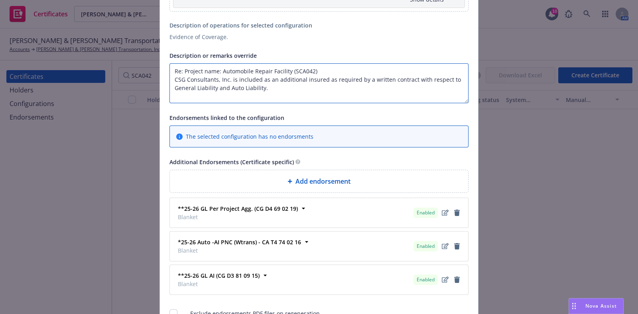
scroll to position [662, 0]
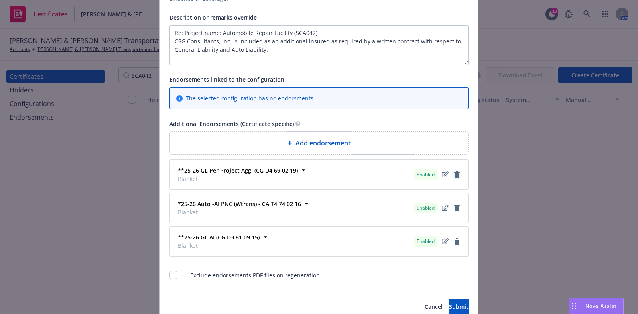
click at [454, 174] on icon "remove" at bounding box center [457, 174] width 6 height 6
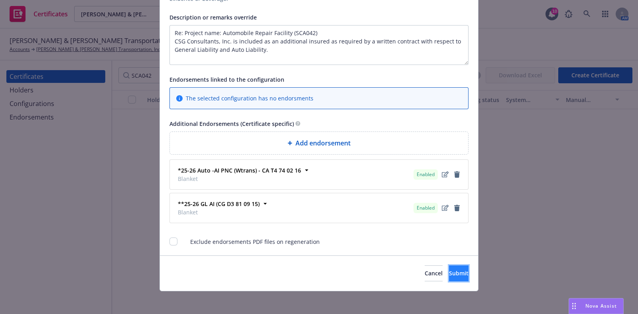
click at [449, 271] on span "Submit" at bounding box center [459, 273] width 20 height 8
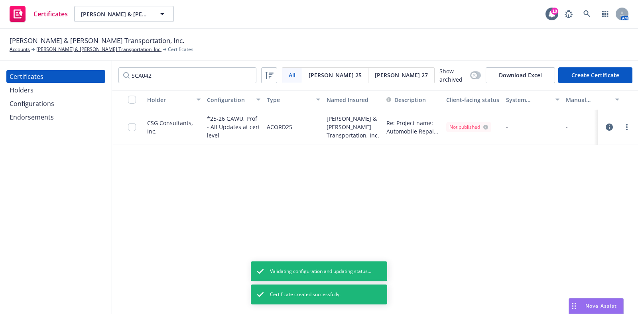
click at [48, 86] on div "Holders" at bounding box center [56, 90] width 92 height 13
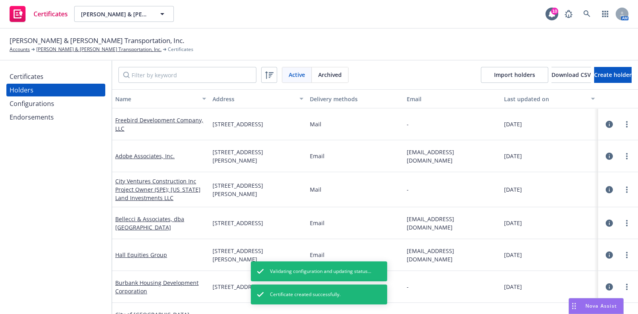
click at [47, 76] on div "Certificates" at bounding box center [56, 76] width 92 height 13
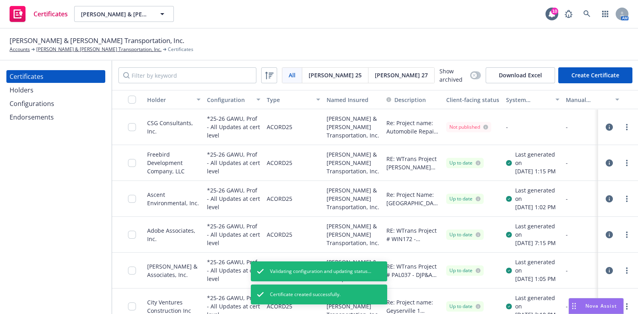
click at [610, 121] on div at bounding box center [617, 127] width 33 height 16
click at [622, 122] on link "more" at bounding box center [627, 127] width 10 height 10
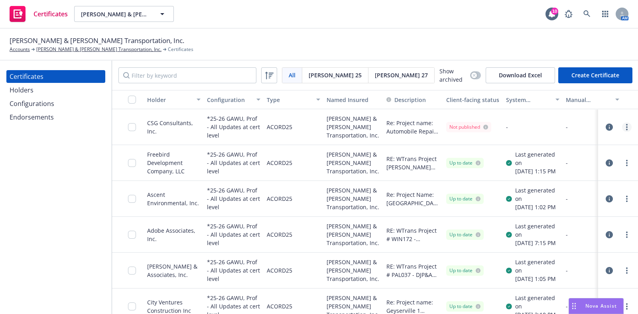
click at [622, 128] on link "more" at bounding box center [627, 127] width 10 height 10
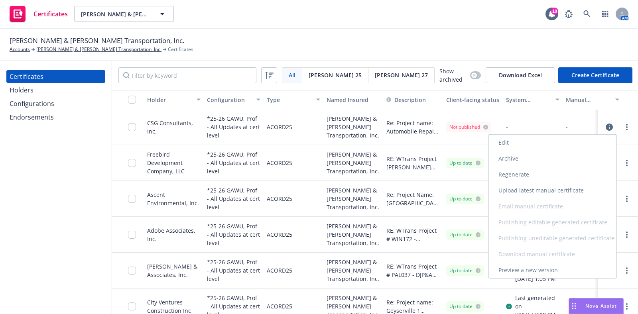
click at [565, 169] on link "Regenerate" at bounding box center [553, 175] width 128 height 16
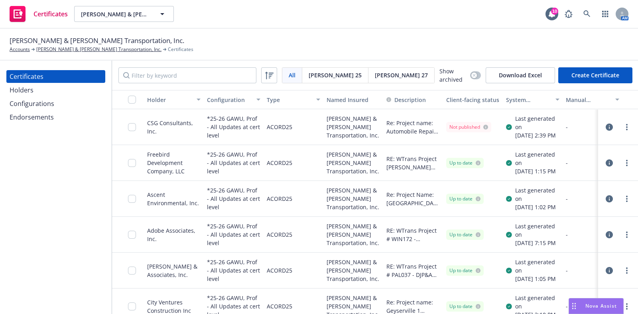
click at [626, 128] on circle "more" at bounding box center [627, 127] width 2 height 2
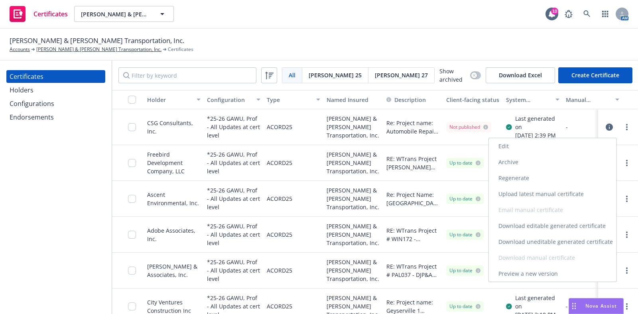
click at [572, 274] on link "Preview a new version" at bounding box center [553, 274] width 128 height 16
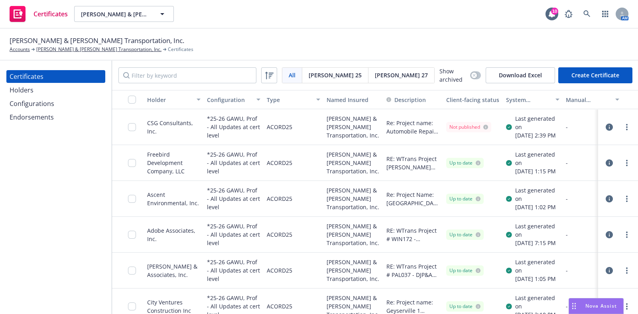
click at [622, 132] on div at bounding box center [627, 127] width 10 height 10
click at [622, 131] on link "more" at bounding box center [627, 127] width 10 height 10
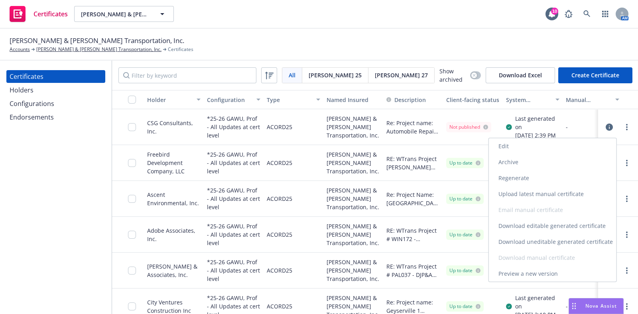
click at [552, 150] on link "Edit" at bounding box center [553, 146] width 128 height 16
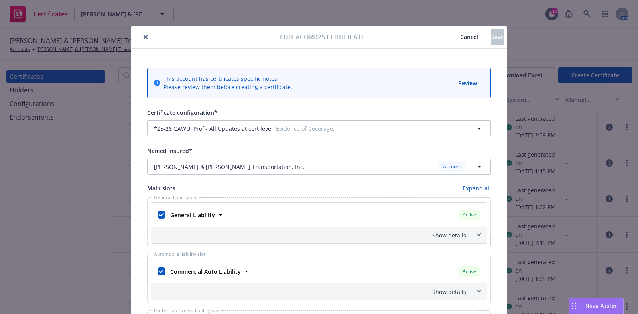
scroll to position [140, 0]
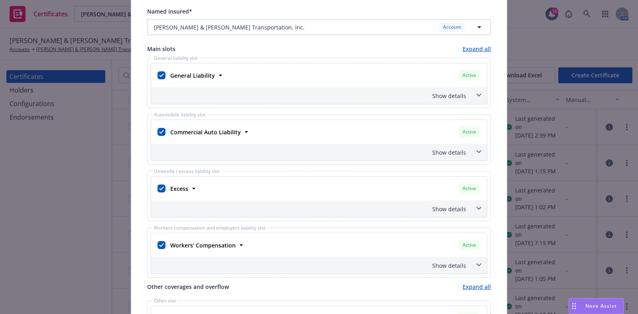
click at [459, 90] on div "Show details" at bounding box center [319, 95] width 336 height 17
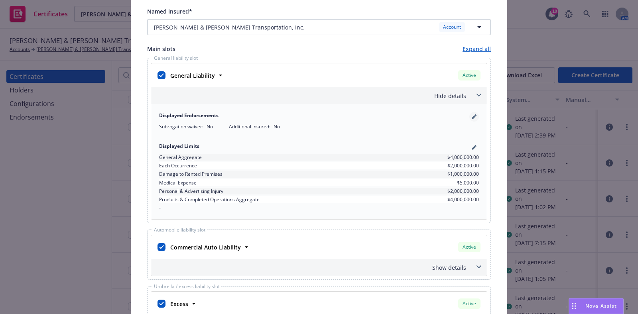
click at [473, 116] on link "pencil" at bounding box center [474, 117] width 10 height 10
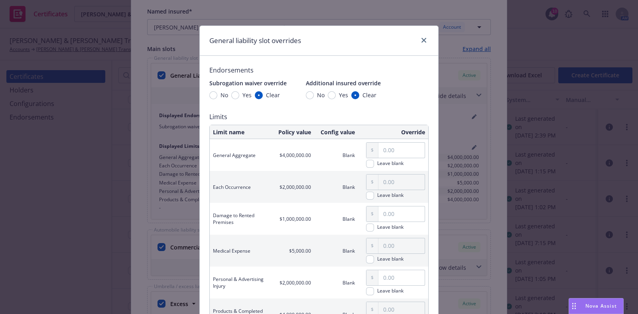
click at [336, 96] on span "Yes" at bounding box center [342, 95] width 12 height 8
click at [332, 96] on input "Yes" at bounding box center [332, 95] width 8 height 8
radio input "true"
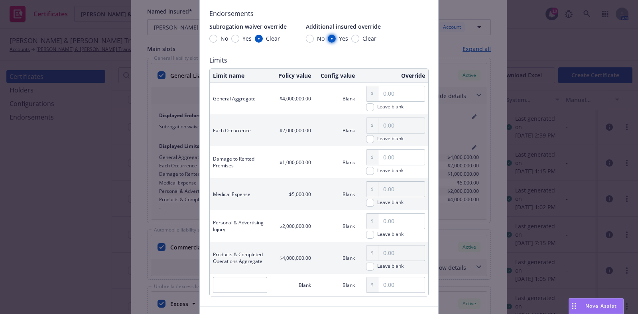
scroll to position [108, 0]
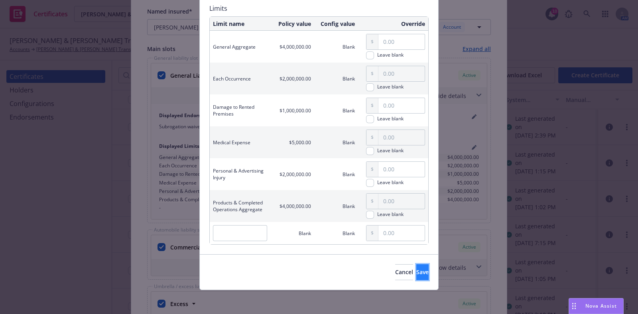
click at [416, 266] on button "Save" at bounding box center [422, 272] width 12 height 16
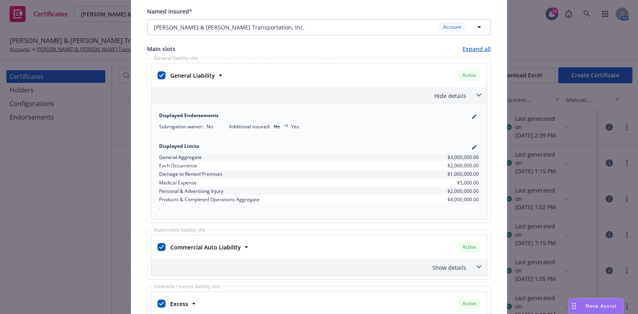
click at [464, 94] on div "Hide details" at bounding box center [319, 95] width 336 height 17
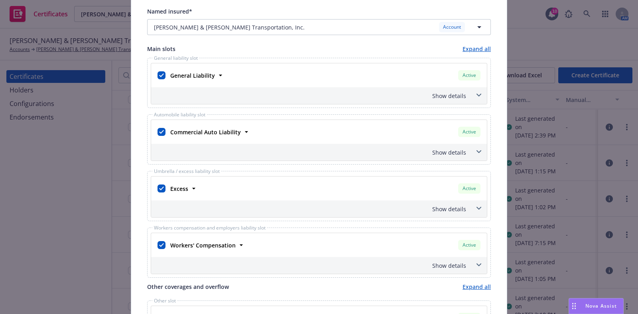
click at [472, 153] on span at bounding box center [478, 151] width 13 height 13
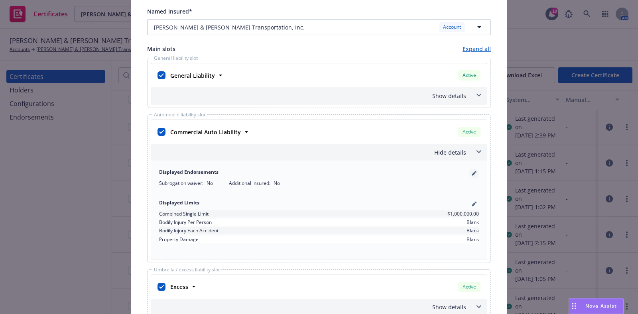
click at [472, 175] on icon "pencil" at bounding box center [474, 173] width 5 height 5
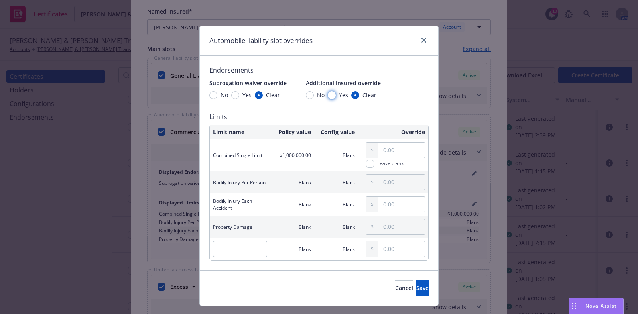
click at [328, 97] on input "Yes" at bounding box center [332, 95] width 8 height 8
radio input "true"
click at [416, 282] on button "Save" at bounding box center [422, 288] width 12 height 16
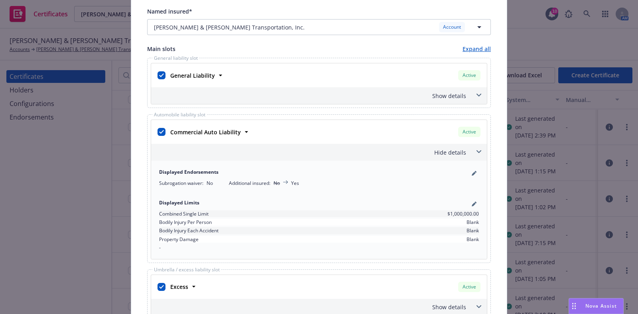
click at [466, 147] on div "Hide details" at bounding box center [319, 152] width 336 height 17
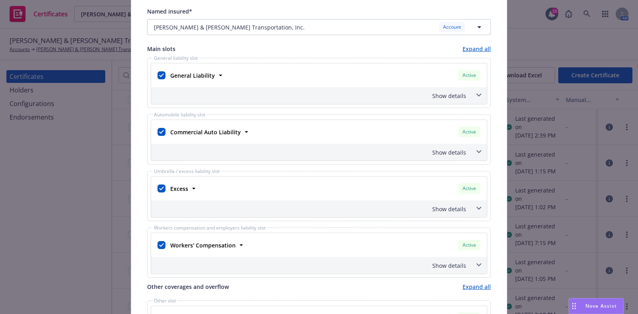
scroll to position [0, 0]
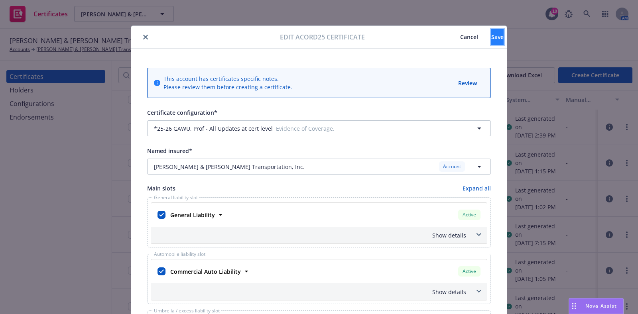
click at [491, 37] on span "Save" at bounding box center [497, 37] width 12 height 8
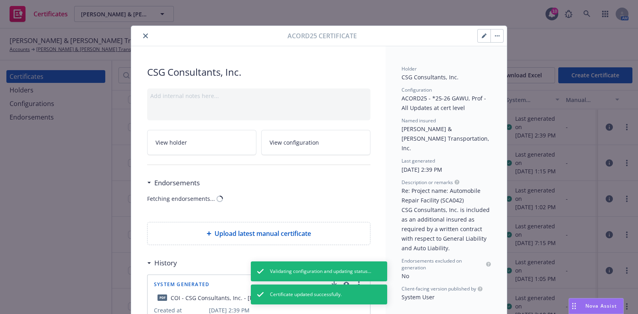
click at [612, 128] on div "Acord25 Certificate CSG Consultants, Inc. Add internal notes here... View holde…" at bounding box center [319, 157] width 638 height 314
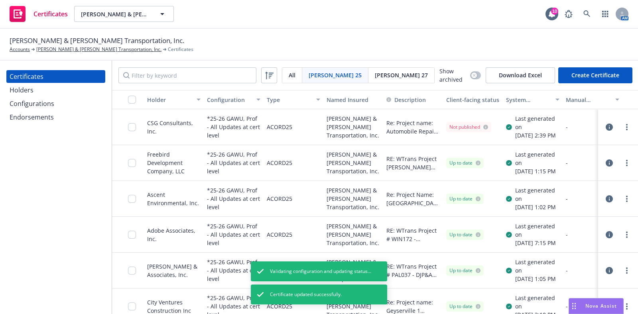
click at [626, 128] on icon "more" at bounding box center [627, 127] width 2 height 6
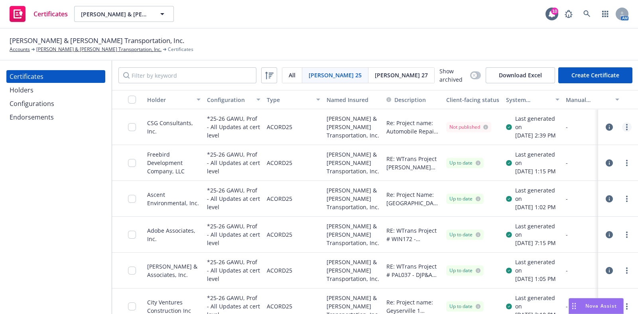
click at [622, 130] on link "more" at bounding box center [627, 127] width 10 height 10
click at [574, 176] on link "Regenerate" at bounding box center [553, 178] width 128 height 16
click at [626, 130] on icon "more" at bounding box center [627, 127] width 2 height 6
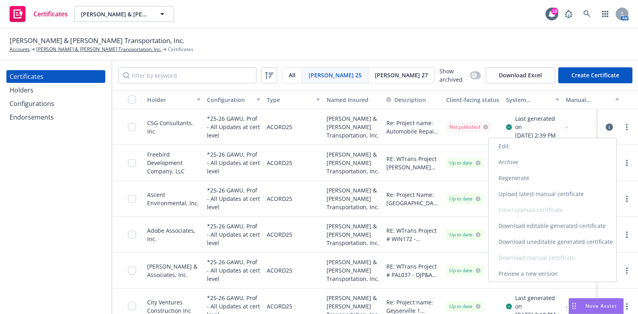
click at [581, 240] on link "Download uneditable generated certificate" at bounding box center [553, 242] width 128 height 16
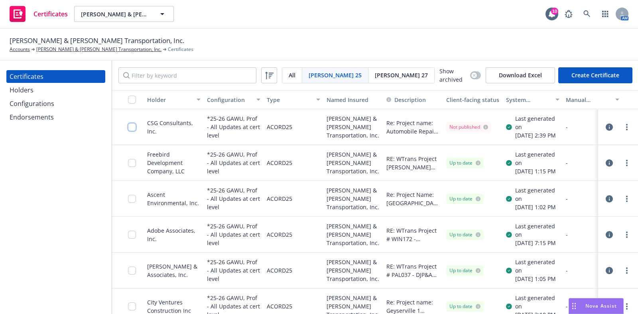
click at [134, 128] on input "checkbox" at bounding box center [132, 127] width 8 height 8
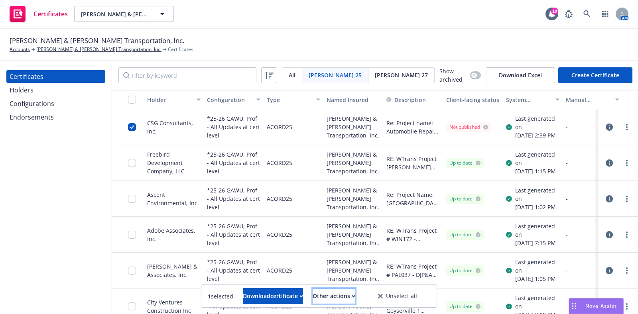
click at [351, 302] on div "Other actions" at bounding box center [334, 296] width 43 height 15
click at [356, 279] on link "Publish certificate" at bounding box center [319, 277] width 73 height 16
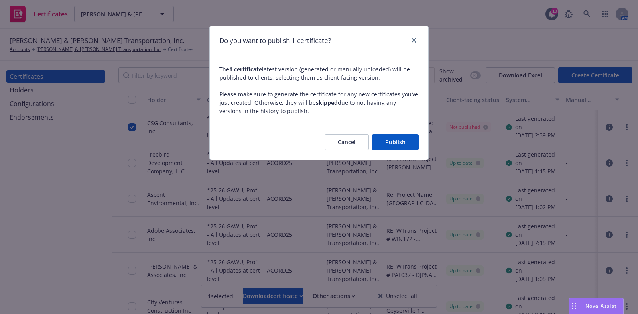
click at [406, 140] on button "Publish" at bounding box center [395, 142] width 47 height 16
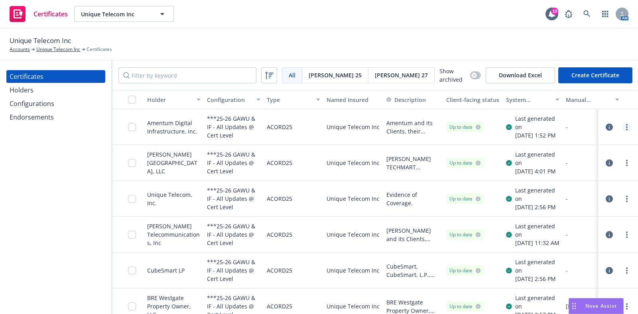
click at [622, 132] on link "more" at bounding box center [627, 127] width 10 height 10
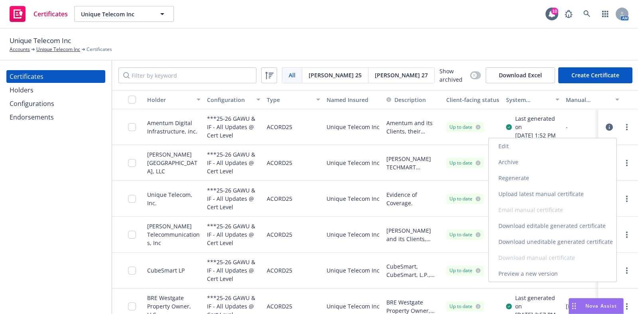
click at [565, 275] on link "Preview a new version" at bounding box center [553, 274] width 128 height 16
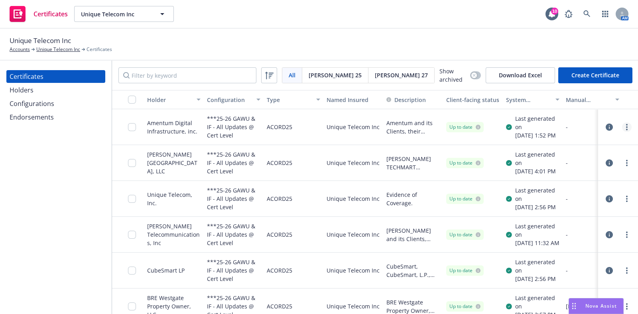
click at [626, 128] on circle "more" at bounding box center [627, 127] width 2 height 2
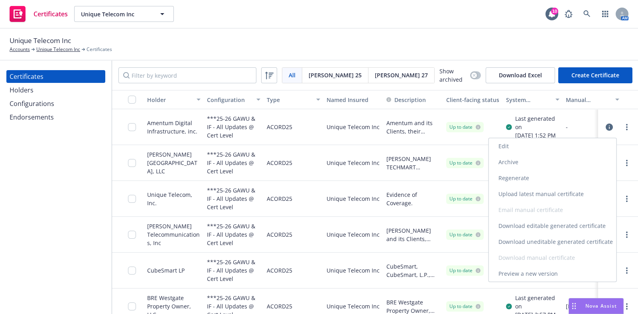
click at [569, 148] on link "Edit" at bounding box center [553, 146] width 128 height 16
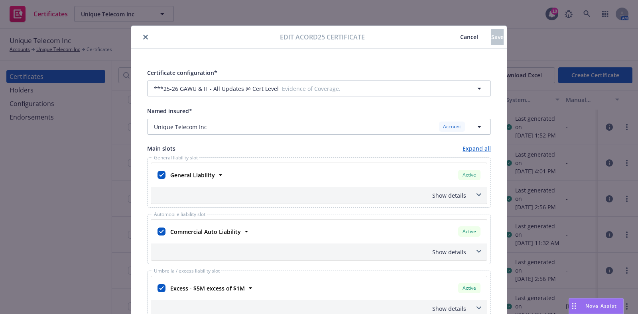
scroll to position [239, 0]
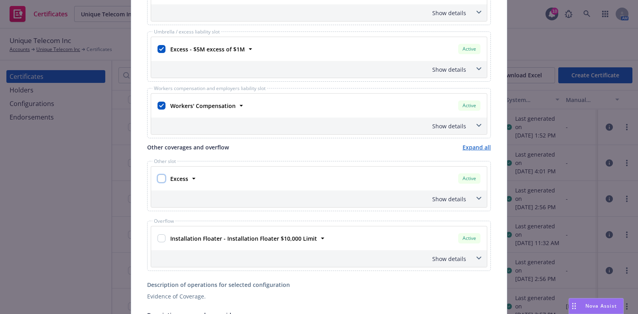
click at [157, 178] on input "checkbox" at bounding box center [161, 179] width 8 height 8
checkbox input "true"
click at [157, 236] on input "checkbox" at bounding box center [161, 238] width 8 height 8
checkbox input "true"
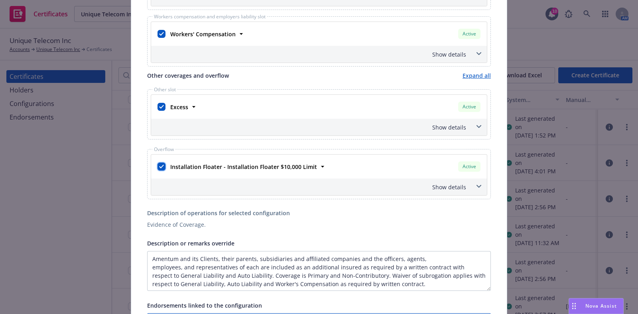
scroll to position [438, 0]
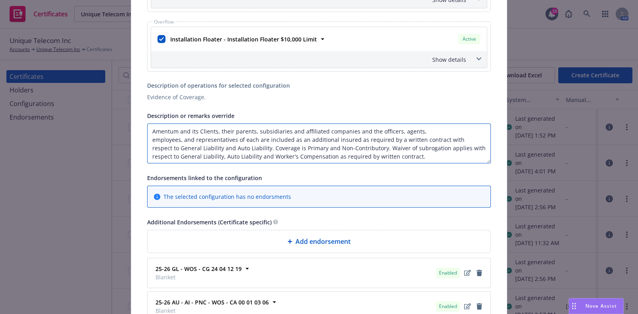
drag, startPoint x: 401, startPoint y: 155, endPoint x: 253, endPoint y: 140, distance: 149.1
click at [253, 140] on textarea "Amentum and its Clients, their parents, subsidiaries and affiliated companies a…" at bounding box center [319, 144] width 344 height 40
paste textarea "Waiver of subrogation applies in favor of the certificate holder with respect t…"
click at [248, 146] on textarea "Amentum and its Clients, their parents, subsidiaries and affiliated companies a…" at bounding box center [319, 144] width 344 height 40
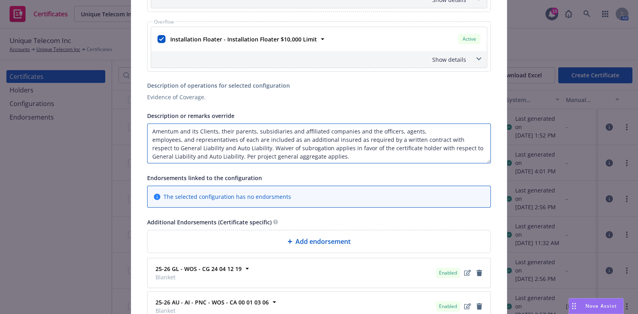
type textarea "Amentum and its Clients, their parents, subsidiaries and affiliated companies a…"
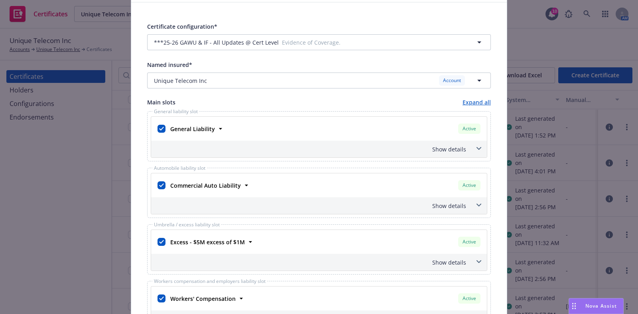
scroll to position [0, 0]
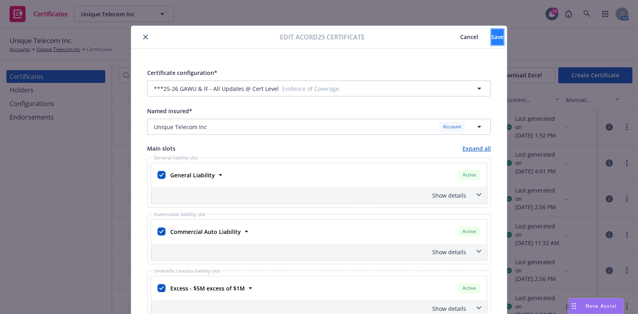
click at [491, 43] on button "Save" at bounding box center [497, 37] width 12 height 16
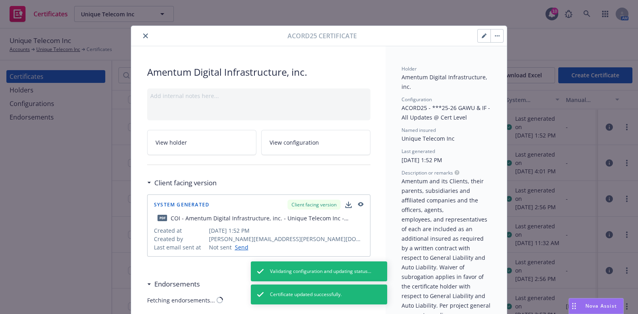
click at [492, 38] on button "button" at bounding box center [496, 35] width 13 height 13
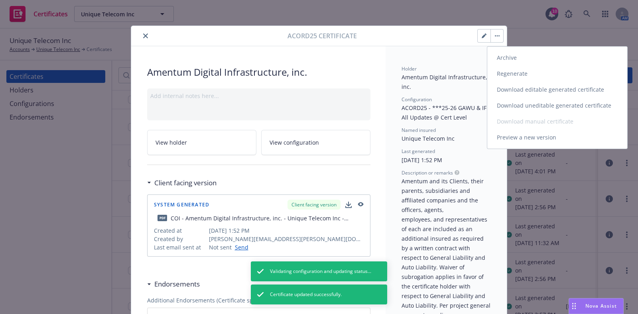
click at [511, 73] on link "Regenerate" at bounding box center [557, 74] width 140 height 16
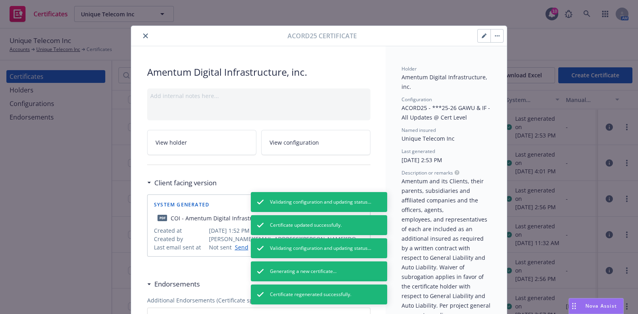
click at [493, 39] on button "button" at bounding box center [496, 35] width 13 height 13
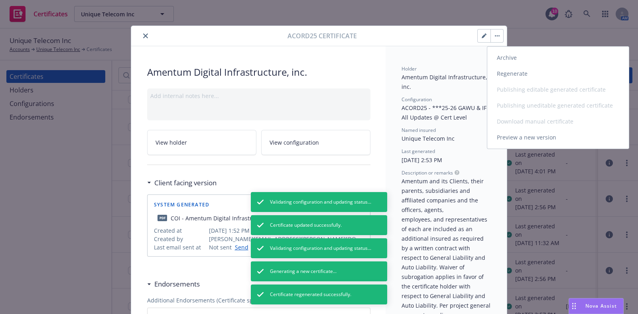
click at [518, 133] on link "Preview a new version" at bounding box center [558, 138] width 142 height 16
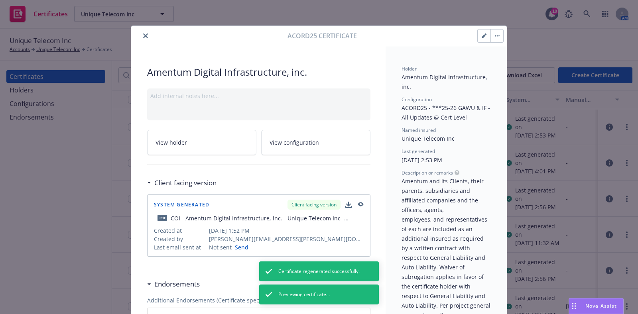
click at [496, 38] on button "button" at bounding box center [496, 35] width 13 height 13
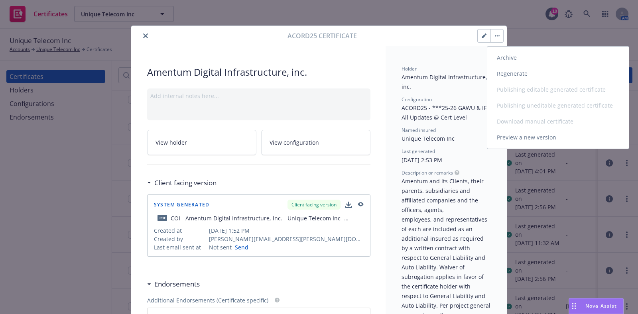
click at [495, 37] on button "Archive Regenerate Publishing editable generated certificate Publishing unedita…" at bounding box center [496, 35] width 13 height 13
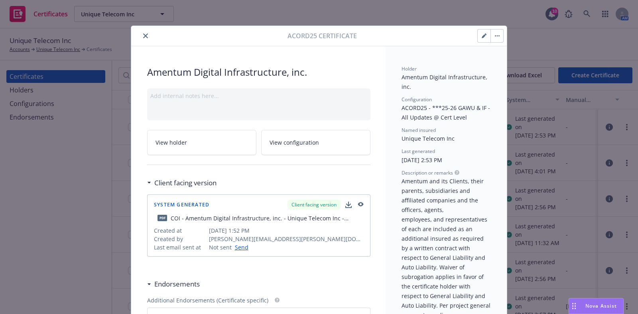
click at [490, 37] on button "button" at bounding box center [496, 35] width 13 height 13
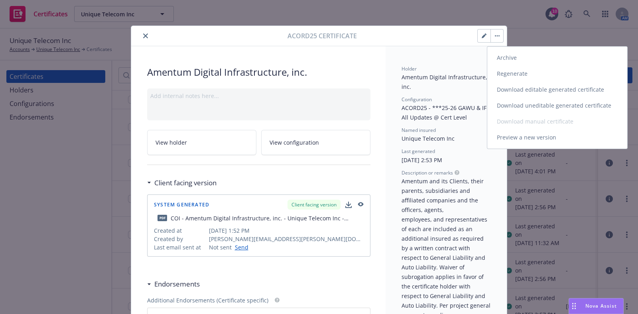
click at [517, 102] on link "Download uneditable generated certificate" at bounding box center [557, 106] width 140 height 16
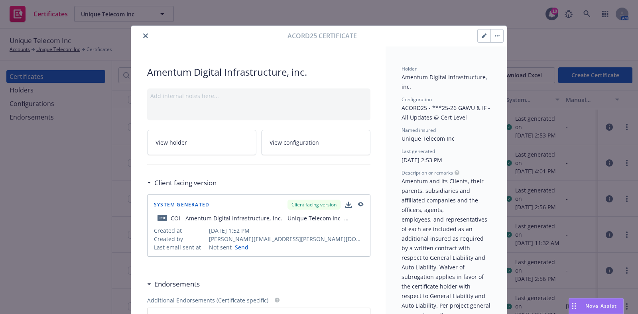
drag, startPoint x: 141, startPoint y: 35, endPoint x: 141, endPoint y: 49, distance: 14.0
click at [143, 34] on icon "close" at bounding box center [145, 35] width 5 height 5
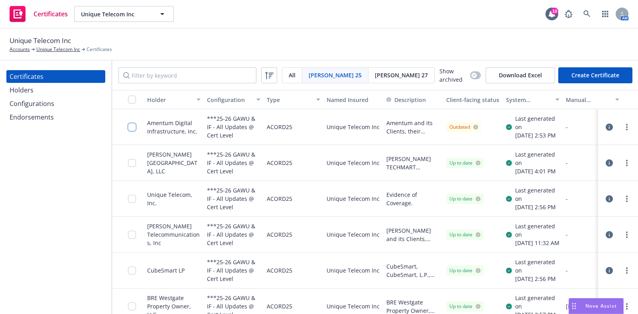
click at [132, 129] on input "checkbox" at bounding box center [132, 127] width 8 height 8
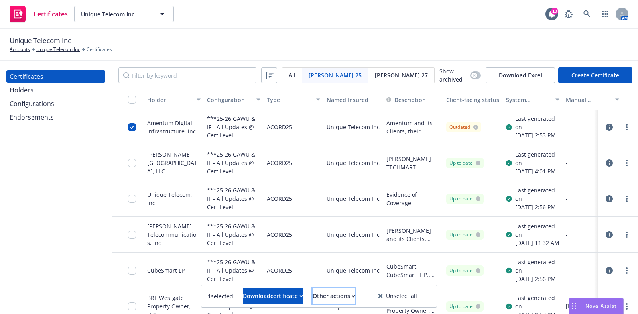
click at [349, 297] on div "Other actions" at bounding box center [334, 296] width 43 height 15
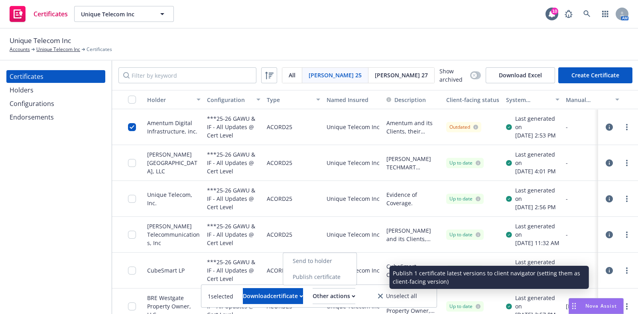
click at [354, 281] on link "Publish certificate" at bounding box center [319, 277] width 73 height 16
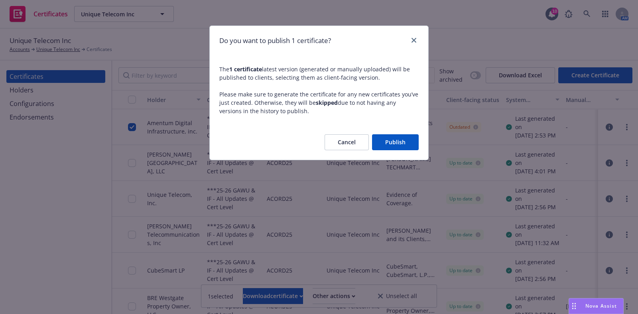
click at [390, 140] on button "Publish" at bounding box center [395, 142] width 47 height 16
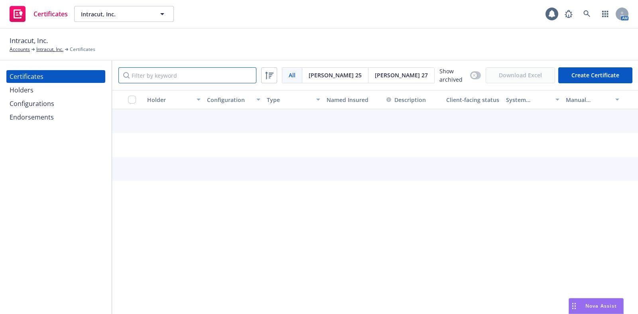
click at [177, 80] on input "Filter by keyword" at bounding box center [187, 75] width 138 height 16
paste input "City of [GEOGRAPHIC_DATA] [STREET_ADDRESS]"
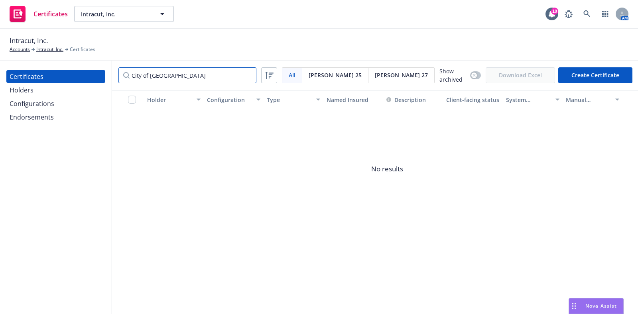
type input "City of [GEOGRAPHIC_DATA]"
click at [64, 90] on div "Holders" at bounding box center [56, 90] width 92 height 13
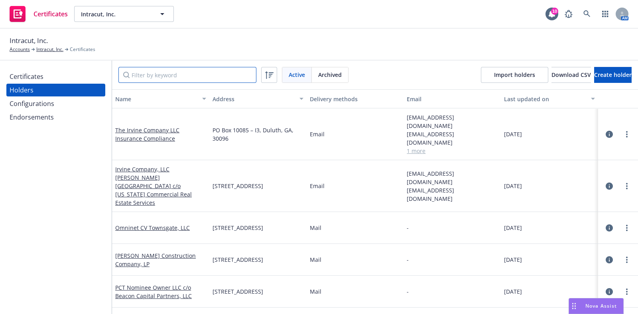
click at [170, 70] on input "Filter by keyword" at bounding box center [187, 75] width 138 height 16
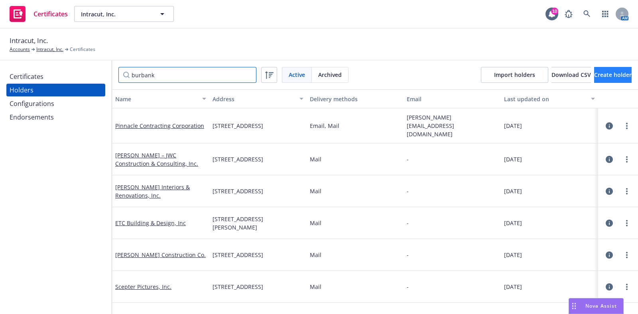
type input "burbank"
click at [598, 74] on span "Create holder" at bounding box center [612, 75] width 37 height 8
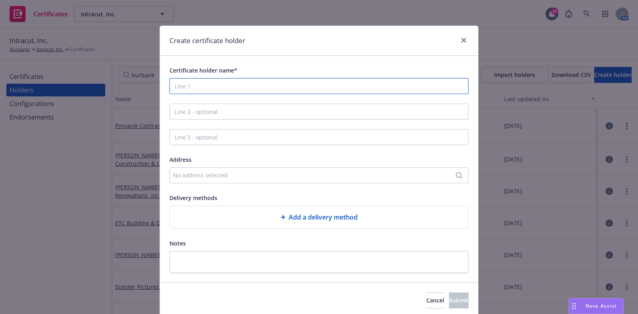
click at [257, 88] on input "Certificate holder name*" at bounding box center [318, 86] width 299 height 16
paste input "City of [GEOGRAPHIC_DATA] [STREET_ADDRESS]"
drag, startPoint x: 334, startPoint y: 86, endPoint x: 211, endPoint y: 98, distance: 124.2
click at [211, 98] on div "Certificate holder name* City of Burbank [STREET_ADDRESS] Address No address se…" at bounding box center [318, 169] width 299 height 208
type input "City of [GEOGRAPHIC_DATA]"
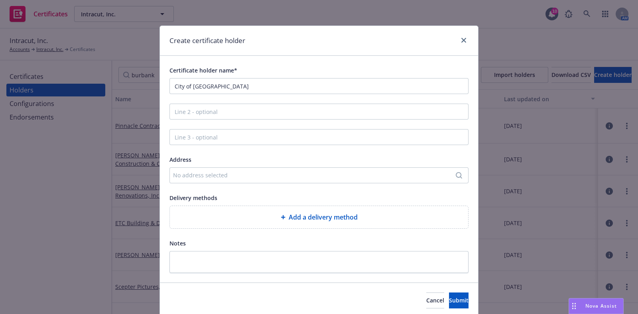
click at [267, 234] on div "Certificate holder name* City of Burbank Address No address selected Delivery m…" at bounding box center [318, 169] width 299 height 208
click at [271, 219] on div "Add a delivery method" at bounding box center [318, 217] width 285 height 10
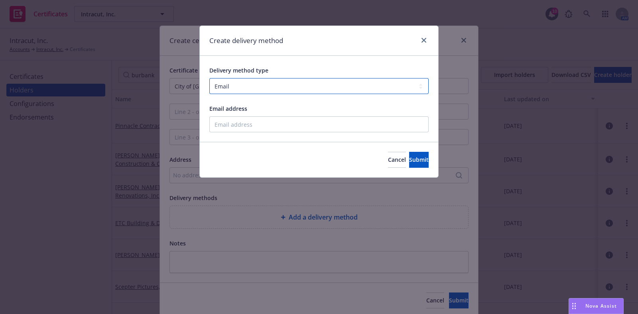
click at [263, 91] on select "Select delivery method type Email Mail Fax Upload to Compliance Website" at bounding box center [318, 86] width 219 height 16
select select "MAIL"
click at [209, 78] on select "Select delivery method type Email Mail Fax Upload to Compliance Website" at bounding box center [318, 86] width 219 height 16
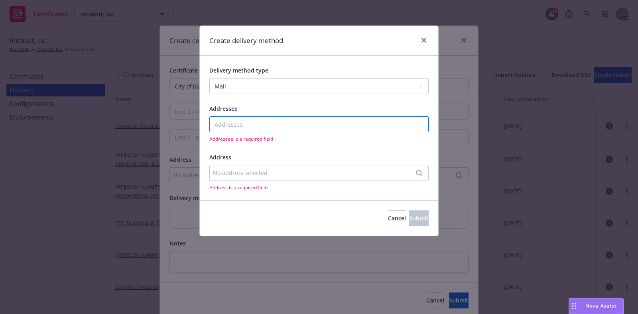
click at [247, 126] on input "Addressee" at bounding box center [318, 124] width 219 height 16
paste input "City of [GEOGRAPHIC_DATA] [STREET_ADDRESS]"
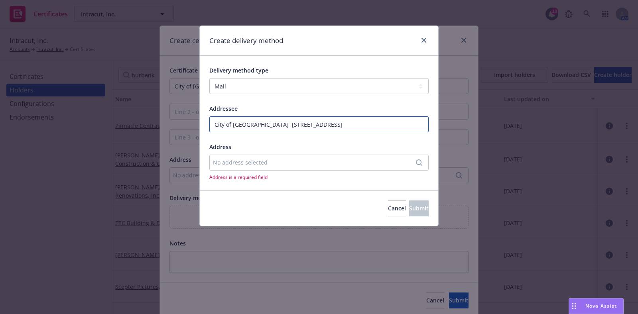
drag, startPoint x: 368, startPoint y: 125, endPoint x: 258, endPoint y: 128, distance: 110.5
click at [258, 128] on input "City of [GEOGRAPHIC_DATA] [STREET_ADDRESS]" at bounding box center [318, 124] width 219 height 16
type input "City of [GEOGRAPHIC_DATA]"
click at [256, 164] on div "No address selected" at bounding box center [315, 162] width 204 height 8
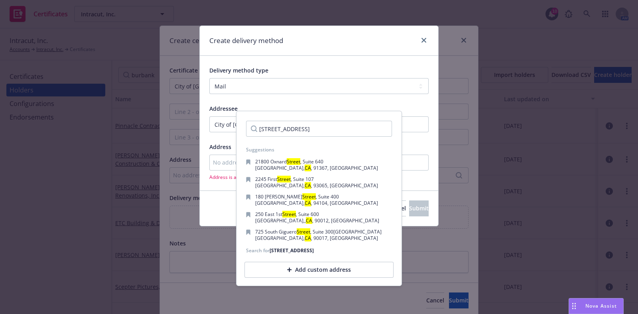
type input "[STREET_ADDRESS]"
click at [341, 273] on div "Add custom address" at bounding box center [318, 270] width 149 height 16
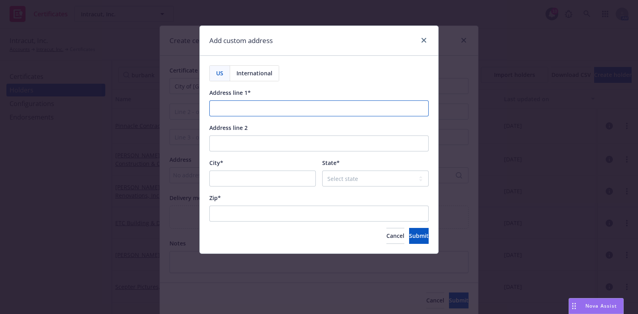
click at [274, 111] on input "Address line 1*" at bounding box center [318, 108] width 219 height 16
paste input "[STREET_ADDRESS]"
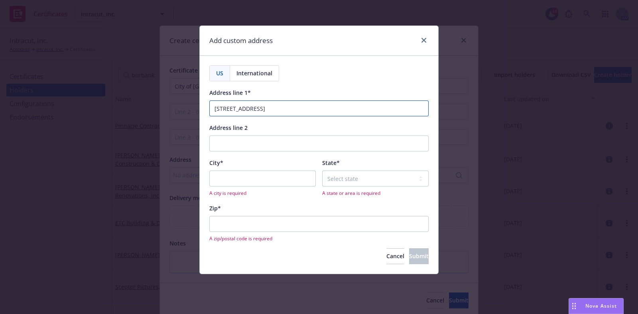
click at [290, 109] on input "150 North Third Street Burbank CA 91510" at bounding box center [318, 108] width 219 height 16
type input "150 North Third Street CA 91510"
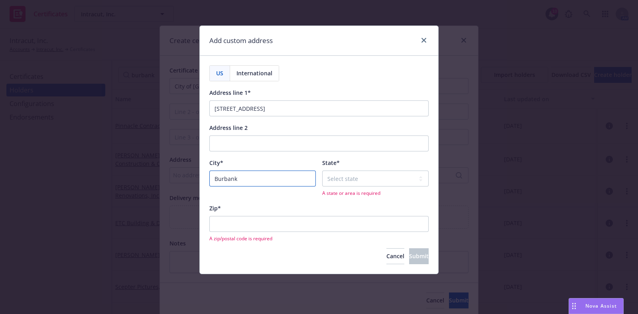
type input "Burbank"
drag, startPoint x: 308, startPoint y: 105, endPoint x: 272, endPoint y: 108, distance: 35.6
click at [272, 108] on input "150 North Third Street CA 91510" at bounding box center [318, 108] width 219 height 16
type input "150 North Third Street"
select select "CA"
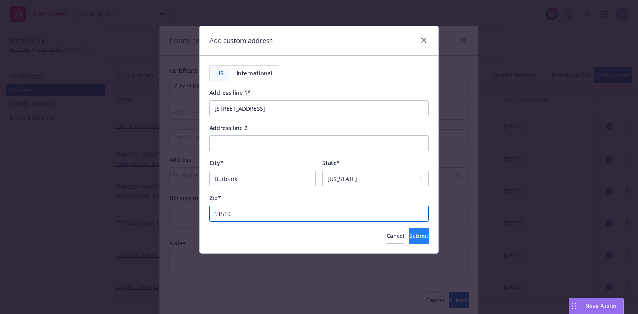
type input "91510"
click at [414, 240] on button "Submit" at bounding box center [419, 236] width 20 height 16
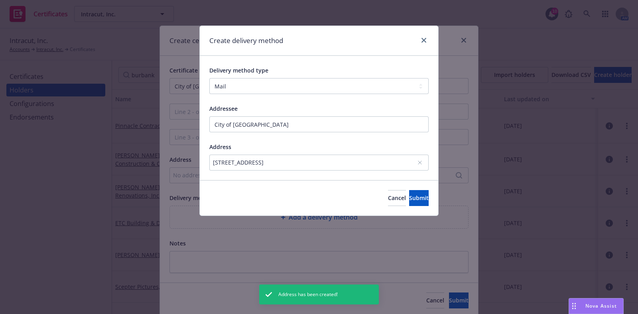
drag, startPoint x: 204, startPoint y: 170, endPoint x: 315, endPoint y: 177, distance: 111.0
click at [315, 177] on div "Delivery method type Select delivery method type Email Mail Fax Upload to Compl…" at bounding box center [319, 118] width 238 height 124
copy div "150 North Third Street, Burbank , CA, 91510, USA"
click at [410, 199] on span "Submit" at bounding box center [419, 198] width 20 height 8
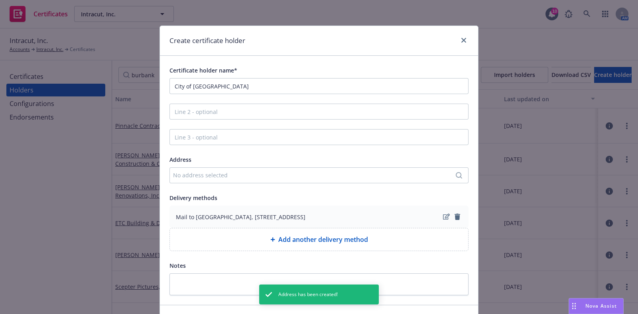
click at [230, 176] on div "No address selected" at bounding box center [315, 175] width 284 height 8
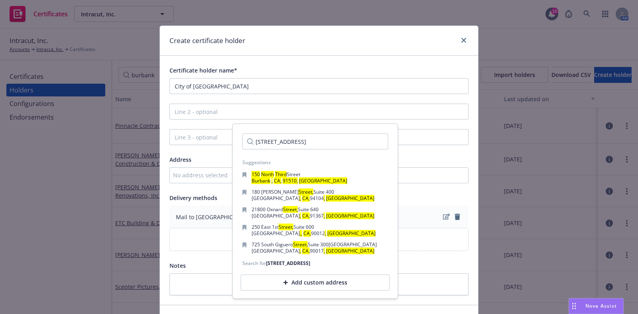
drag, startPoint x: 307, startPoint y: 143, endPoint x: 247, endPoint y: 143, distance: 59.4
click at [247, 143] on input "150 North Third Street, Burbank , CA, 91510, USA" at bounding box center [315, 142] width 146 height 16
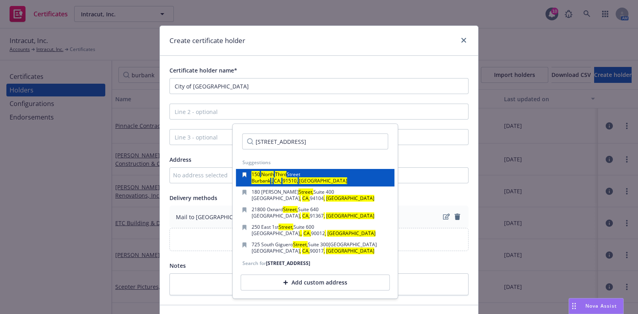
type input "150 North Third Street, Burbank , CA, 91510, USA"
click at [313, 180] on div "150 North Third Street Burbank , CA, 91510, USA" at bounding box center [315, 177] width 146 height 11
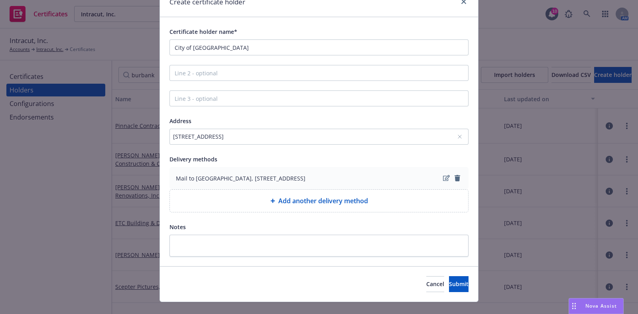
scroll to position [51, 0]
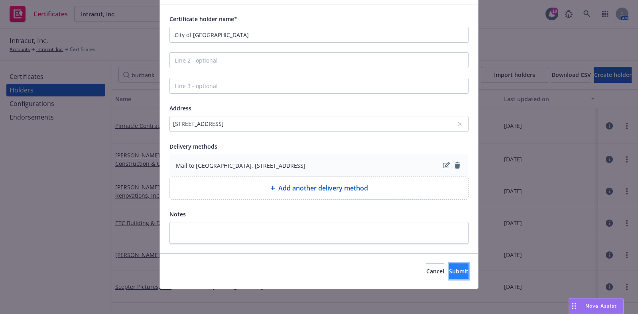
click at [453, 273] on button "Submit" at bounding box center [459, 271] width 20 height 16
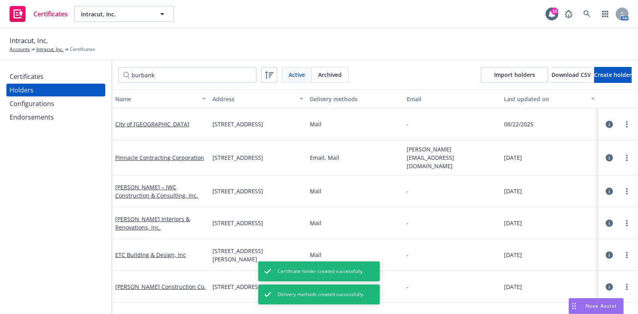
click at [21, 71] on div "Certificates" at bounding box center [27, 76] width 34 height 13
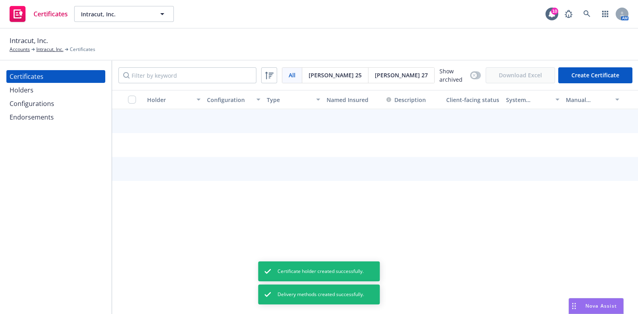
click at [586, 72] on button "Create Certificate" at bounding box center [595, 75] width 74 height 16
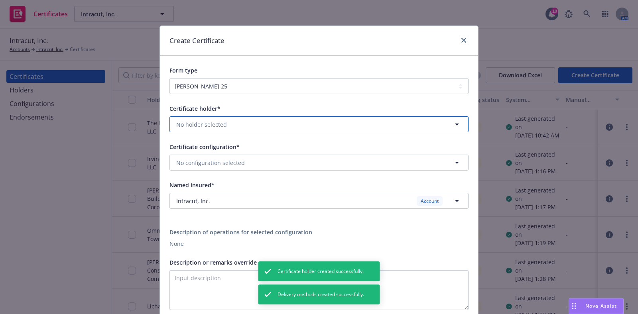
click at [213, 127] on span "No holder selected" at bounding box center [201, 124] width 51 height 8
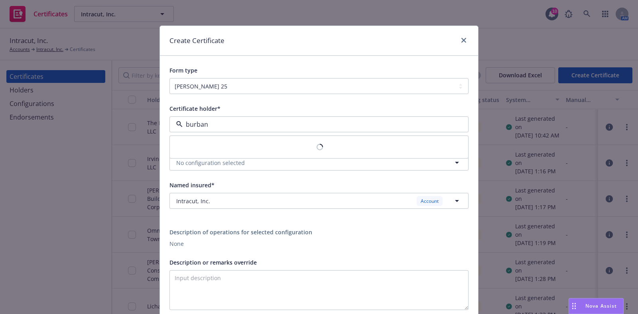
type input "burbank"
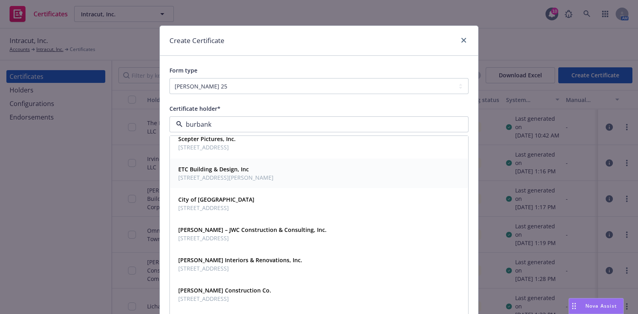
scroll to position [13, 0]
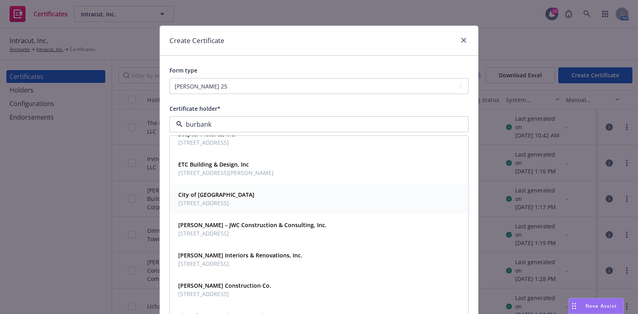
click at [254, 203] on span "150 North Third Street, Burbank , CA, 91510, USA" at bounding box center [216, 203] width 76 height 8
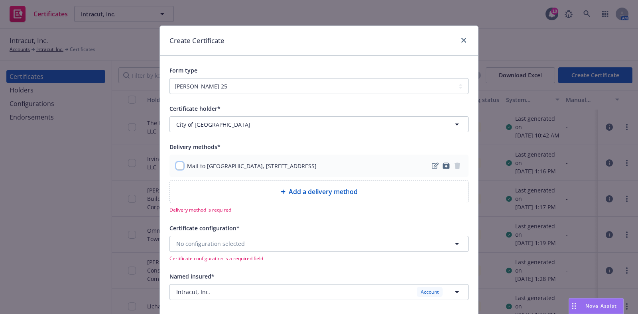
click at [176, 166] on input "checkbox" at bounding box center [180, 166] width 8 height 8
checkbox input "true"
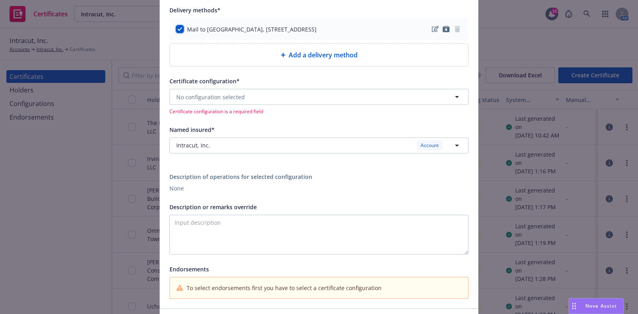
scroll to position [149, 0]
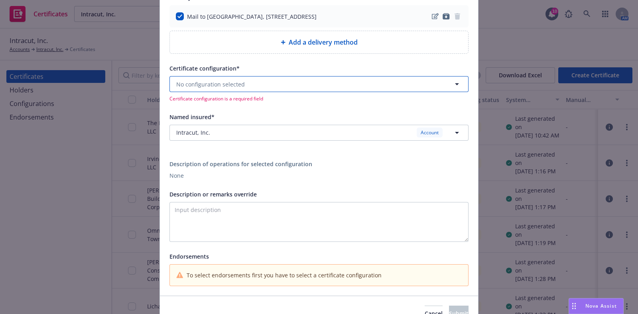
click at [231, 87] on span "No configuration selected" at bounding box center [210, 84] width 69 height 8
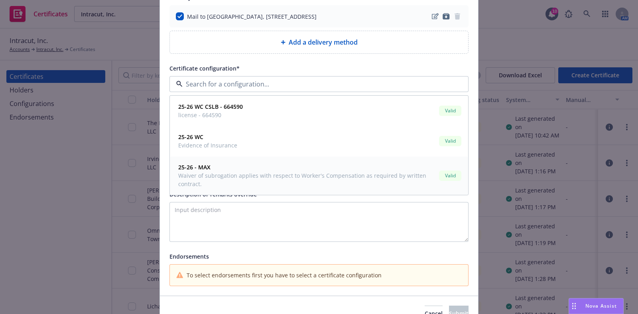
click at [228, 169] on span "25-26 - MAX" at bounding box center [307, 167] width 258 height 8
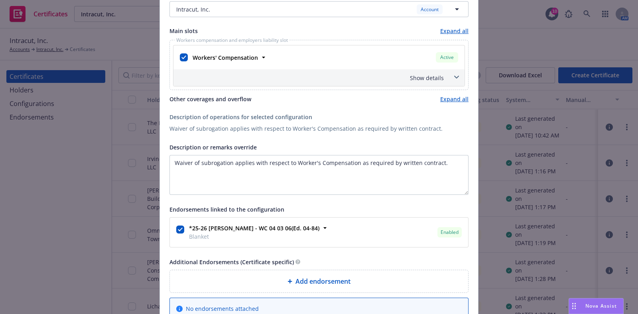
scroll to position [360, 0]
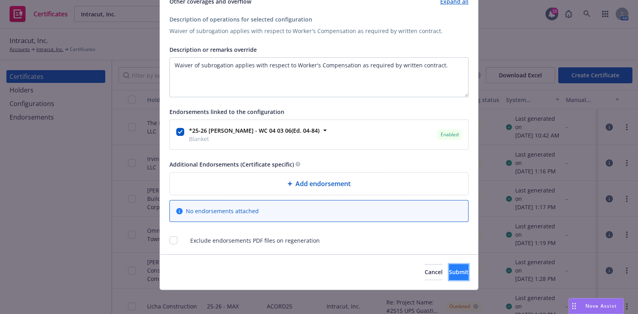
click at [449, 268] on span "Submit" at bounding box center [459, 272] width 20 height 8
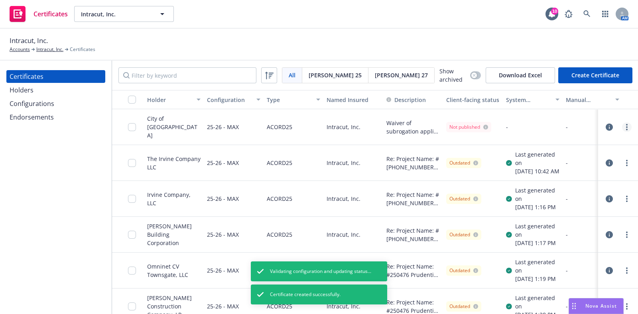
click at [622, 126] on link "more" at bounding box center [627, 127] width 10 height 10
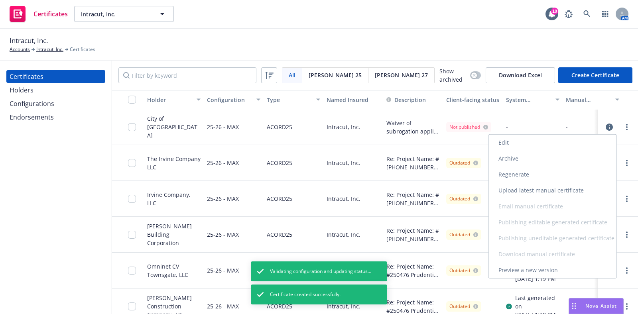
click at [571, 167] on link "Regenerate" at bounding box center [553, 175] width 128 height 16
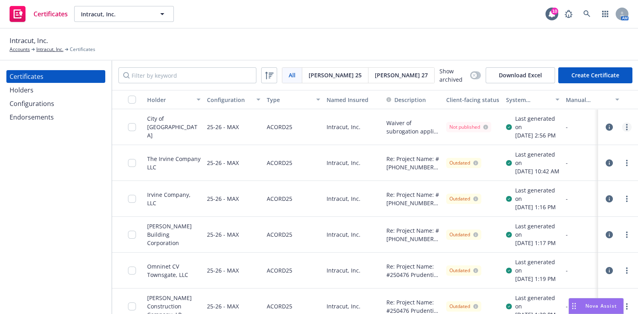
click at [626, 128] on circle "more" at bounding box center [627, 127] width 2 height 2
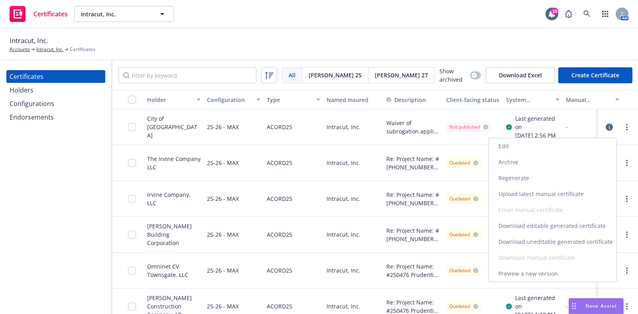
click at [546, 240] on link "Download uneditable generated certificate" at bounding box center [553, 242] width 128 height 16
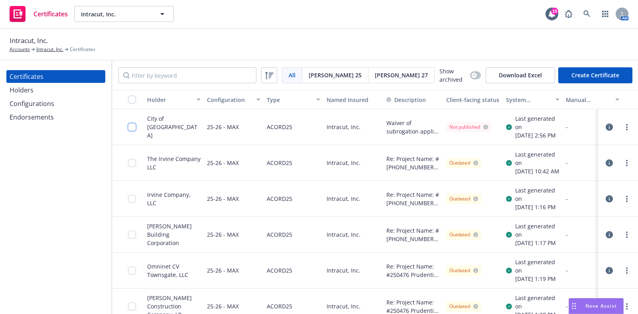
drag, startPoint x: 134, startPoint y: 130, endPoint x: 161, endPoint y: 151, distance: 34.6
click at [134, 130] on input "checkbox" at bounding box center [132, 127] width 8 height 8
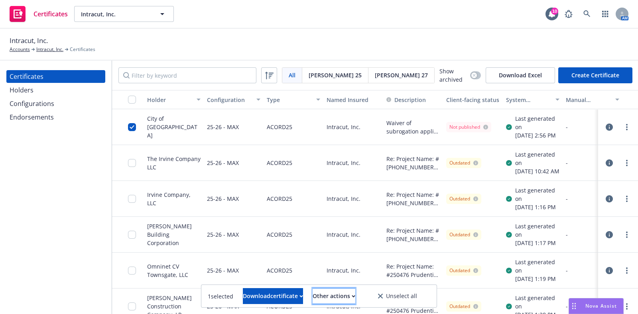
click at [355, 297] on div "Other actions" at bounding box center [334, 296] width 43 height 15
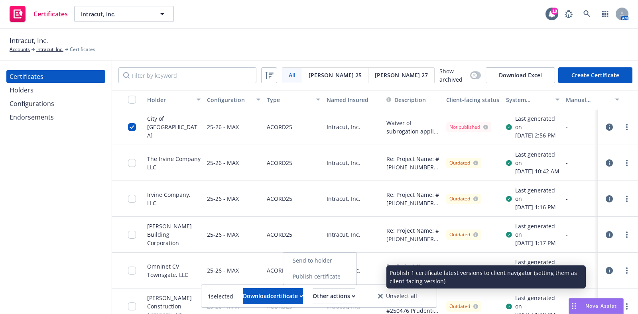
click at [356, 273] on link "Publish certificate" at bounding box center [319, 277] width 73 height 16
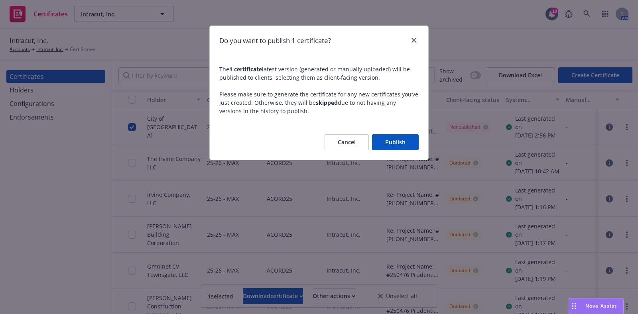
click at [399, 139] on button "Publish" at bounding box center [395, 142] width 47 height 16
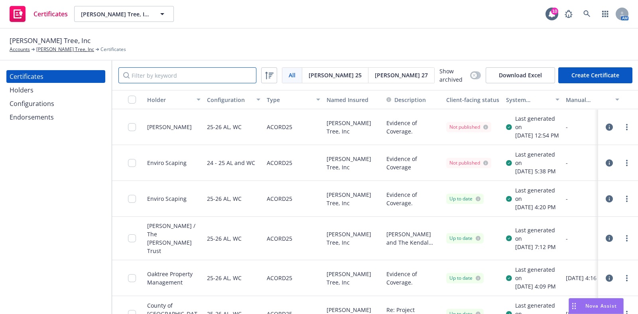
click at [192, 80] on input "Filter by keyword" at bounding box center [187, 75] width 138 height 16
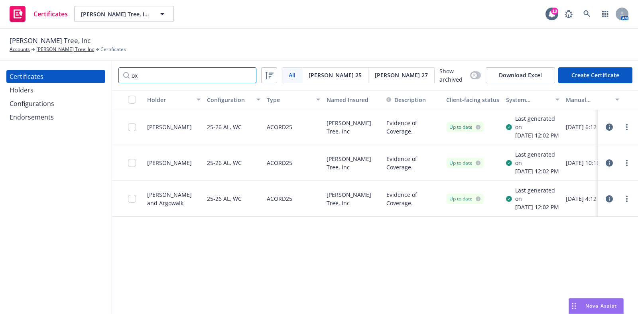
type input "ox"
click at [60, 96] on div "Holders" at bounding box center [56, 90] width 92 height 13
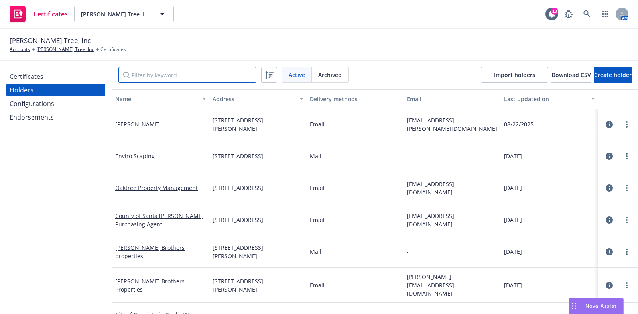
paste input "[STREET_ADDRESS][PERSON_NAME]"
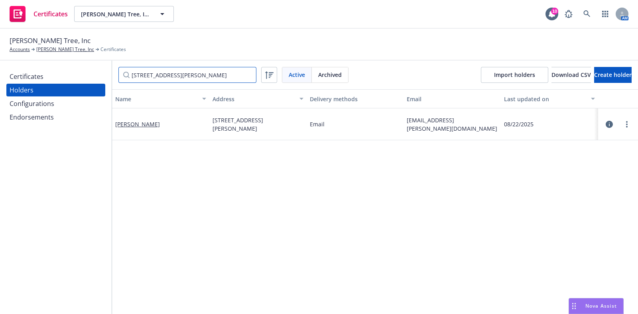
type input "[STREET_ADDRESS][PERSON_NAME]"
click at [22, 73] on div "Certificates" at bounding box center [27, 76] width 34 height 13
